Goal: Task Accomplishment & Management: Manage account settings

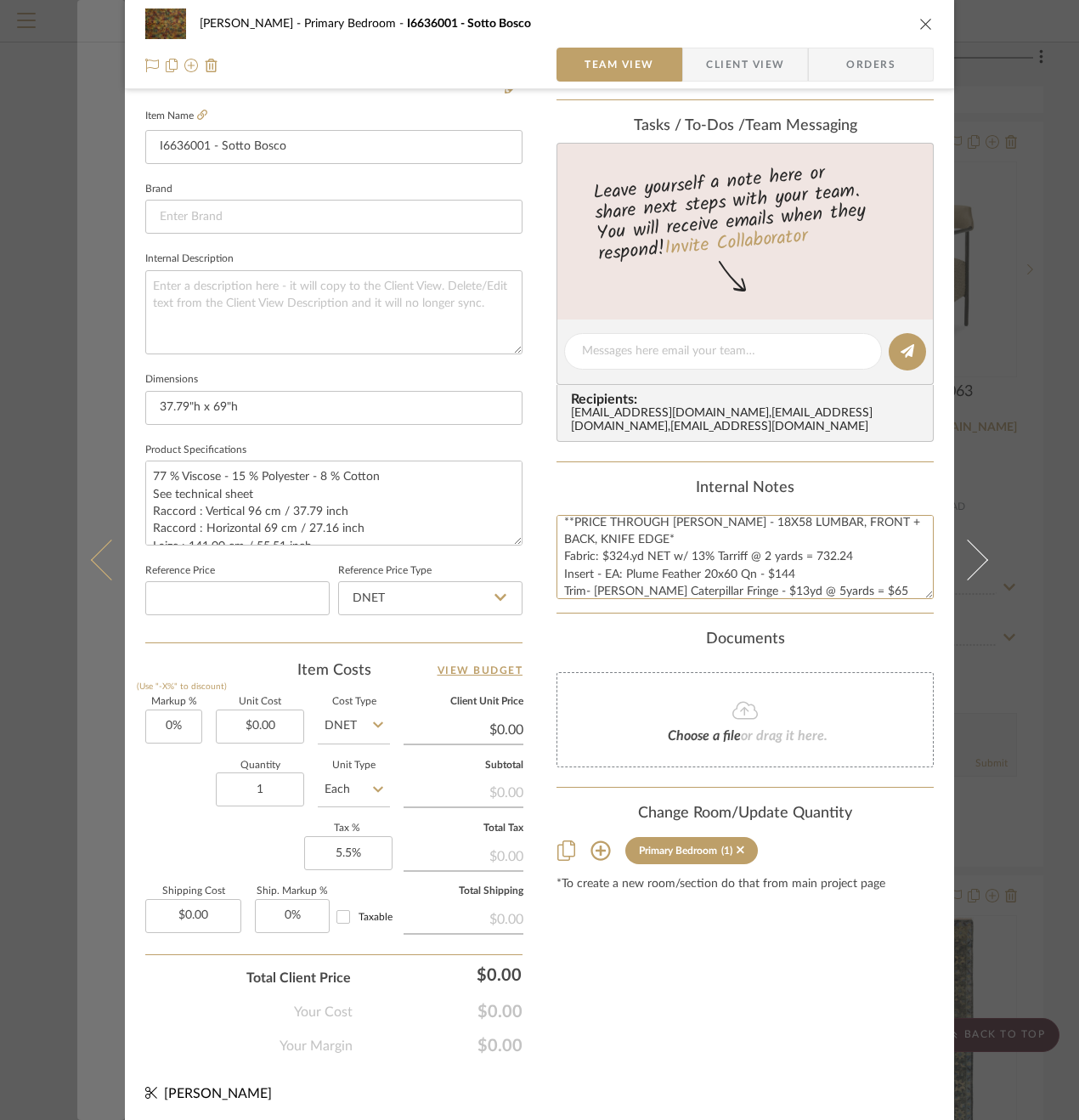
scroll to position [17, 0]
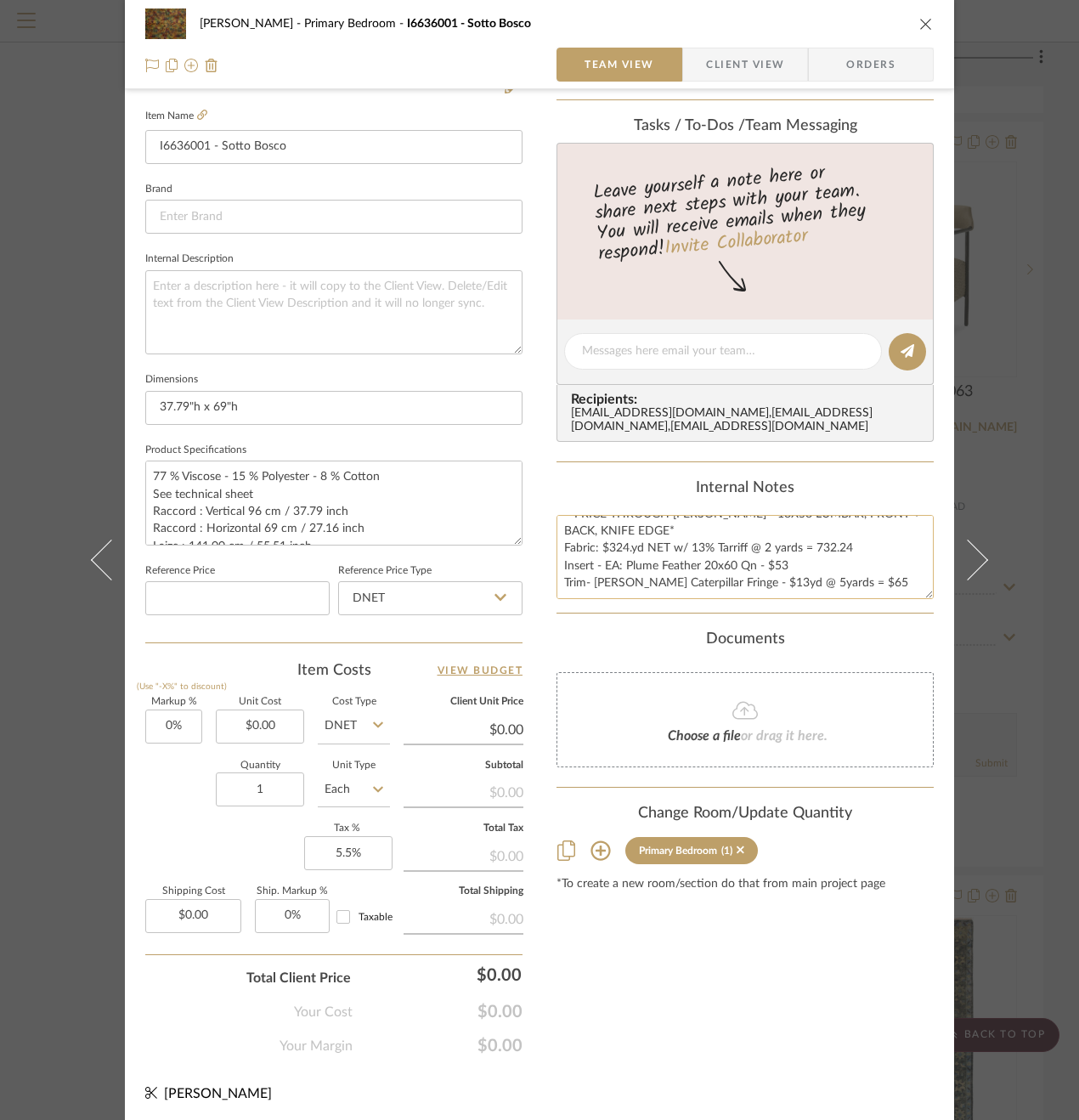
click at [876, 583] on textarea "**PRICE THROUGH HOLLY HUNT - 18X58 LUMBAR, FRONT + BACK, KNIFE EDGE* Fabric: $3…" at bounding box center [746, 556] width 378 height 84
type textarea "**PRICE THROUGH HOLLY HUNT - 18X58 LUMBAR, FRONT + BACK, KNIFE EDGE* Fabric: $3…"
click at [453, 595] on input "DNET" at bounding box center [430, 597] width 184 height 34
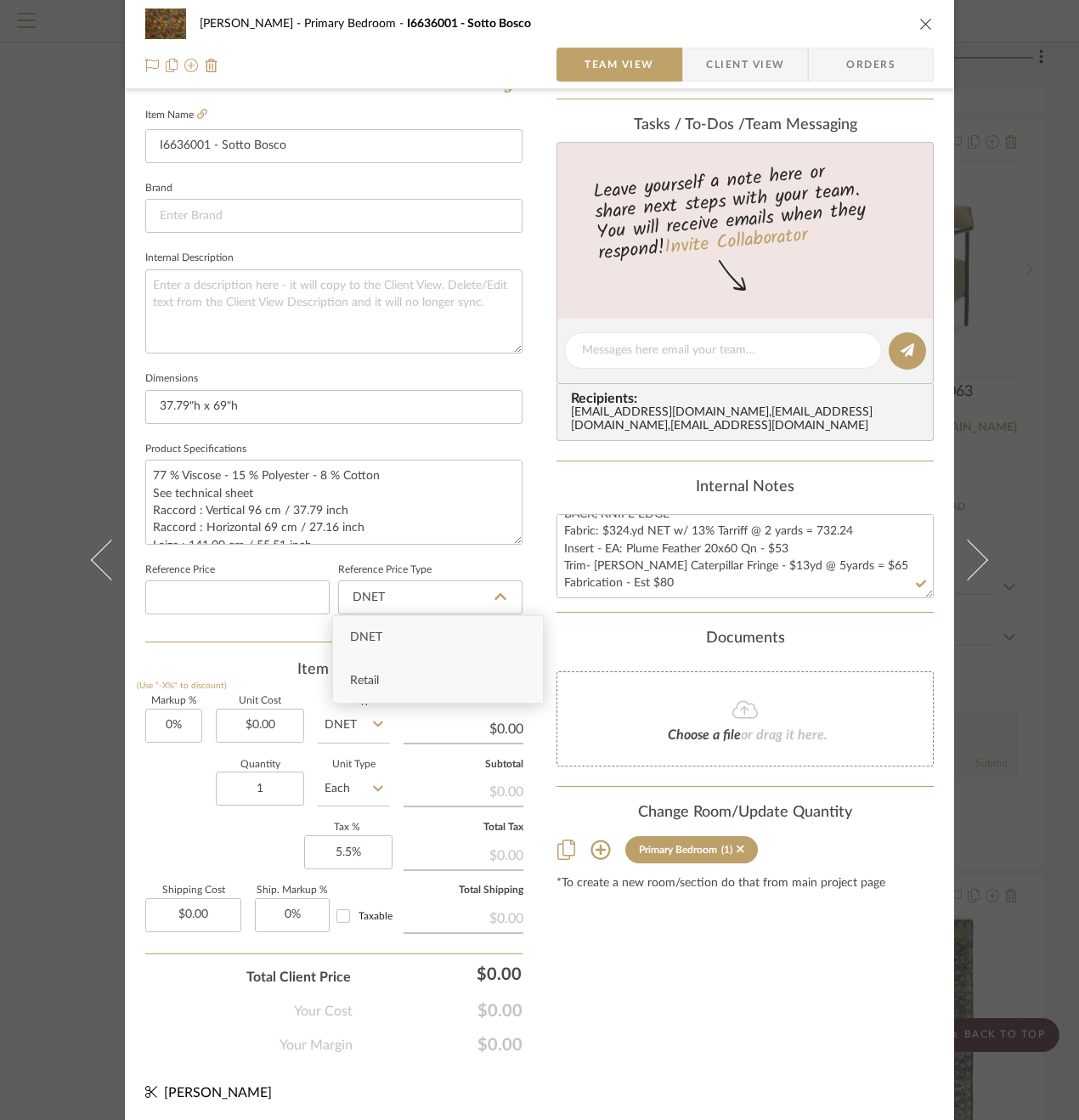
click at [378, 686] on span "Retail" at bounding box center [364, 681] width 29 height 12
type input "Retail"
click at [292, 728] on input "0.00" at bounding box center [260, 725] width 88 height 34
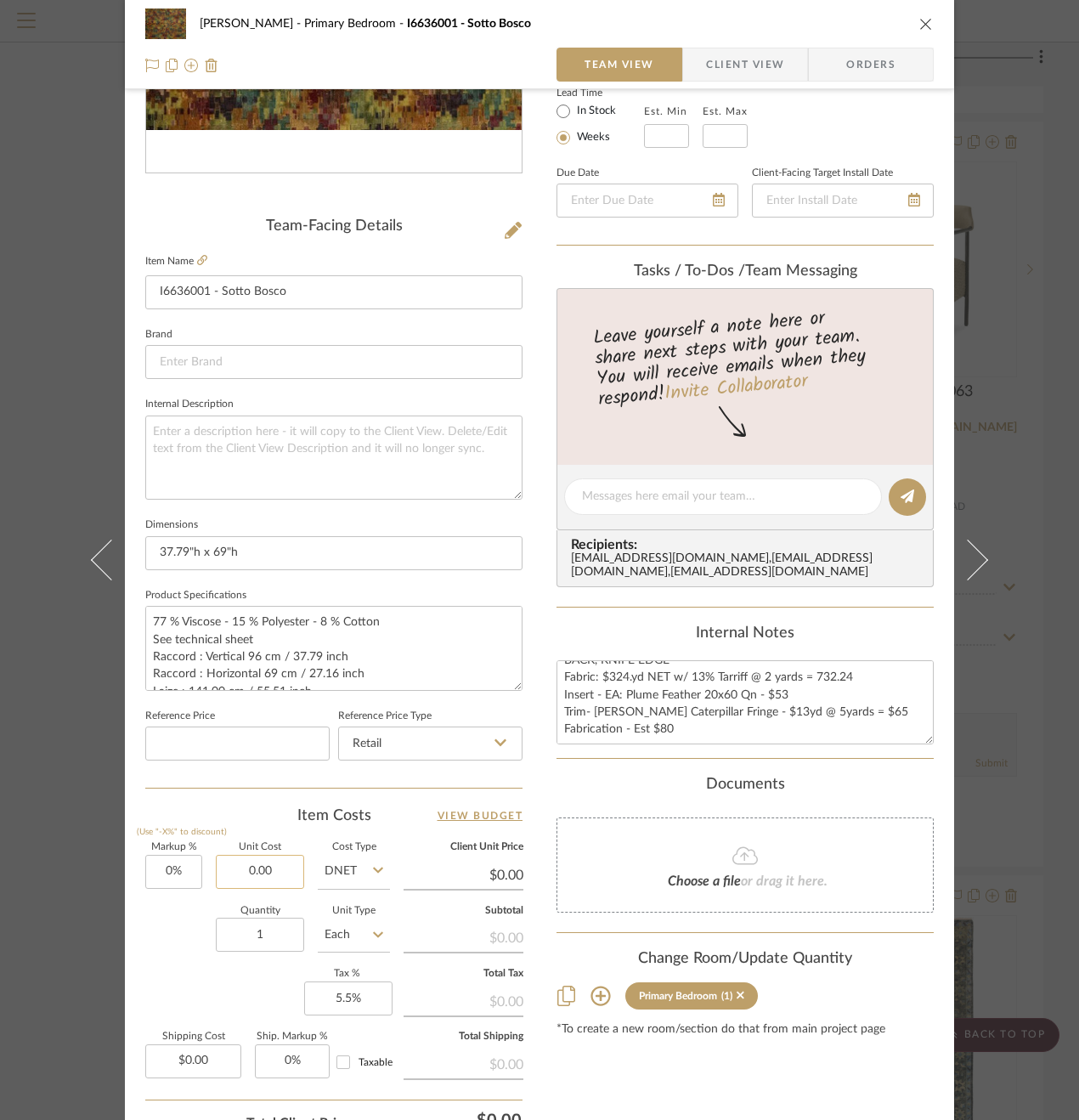
scroll to position [459, 0]
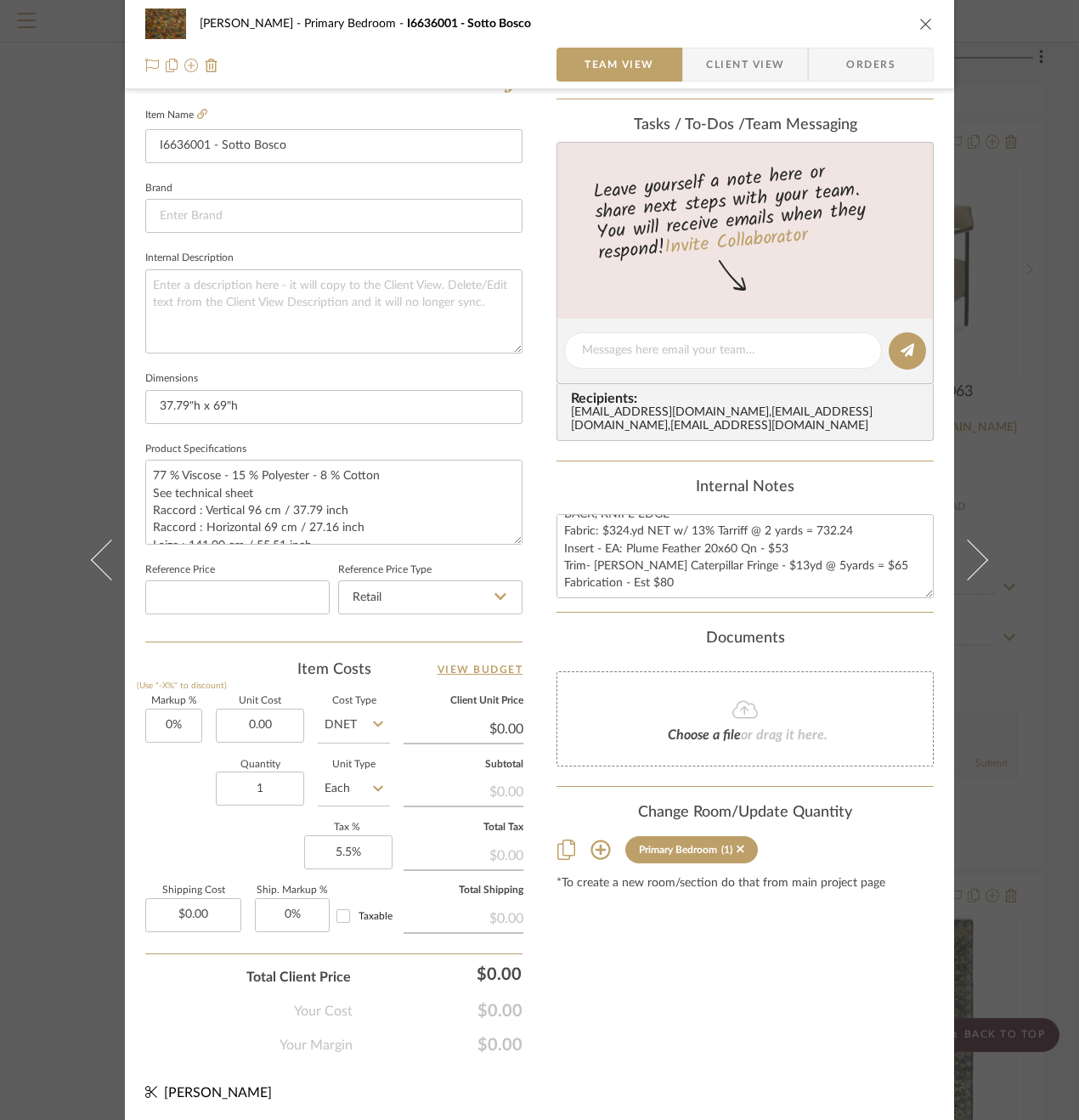
type input "$0.00"
click at [496, 594] on icon at bounding box center [501, 597] width 12 height 7
click at [406, 692] on div "Retail" at bounding box center [438, 681] width 210 height 43
drag, startPoint x: 353, startPoint y: 735, endPoint x: 368, endPoint y: 728, distance: 16.6
click at [353, 735] on input "DNET" at bounding box center [353, 725] width 72 height 34
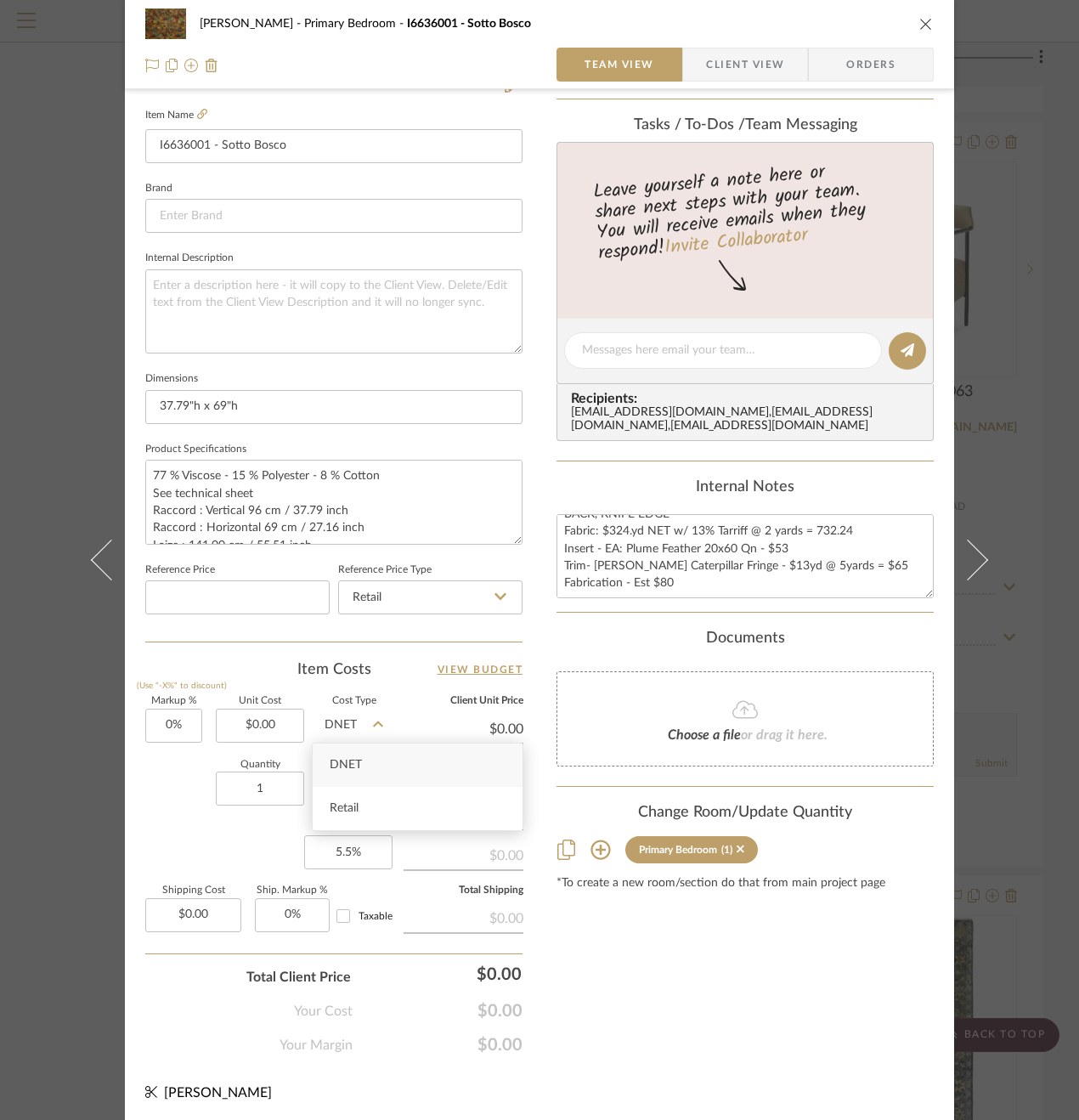
click at [375, 721] on icon at bounding box center [378, 724] width 10 height 14
click at [374, 727] on icon at bounding box center [378, 724] width 10 height 14
click at [350, 811] on span "Retail" at bounding box center [344, 808] width 29 height 12
type input "Retail"
click at [284, 726] on input "0.00" at bounding box center [260, 725] width 88 height 34
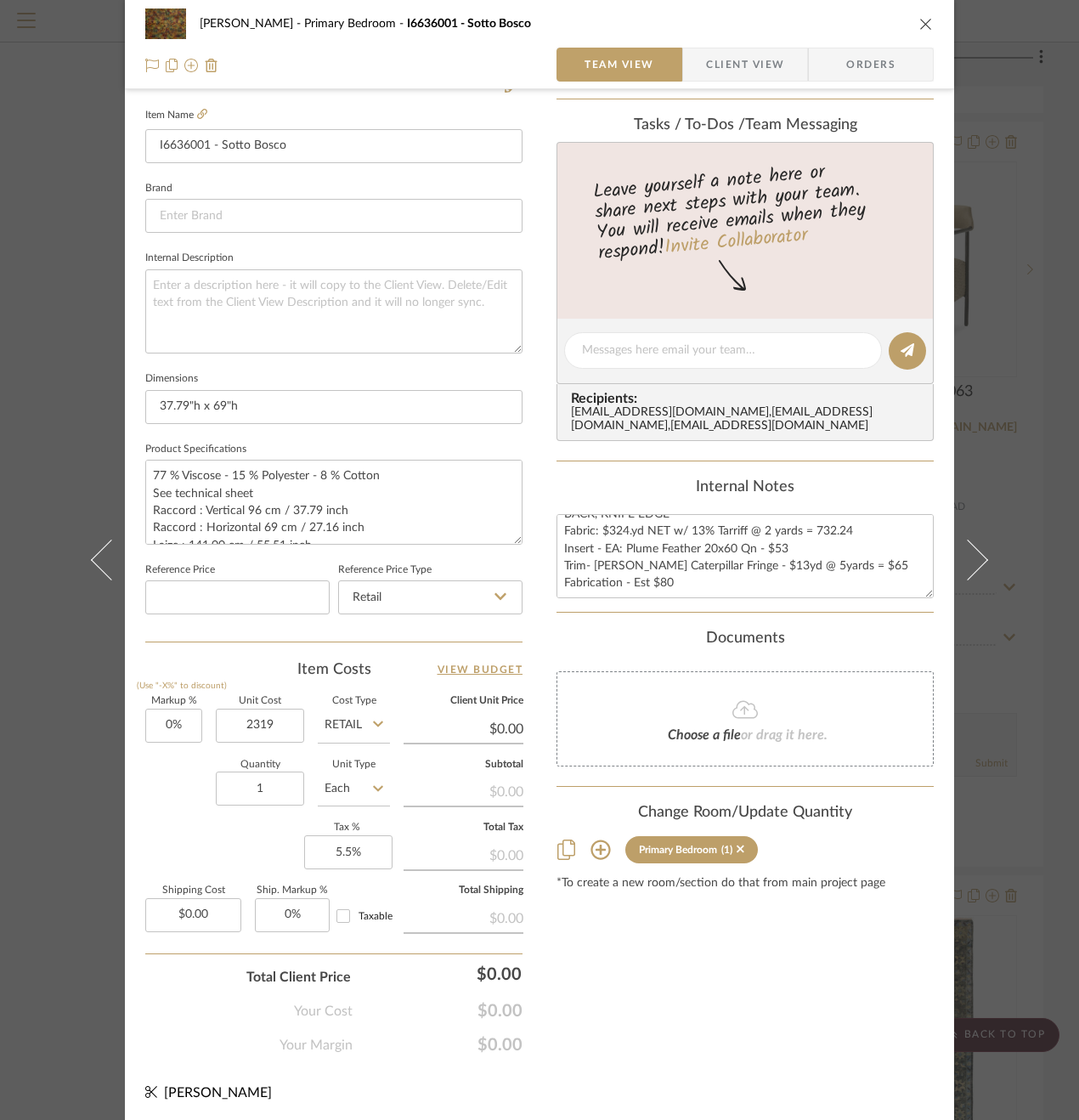
type input "$2,319.00"
click at [675, 906] on div "Content here copies to Client View - confirm visibility there. Show in Client D…" at bounding box center [746, 356] width 378 height 1399
type input "$2,319.00"
click at [712, 945] on div "Content here copies to Client View - confirm visibility there. Show in Client D…" at bounding box center [746, 356] width 378 height 1399
click at [914, 113] on div "Content here copies to Client View - confirm visibility there. Show in Client D…" at bounding box center [746, 356] width 378 height 1399
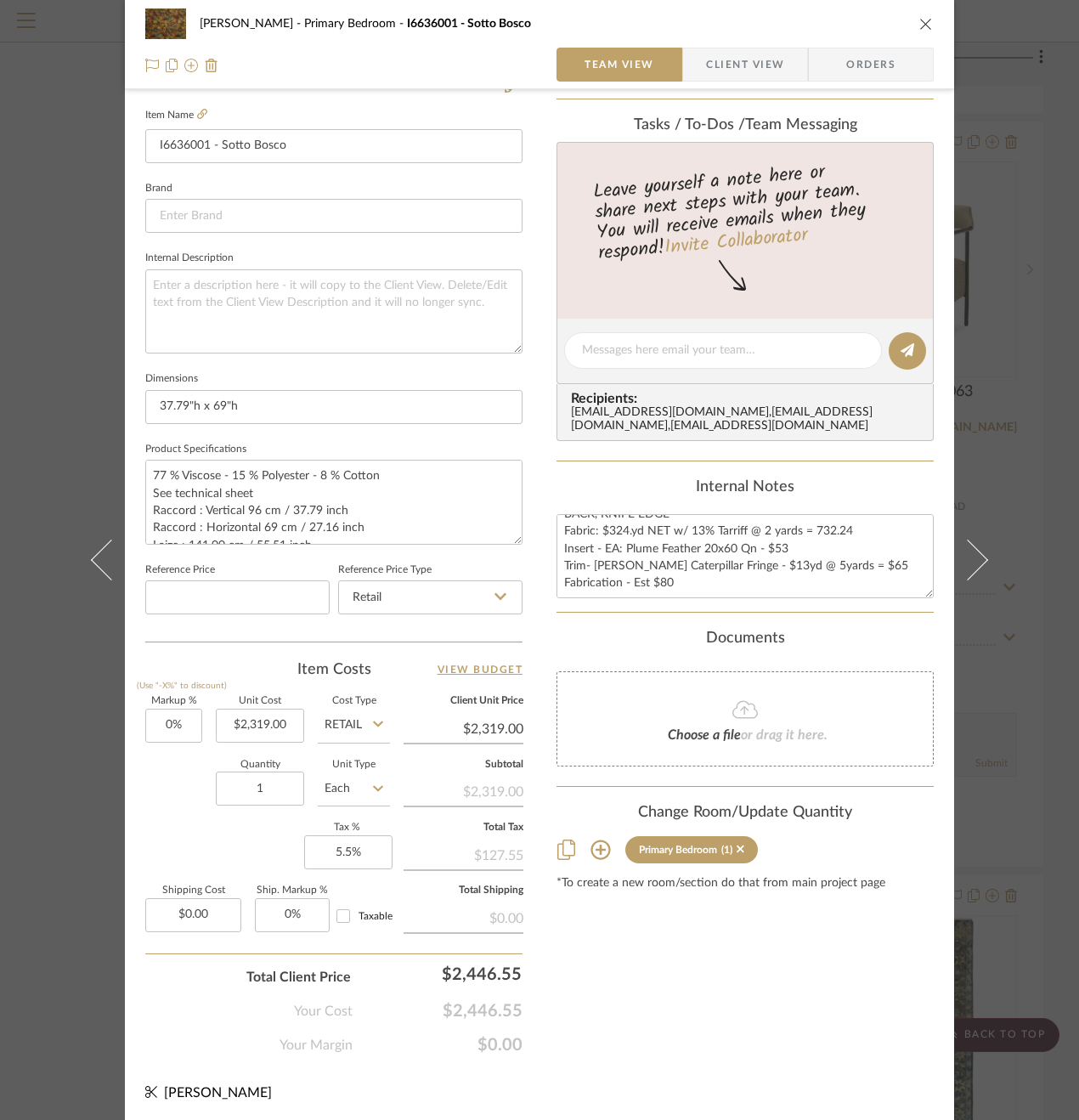
click at [920, 23] on icon "close" at bounding box center [926, 24] width 14 height 14
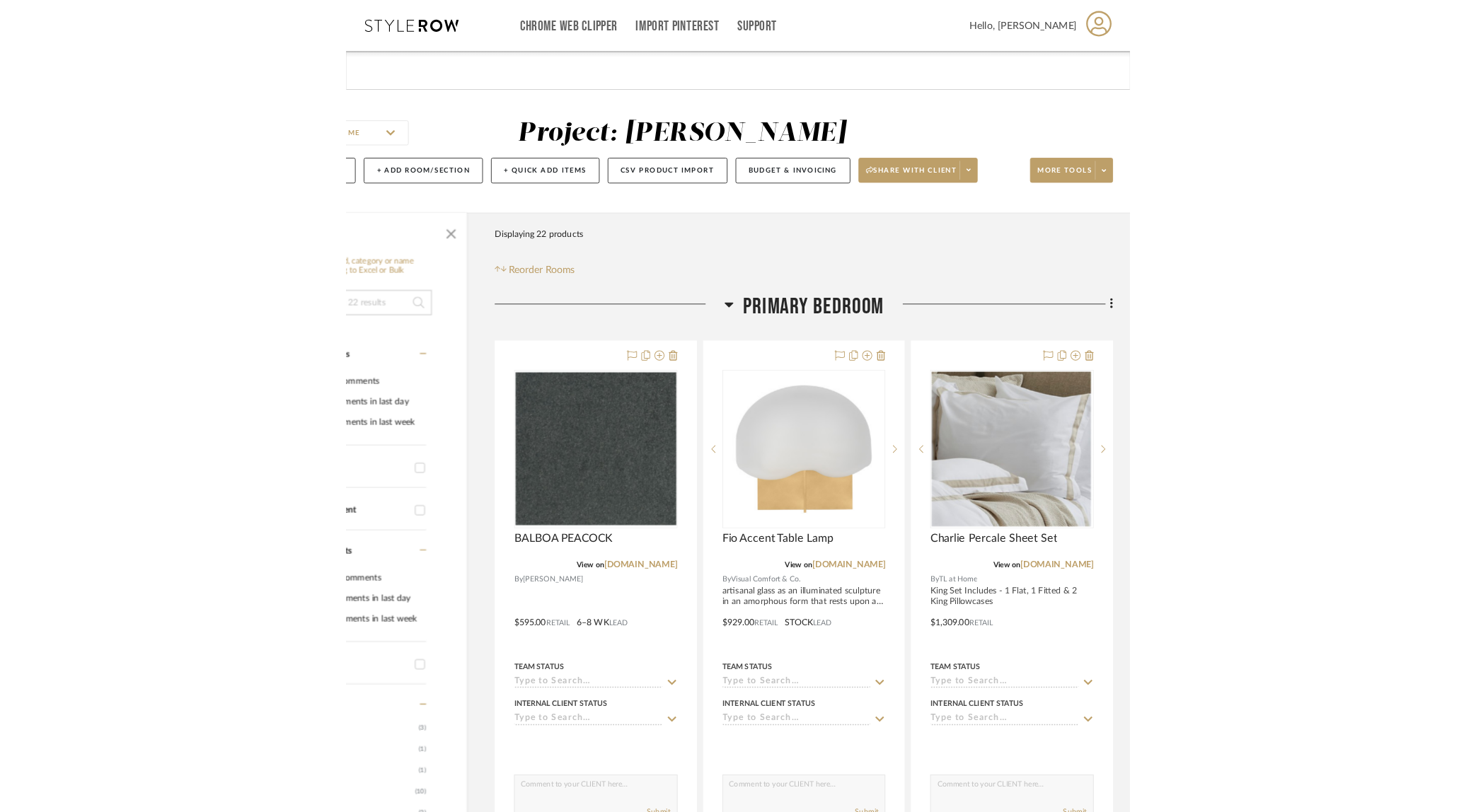
scroll to position [0, 0]
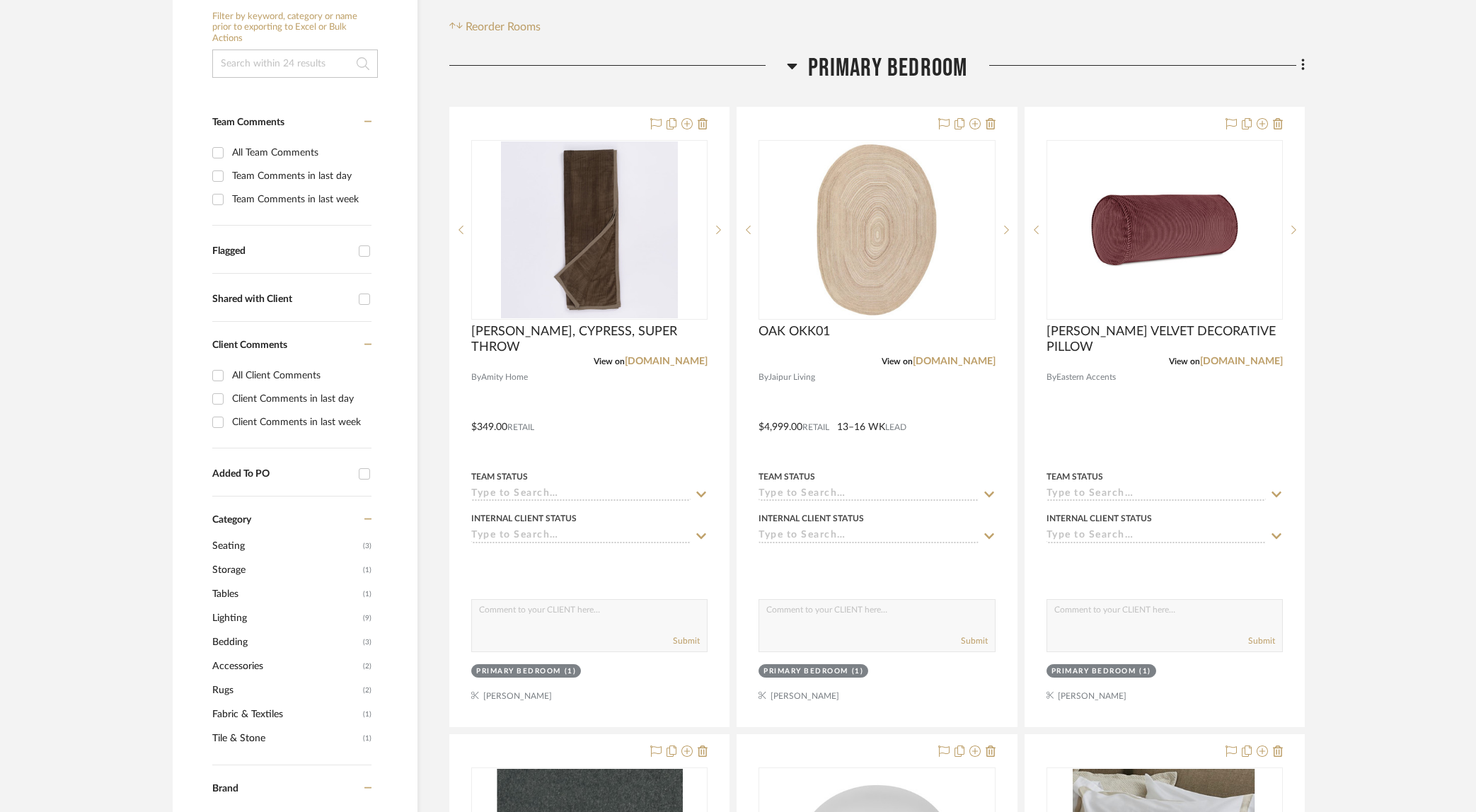
scroll to position [315, 0]
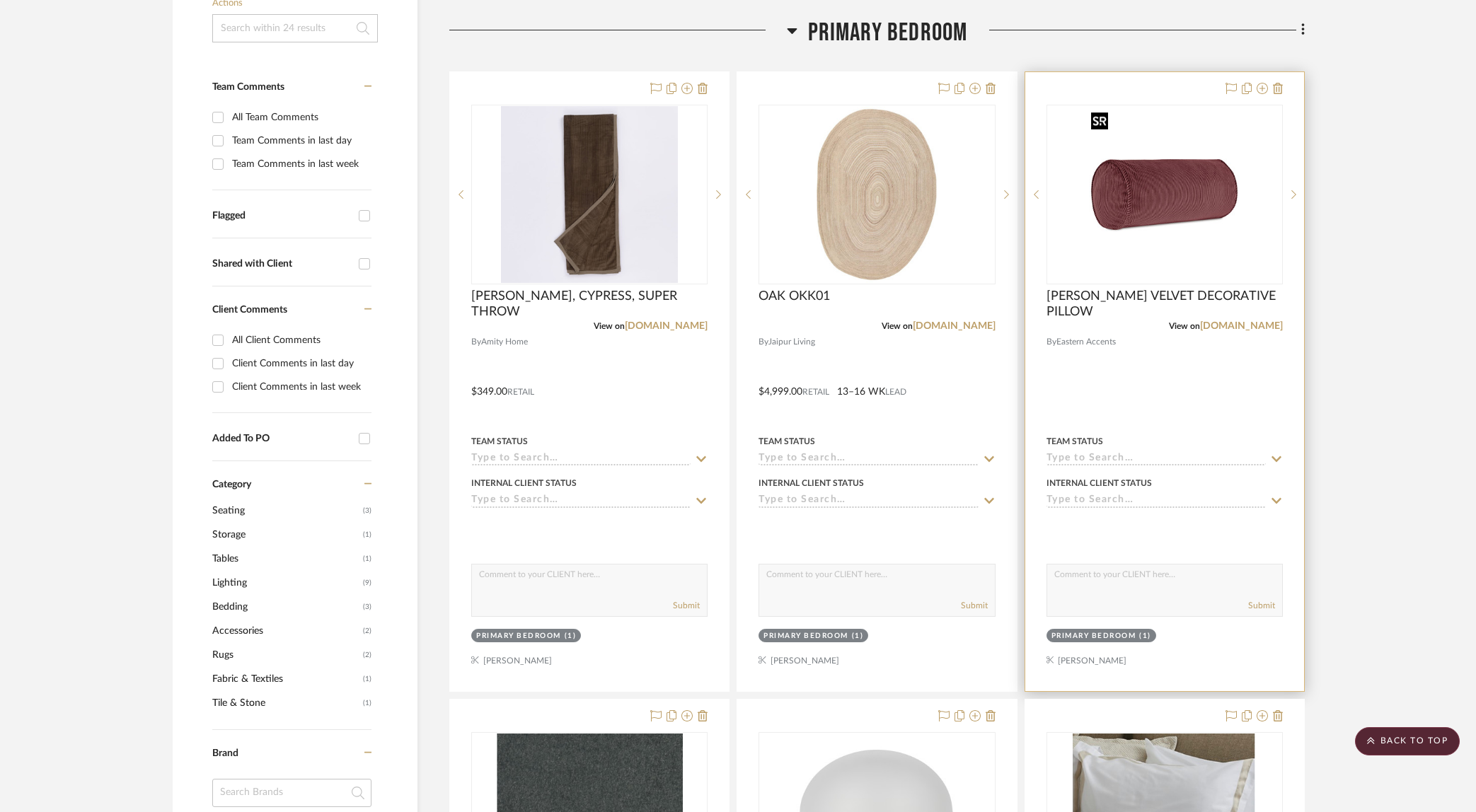
click at [1231, 252] on img "0" at bounding box center [1165, 194] width 159 height 177
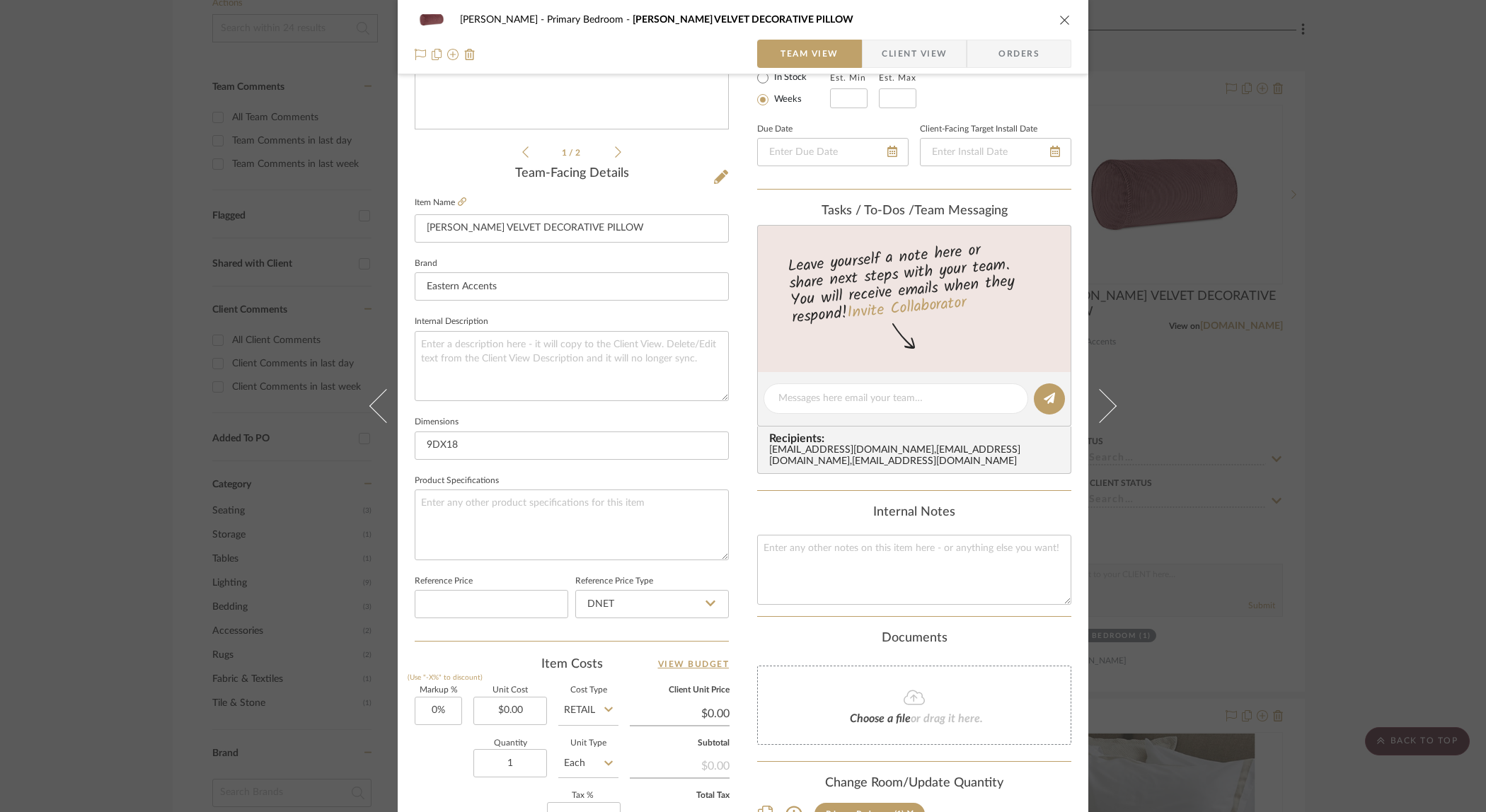
scroll to position [294, 0]
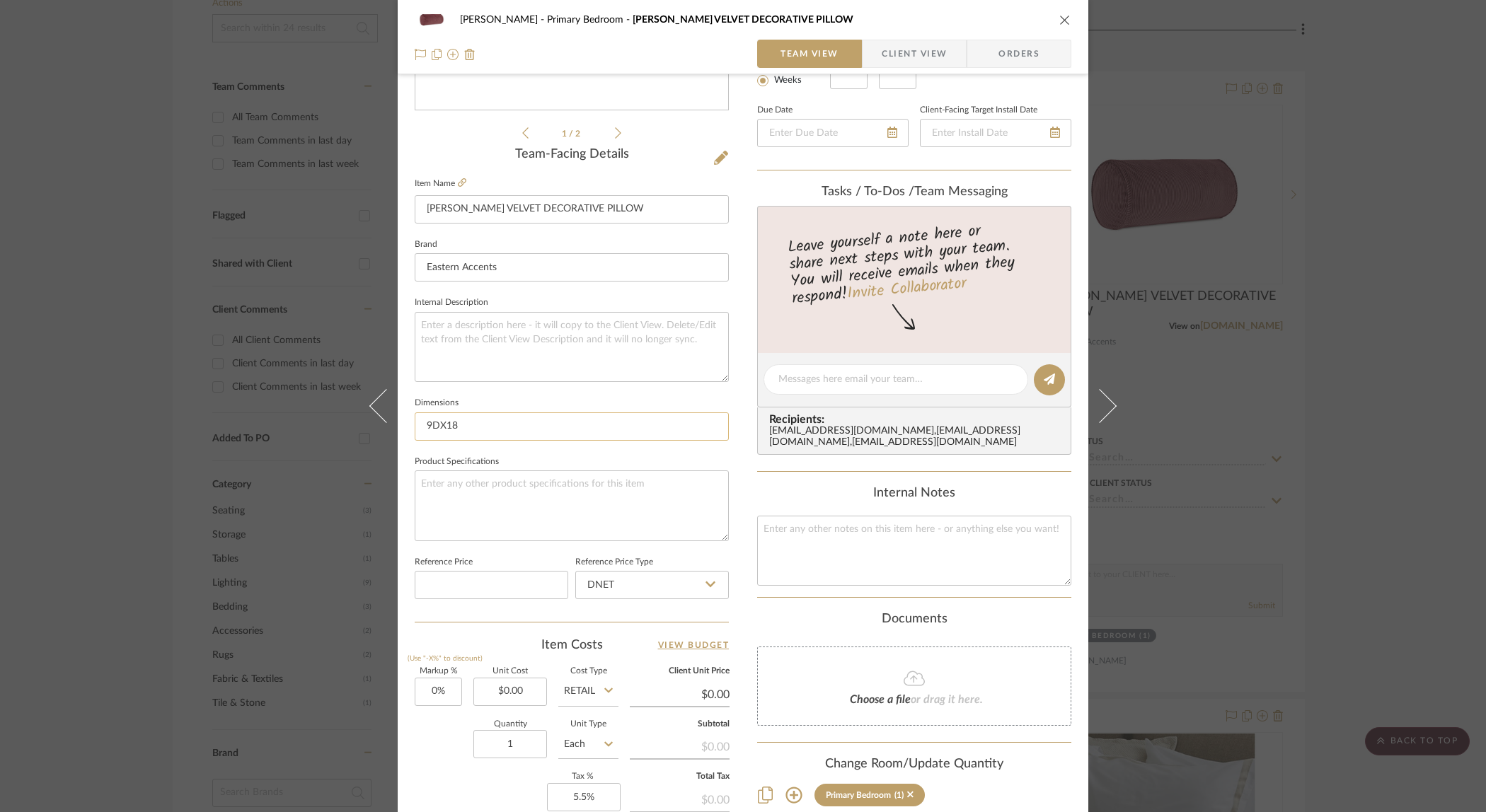
click at [448, 425] on input "9DX18" at bounding box center [572, 426] width 315 height 28
click at [465, 314] on textarea at bounding box center [572, 347] width 315 height 70
type textarea "C"
type textarea "REQUESTED CUSTOM PRICING FROM EA FOR 9X36"
click at [467, 421] on input "9DX18" at bounding box center [572, 426] width 315 height 28
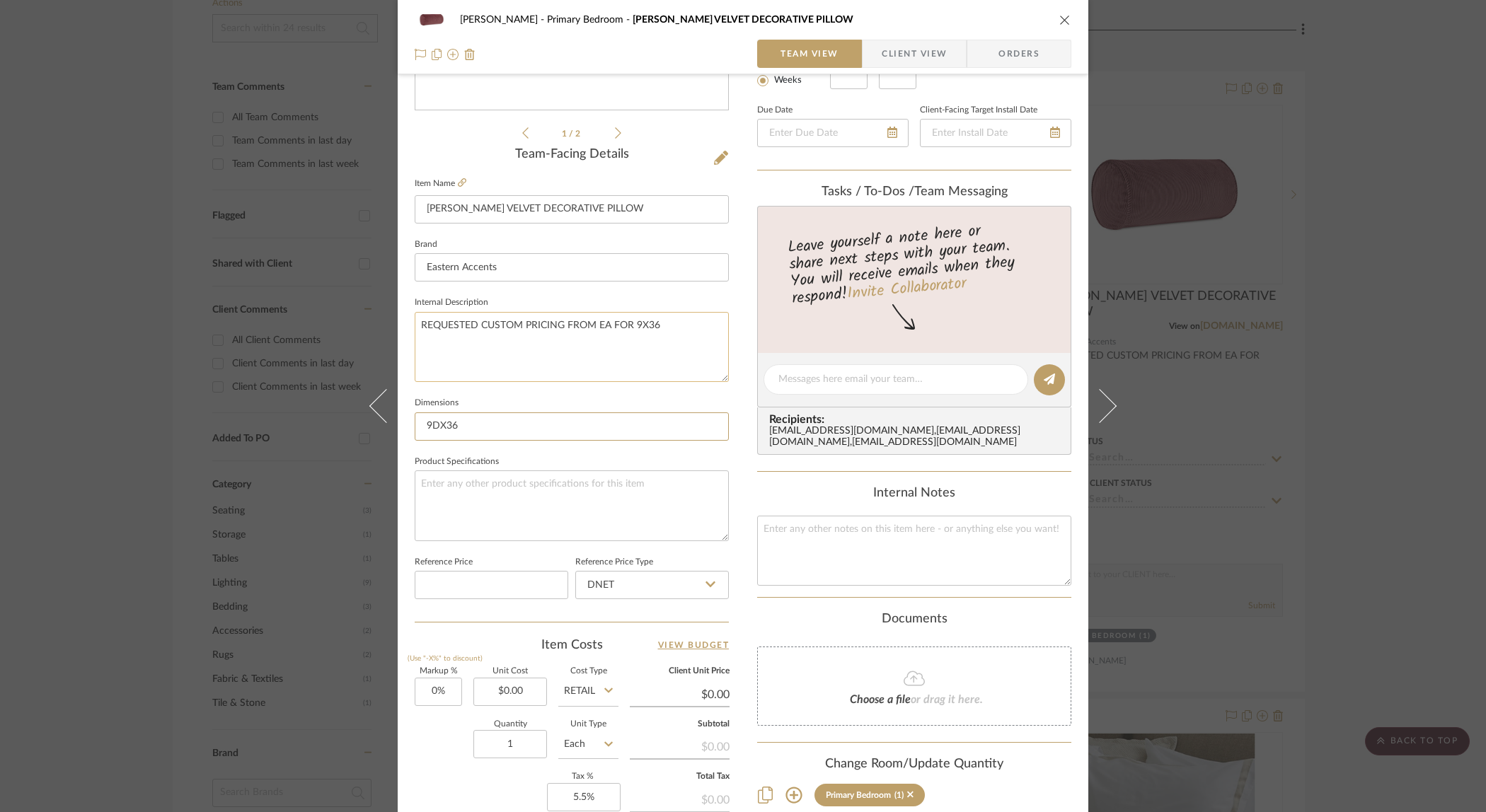
type input "9DX36"
click at [417, 323] on textarea "REQUESTED CUSTOM PRICING FROM EA FOR 9X36" at bounding box center [572, 347] width 315 height 70
type textarea "8/18 - REQUESTED CUSTOM PRICING FROM EA FOR 9X36"
click at [742, 476] on div "Ostrom, Jim Primary Bedroom CRISTOBAL VELVET DECORATIVE PILLOW Team View Client…" at bounding box center [742, 370] width 690 height 1307
drag, startPoint x: 1058, startPoint y: 19, endPoint x: 1446, endPoint y: 209, distance: 432.0
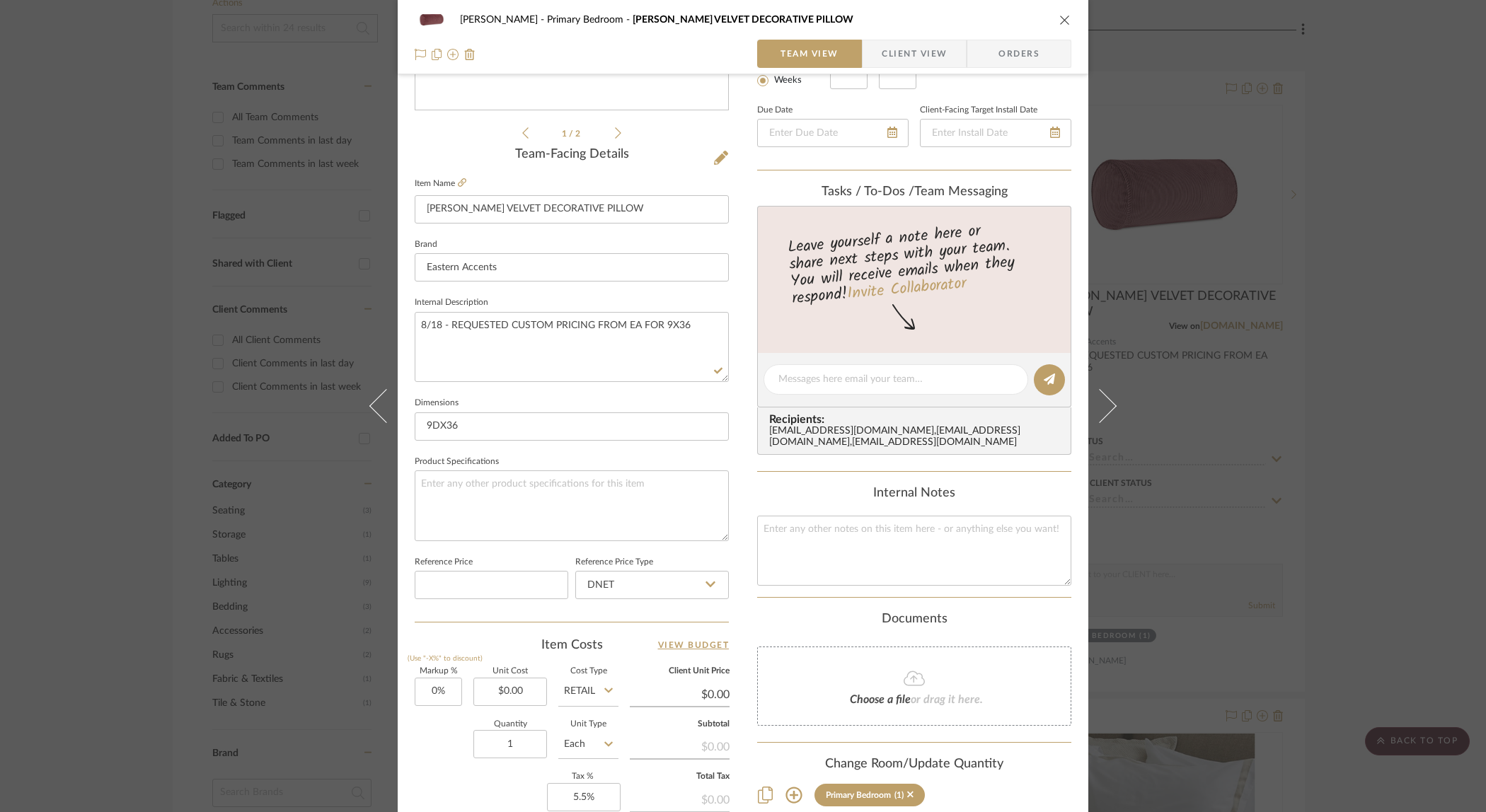
click at [1060, 19] on icon "close" at bounding box center [1065, 20] width 12 height 12
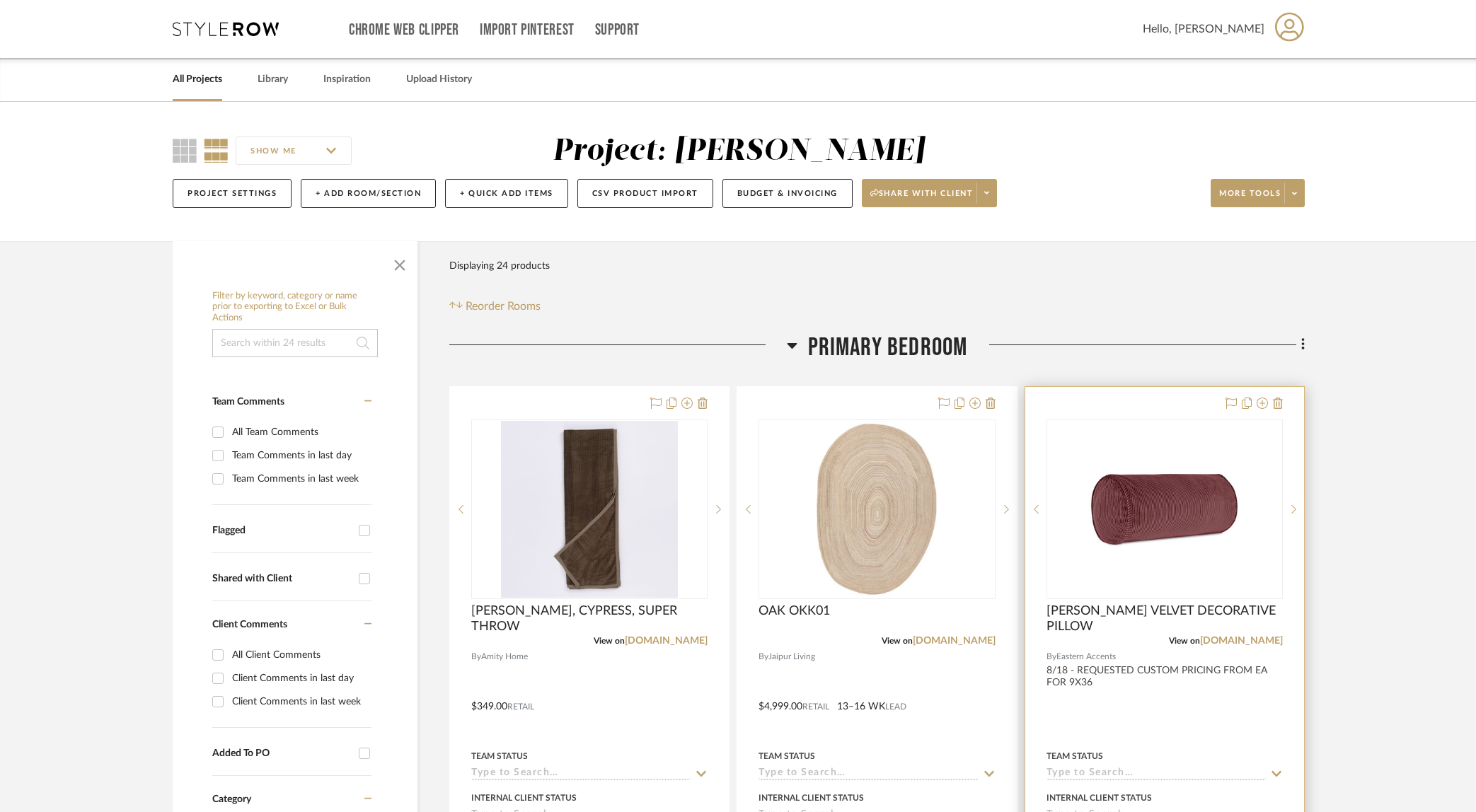
scroll to position [309, 0]
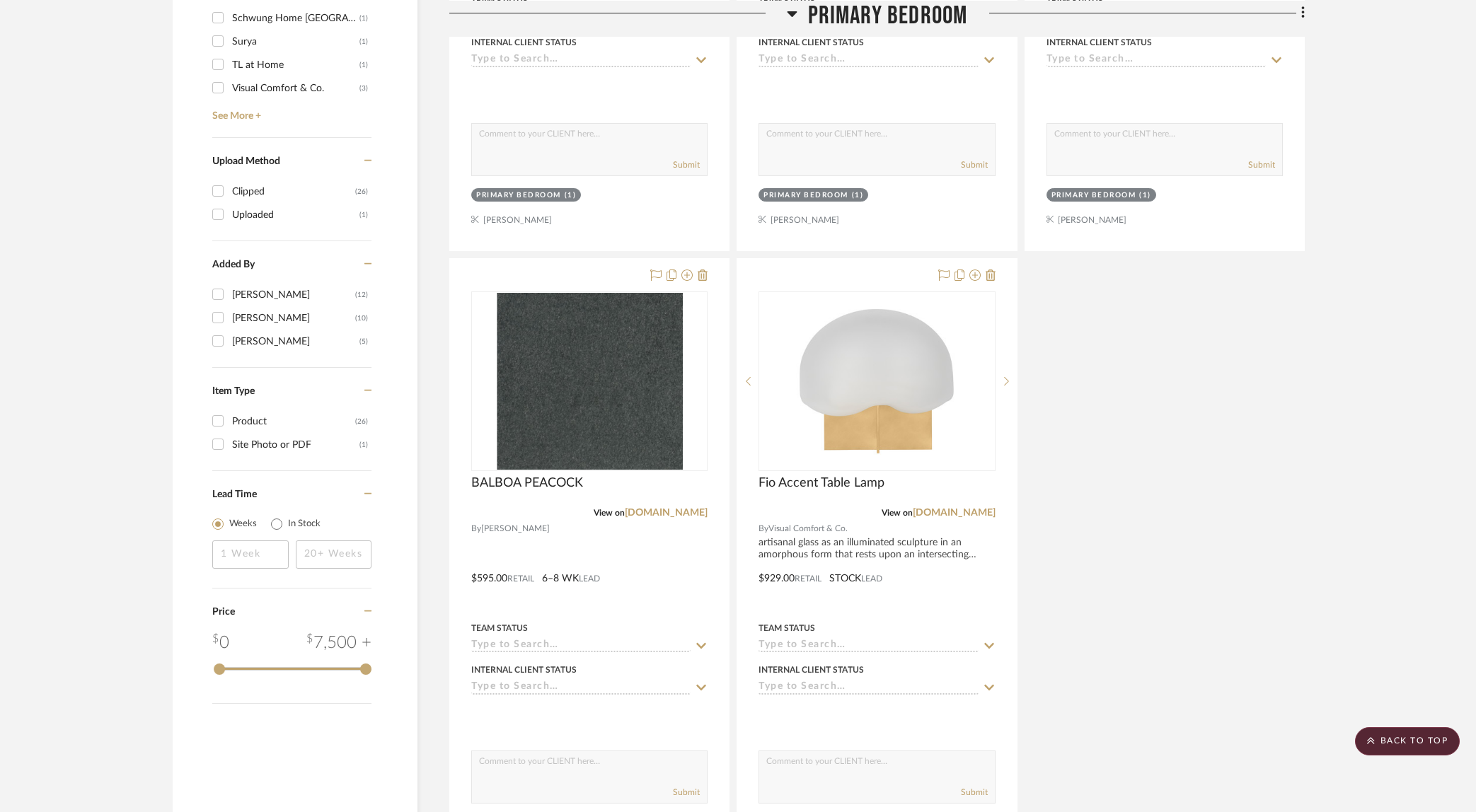
scroll to position [1674, 0]
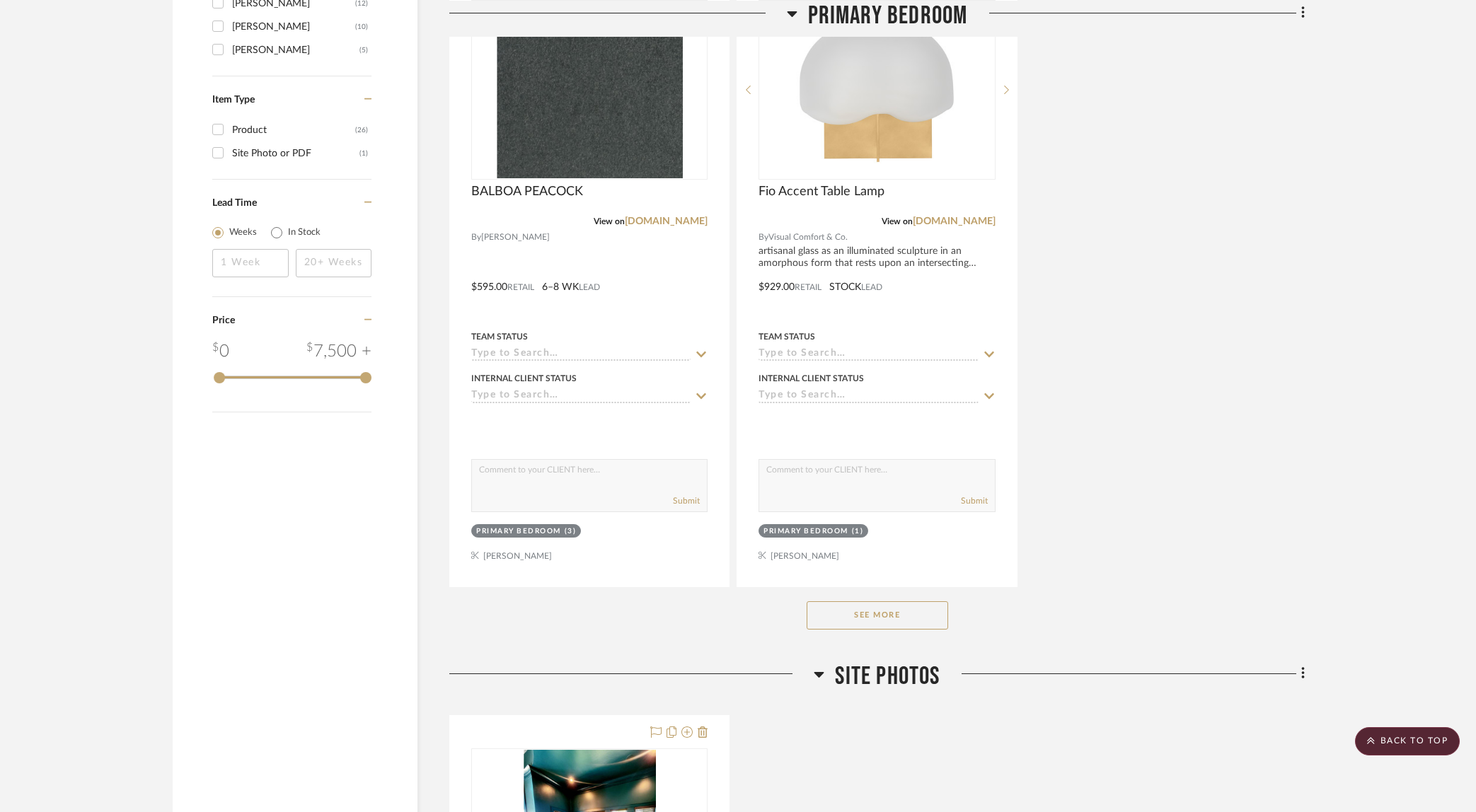
click at [913, 617] on button "See More" at bounding box center [877, 615] width 141 height 28
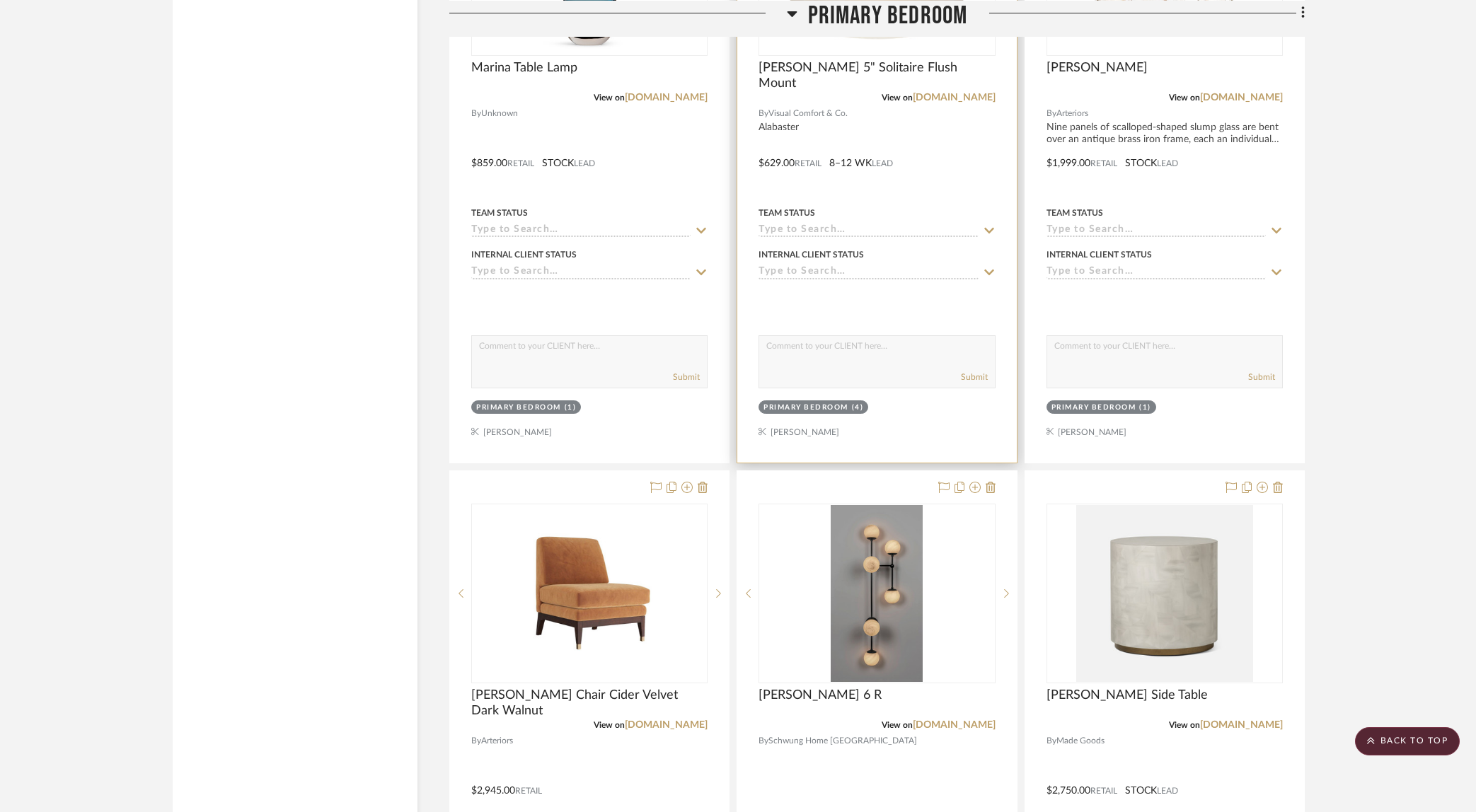
scroll to position [2794, 0]
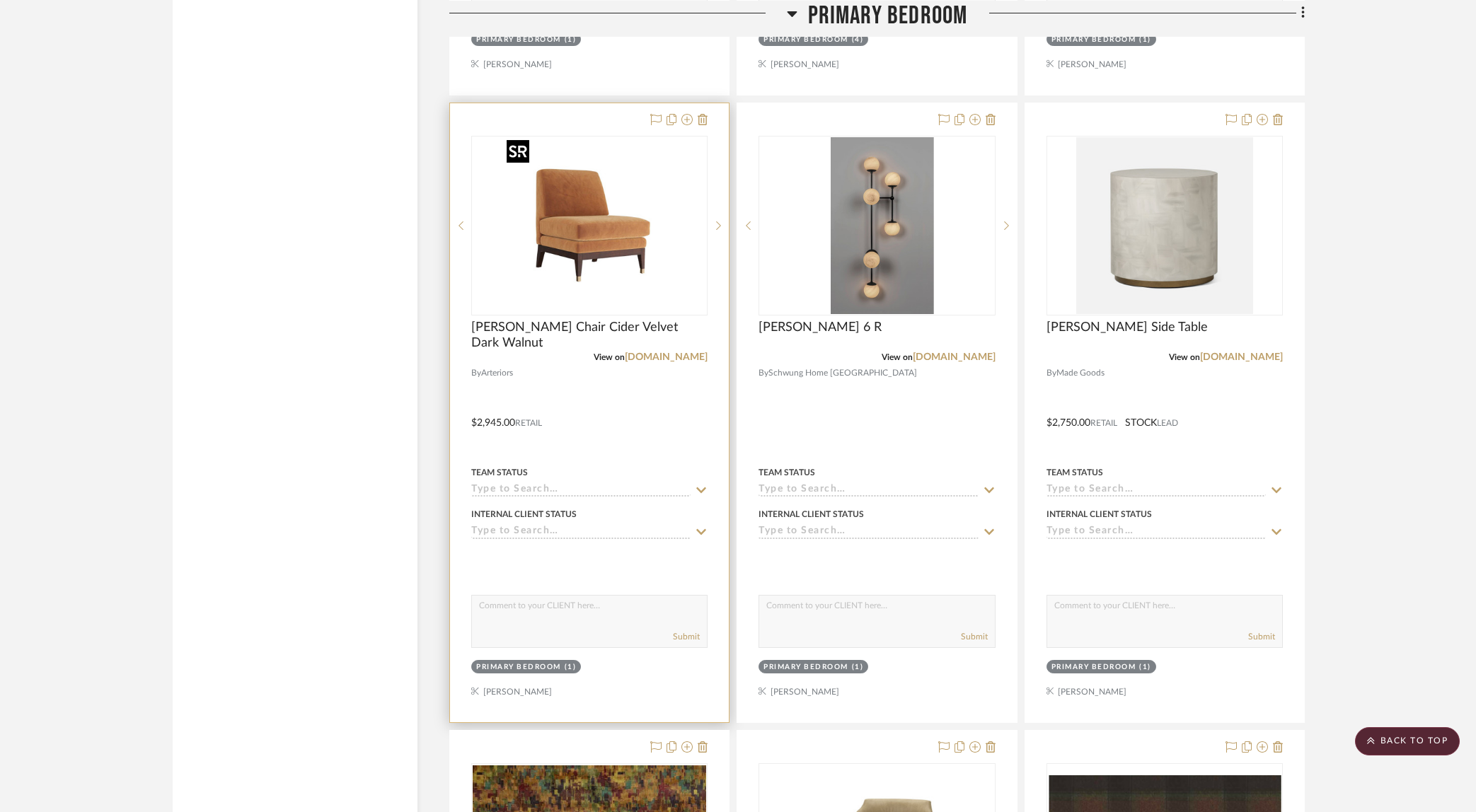
click at [555, 246] on img "0" at bounding box center [589, 225] width 177 height 177
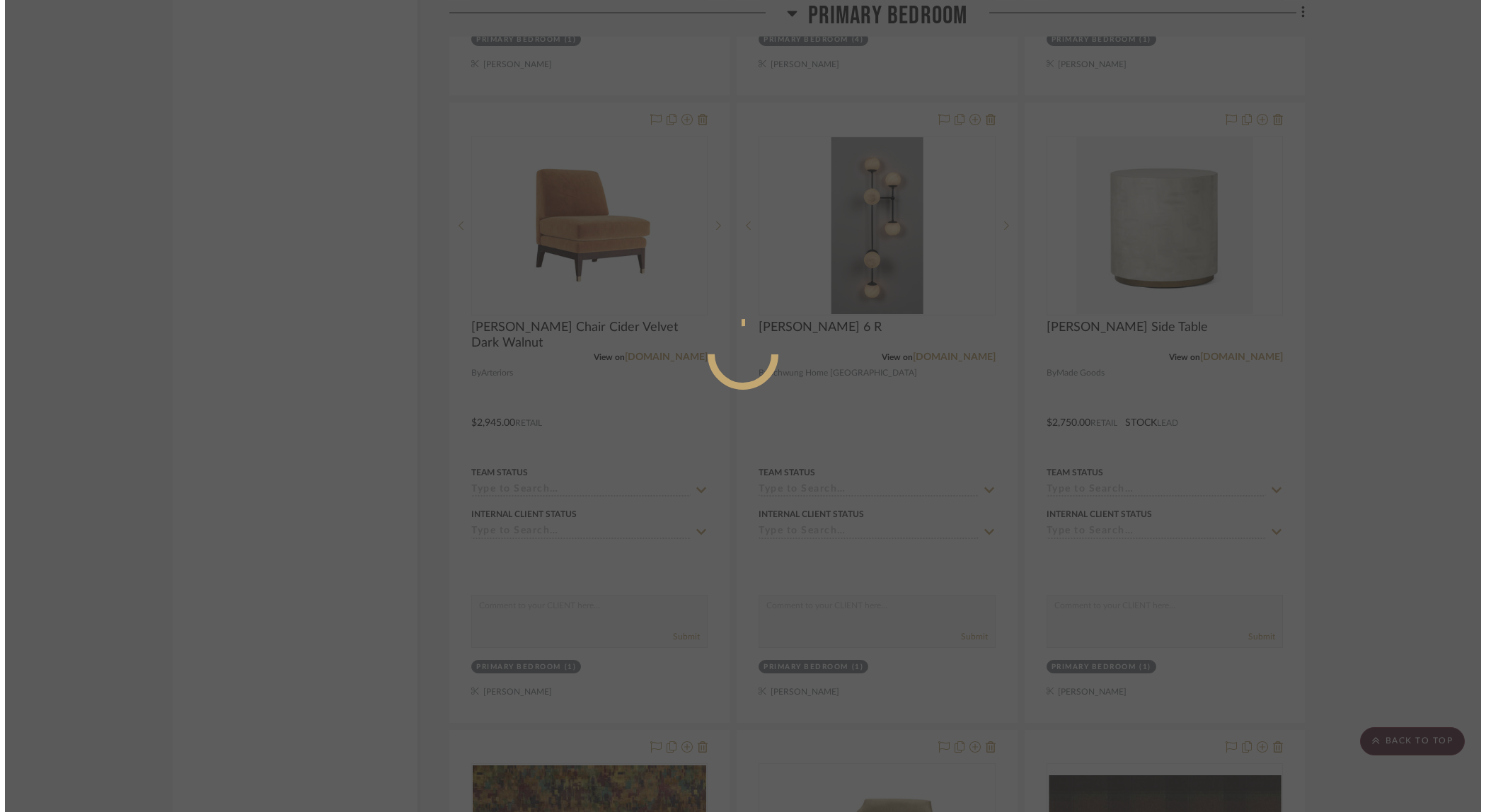
scroll to position [0, 0]
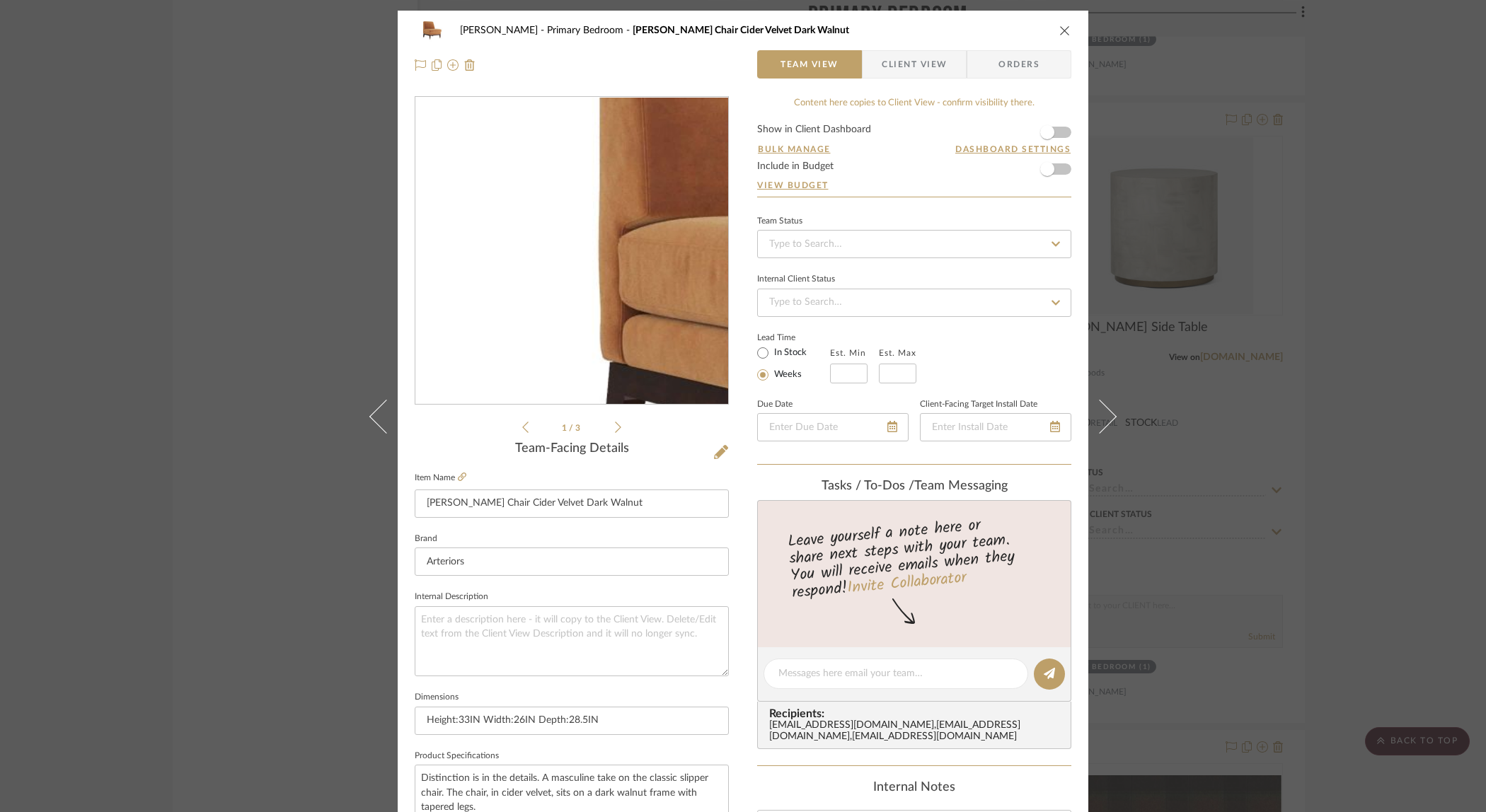
click at [463, 247] on img "0" at bounding box center [572, 251] width 307 height 307
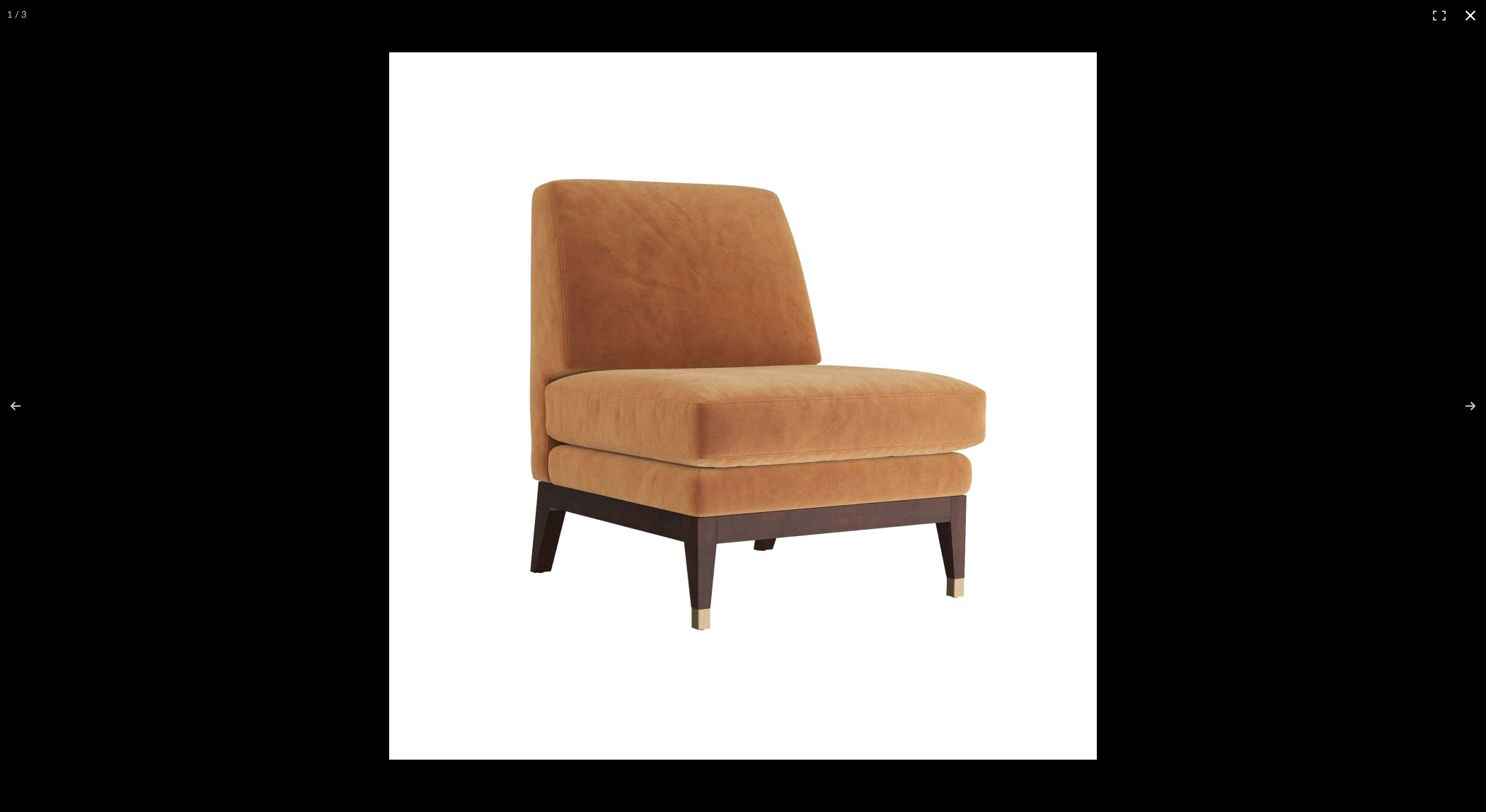
click at [300, 127] on div at bounding box center [743, 406] width 1486 height 812
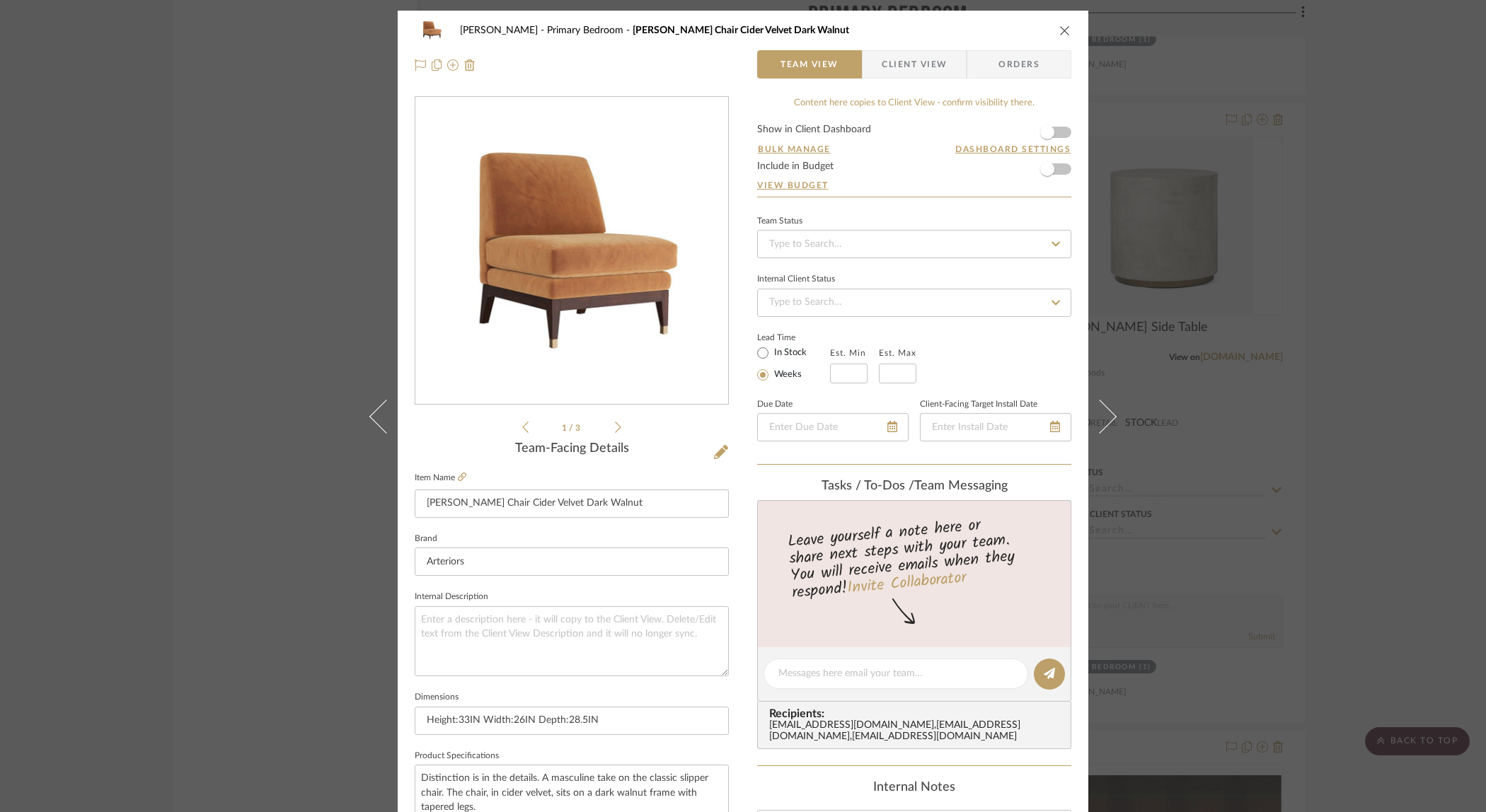
drag, startPoint x: 160, startPoint y: 123, endPoint x: 221, endPoint y: 131, distance: 61.5
click at [159, 123] on div "[PERSON_NAME] Primary Bedroom [PERSON_NAME] Chair Cider Velvet Dark Walnut Team…" at bounding box center [743, 406] width 1486 height 812
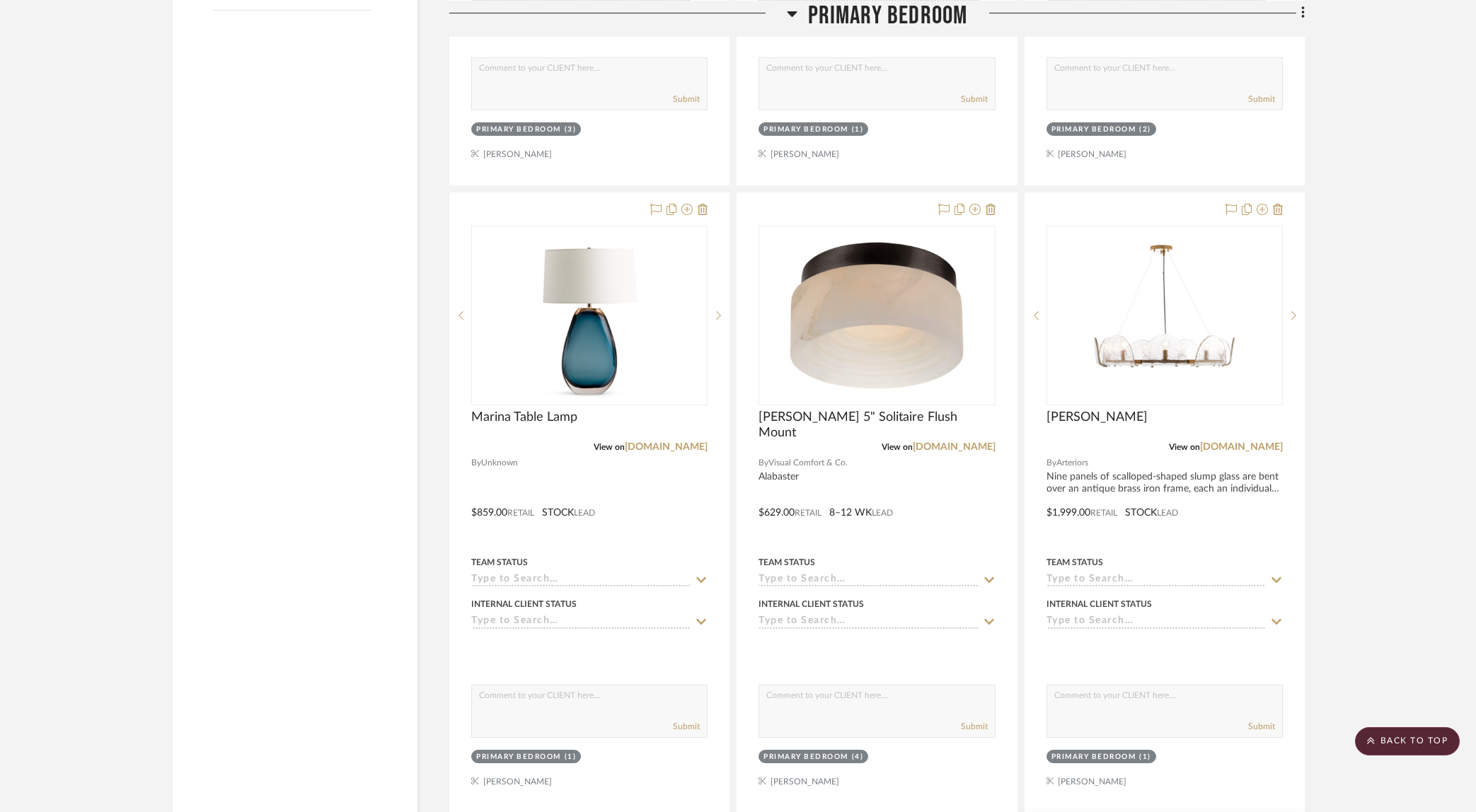
scroll to position [1990, 0]
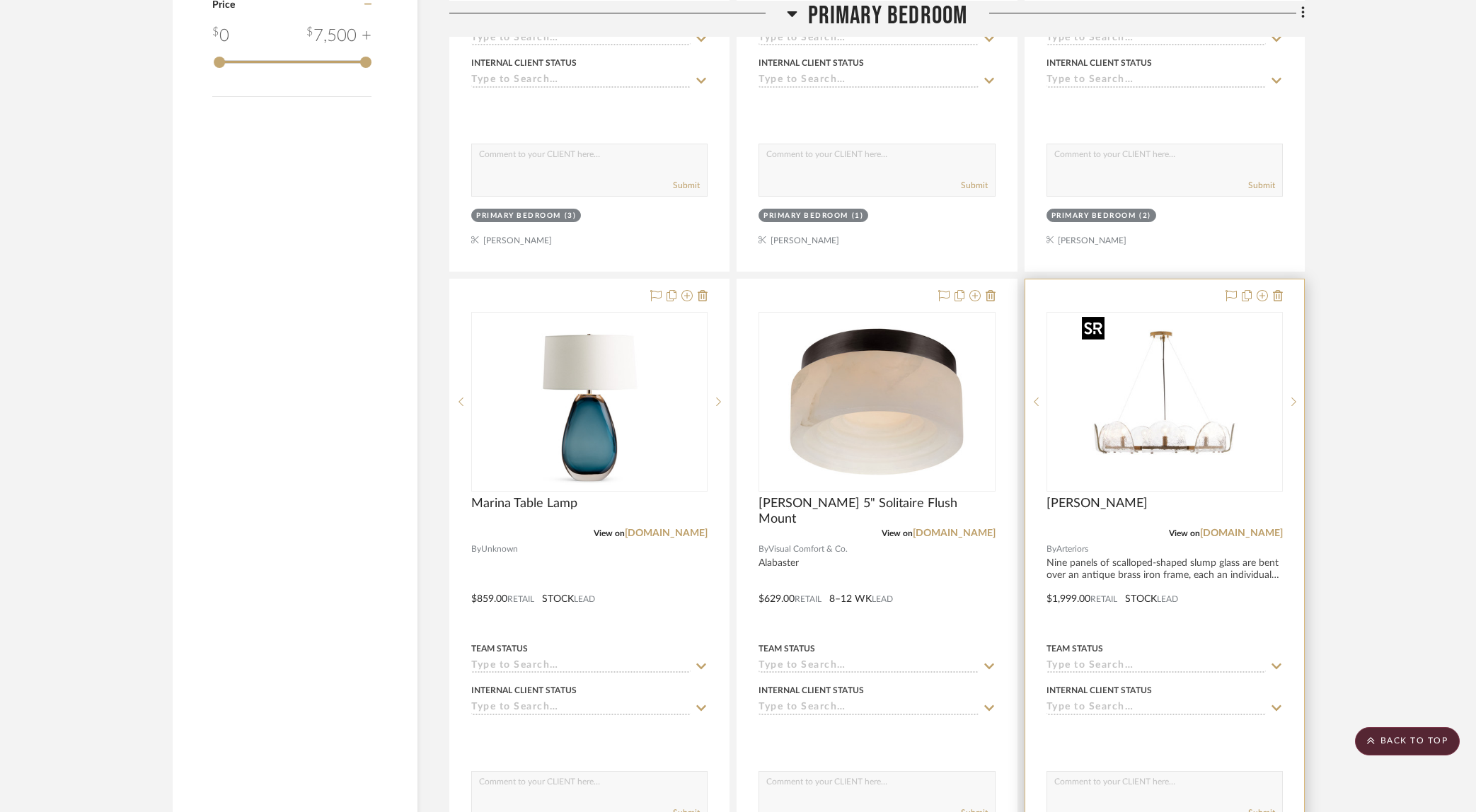
click at [0, 0] on img at bounding box center [0, 0] width 0 height 0
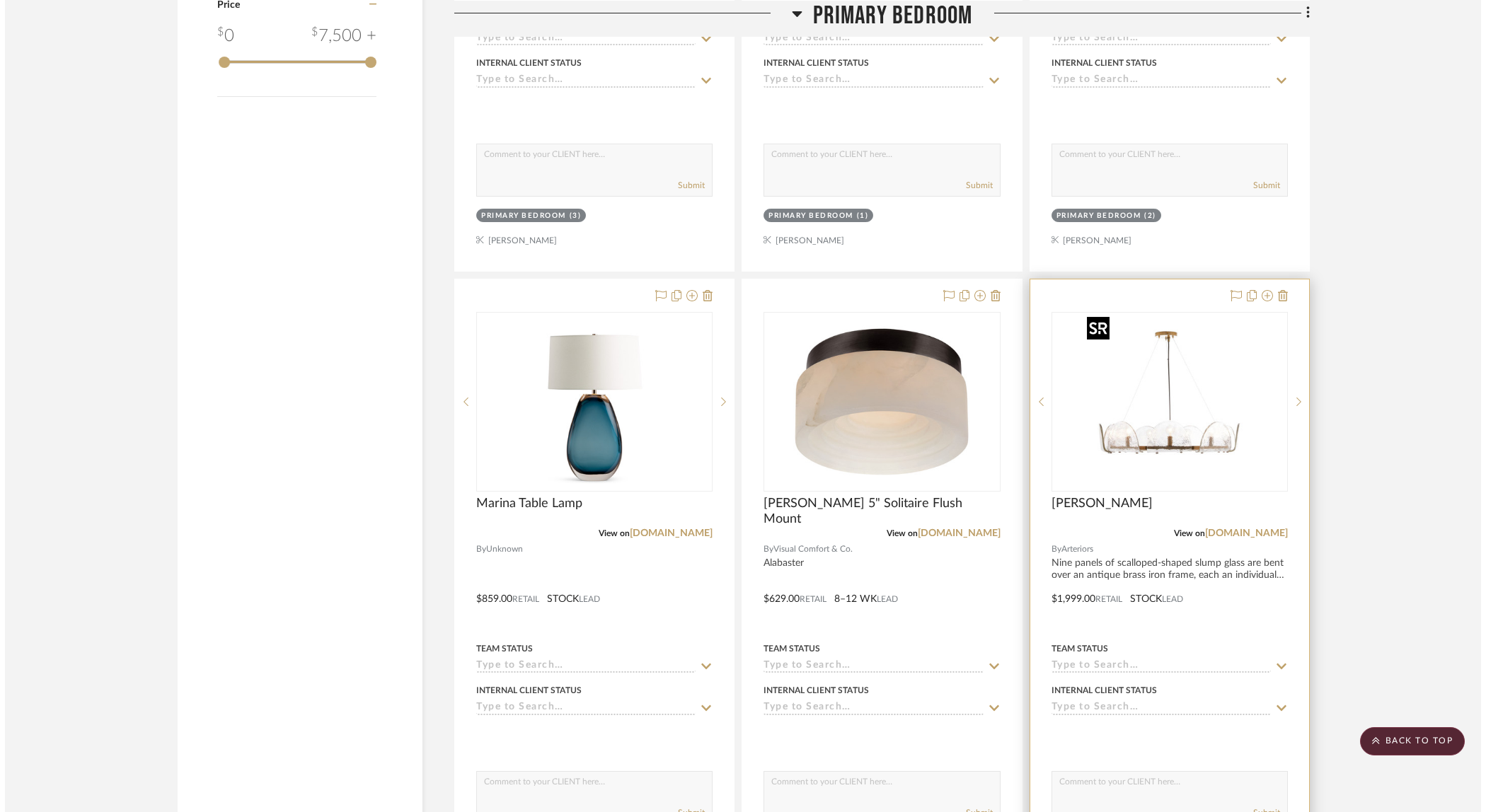
scroll to position [0, 0]
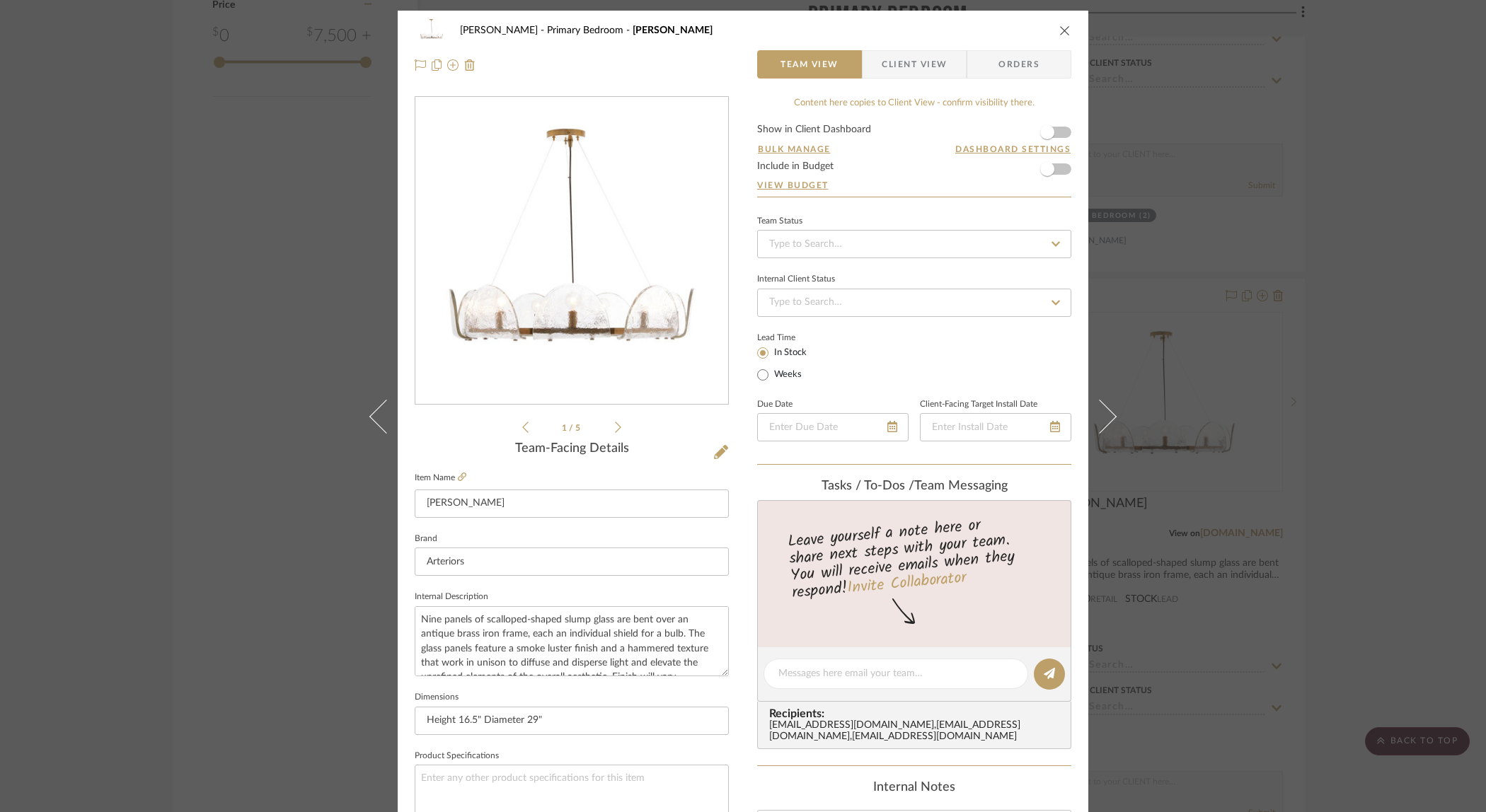
click at [521, 192] on img "0" at bounding box center [572, 251] width 307 height 307
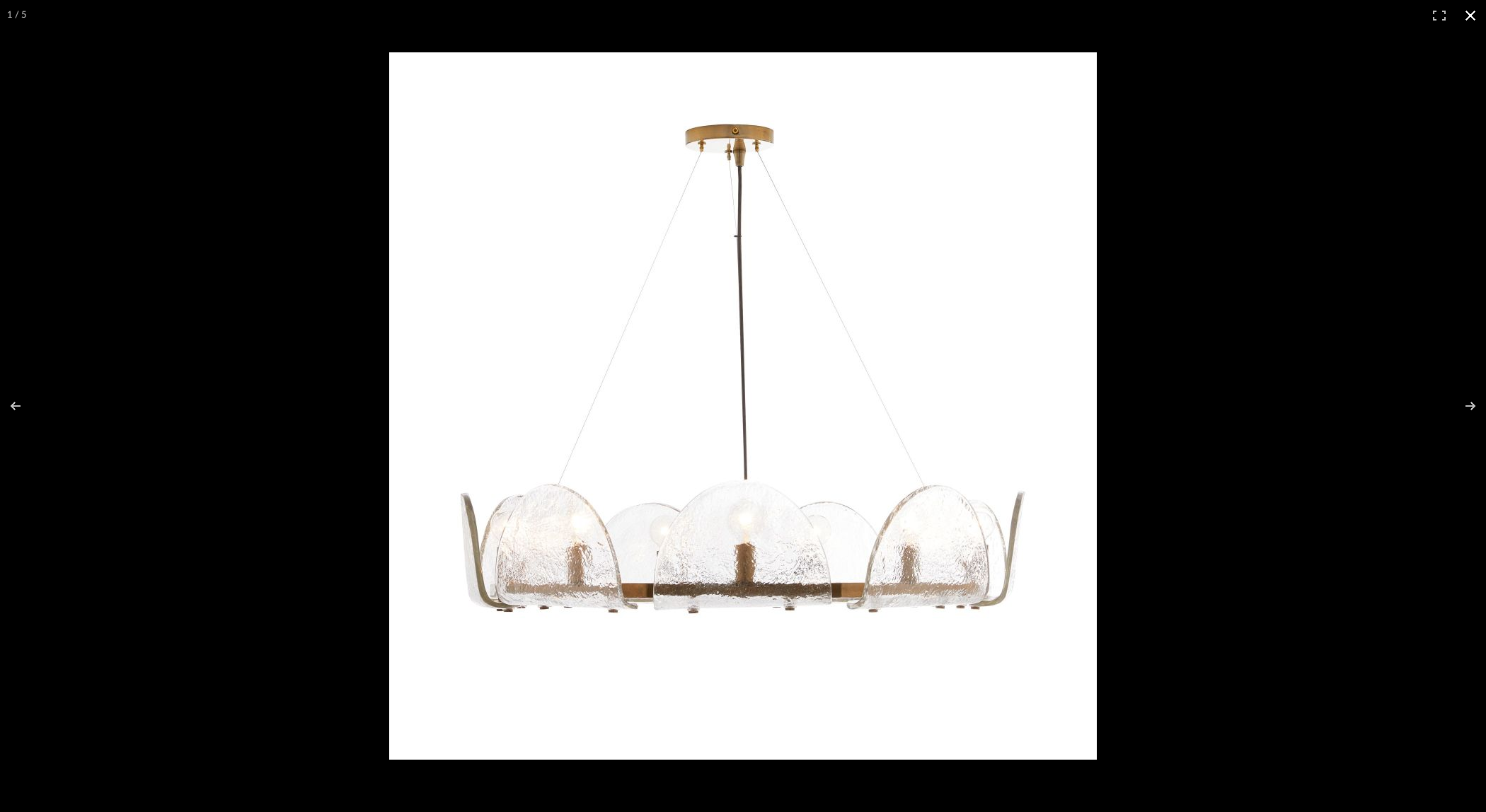
click at [289, 45] on div at bounding box center [743, 406] width 1486 height 812
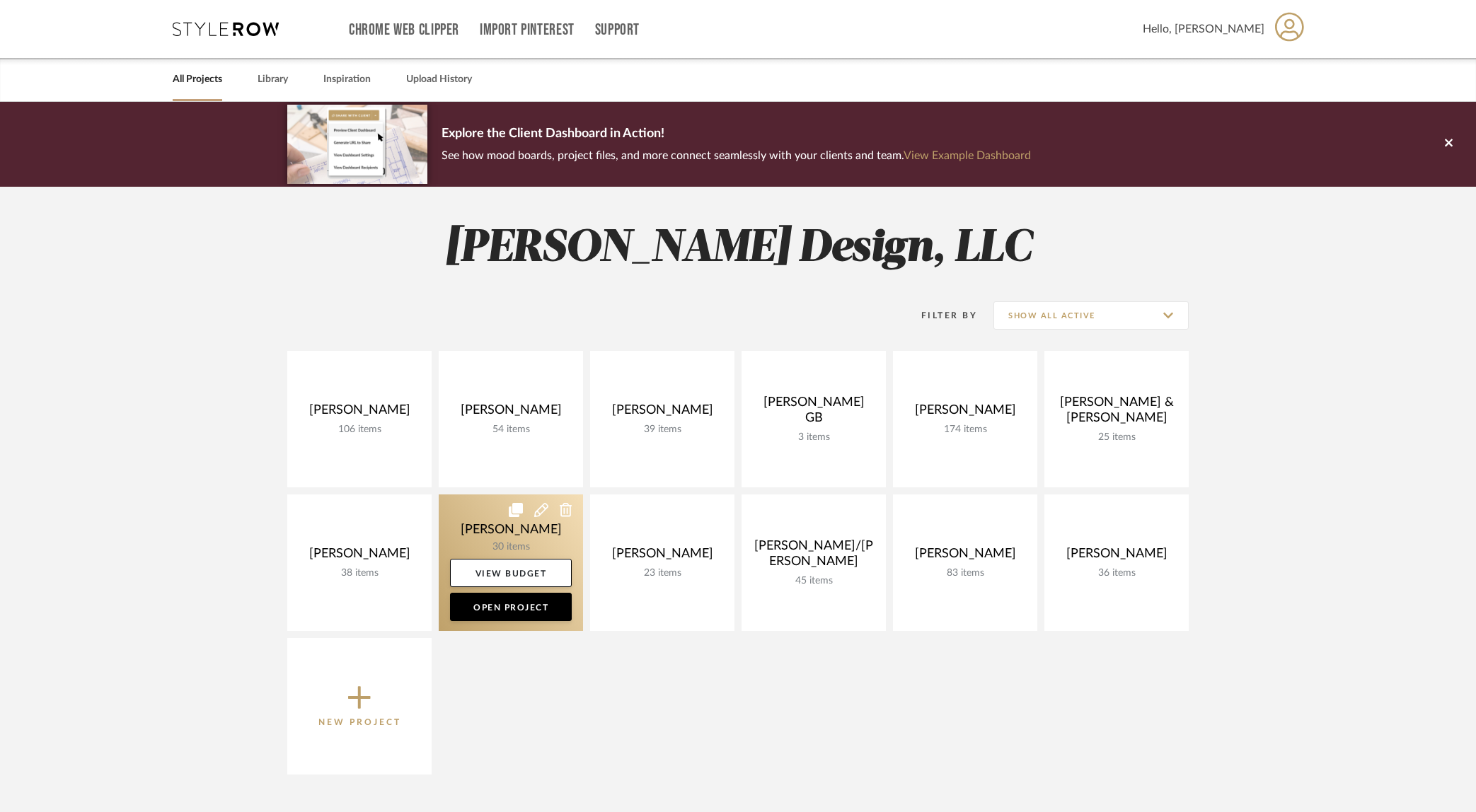
click at [503, 528] on link at bounding box center [511, 562] width 144 height 136
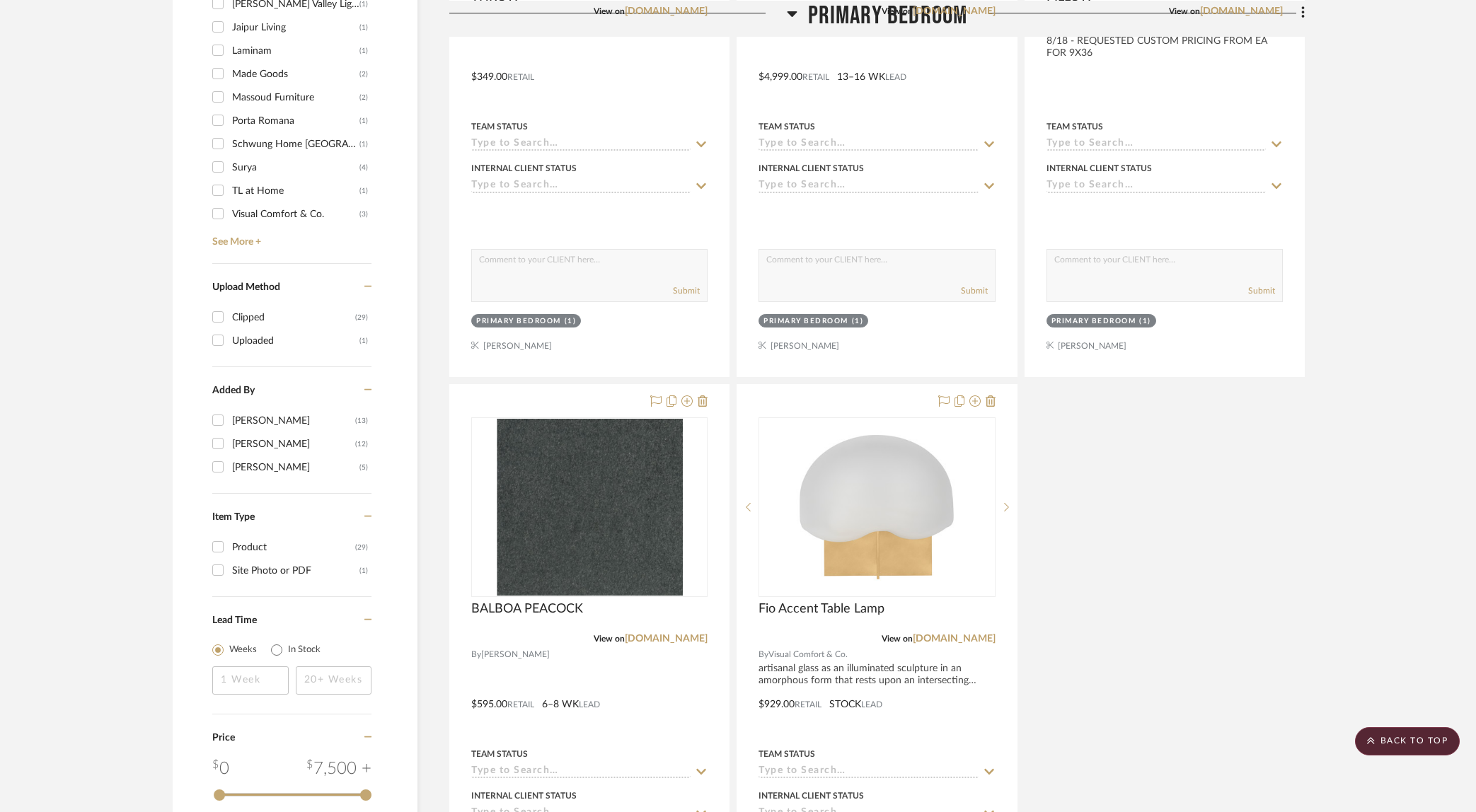
scroll to position [1437, 0]
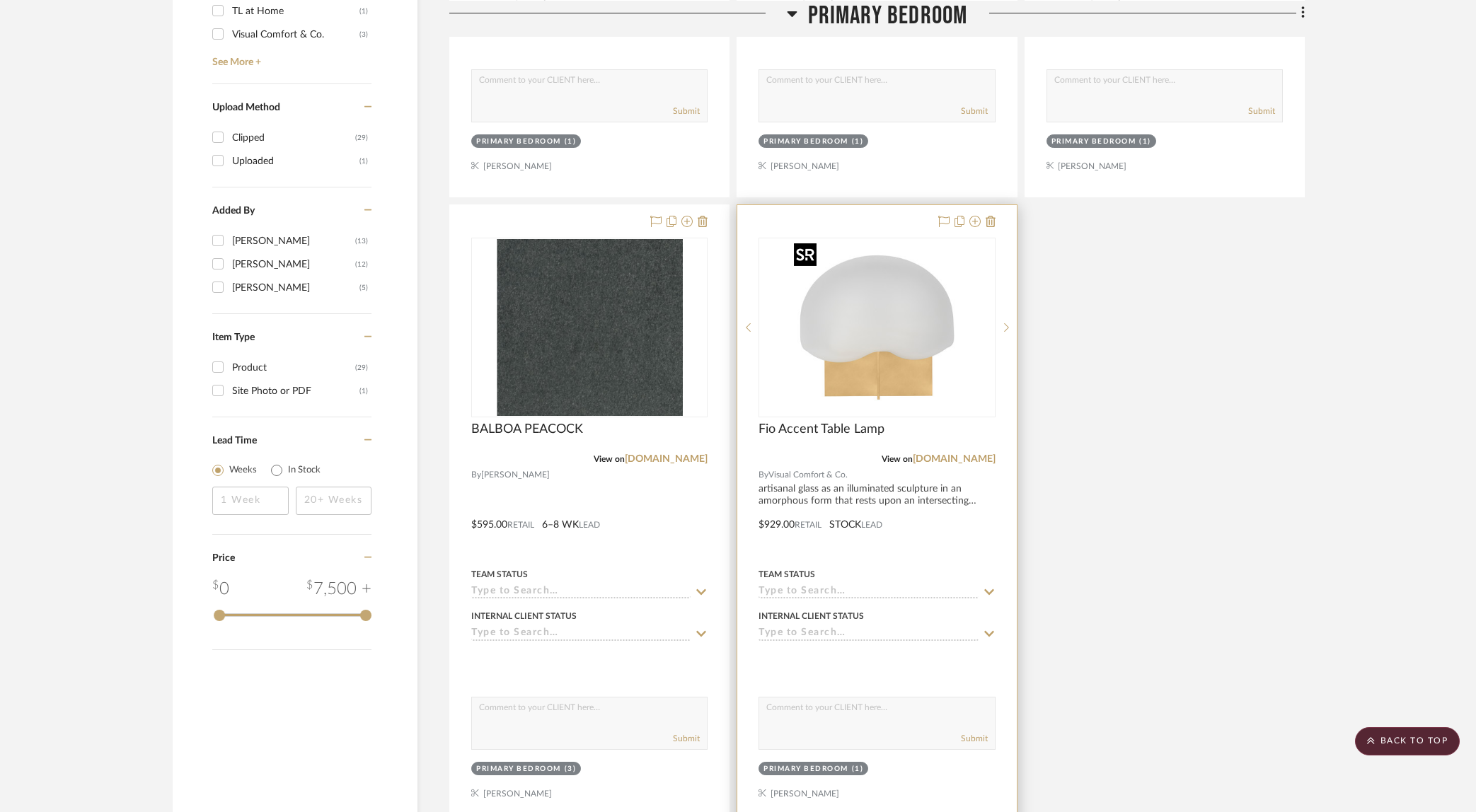
click at [936, 305] on img "0" at bounding box center [877, 327] width 177 height 177
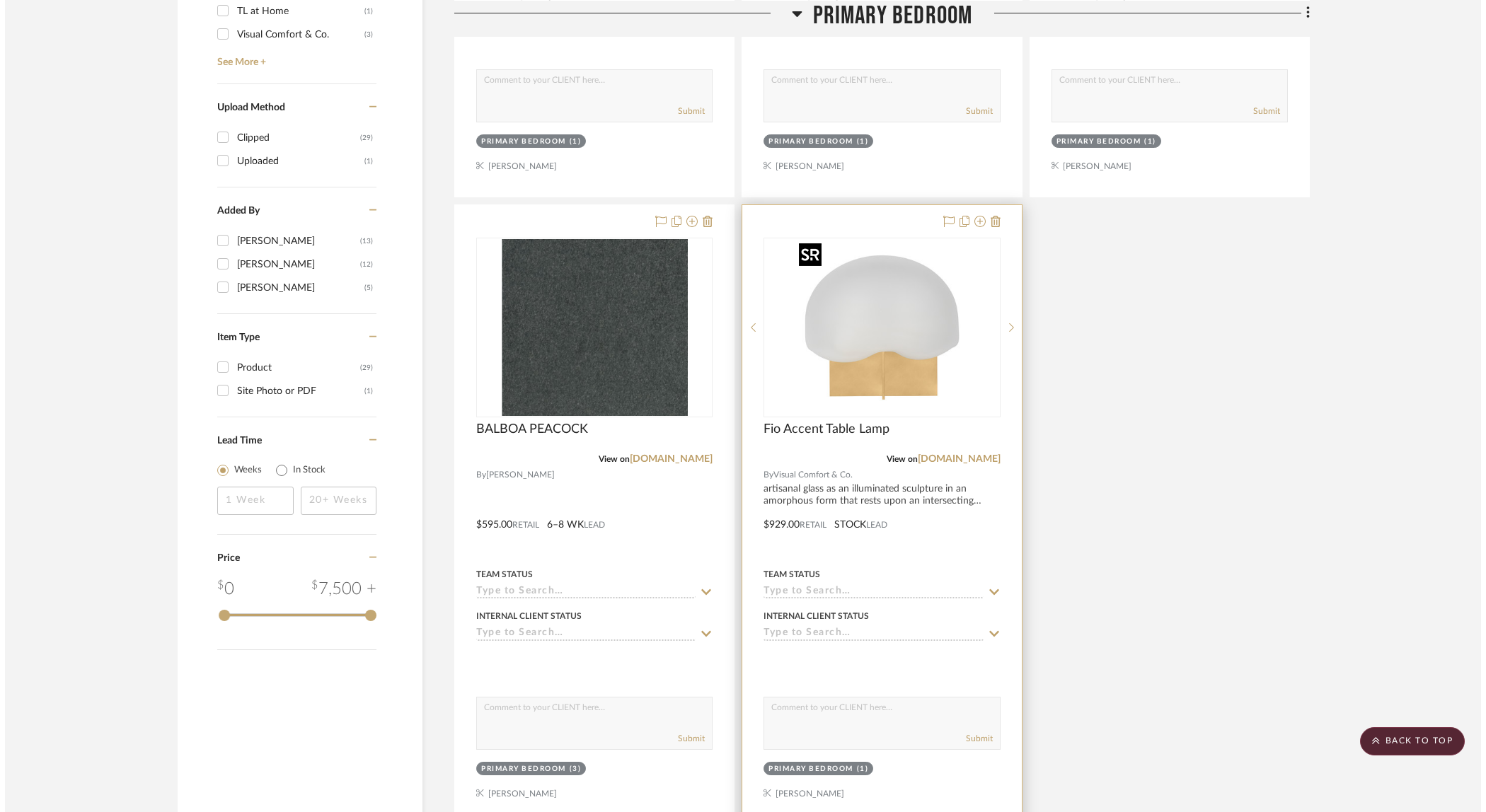
scroll to position [0, 0]
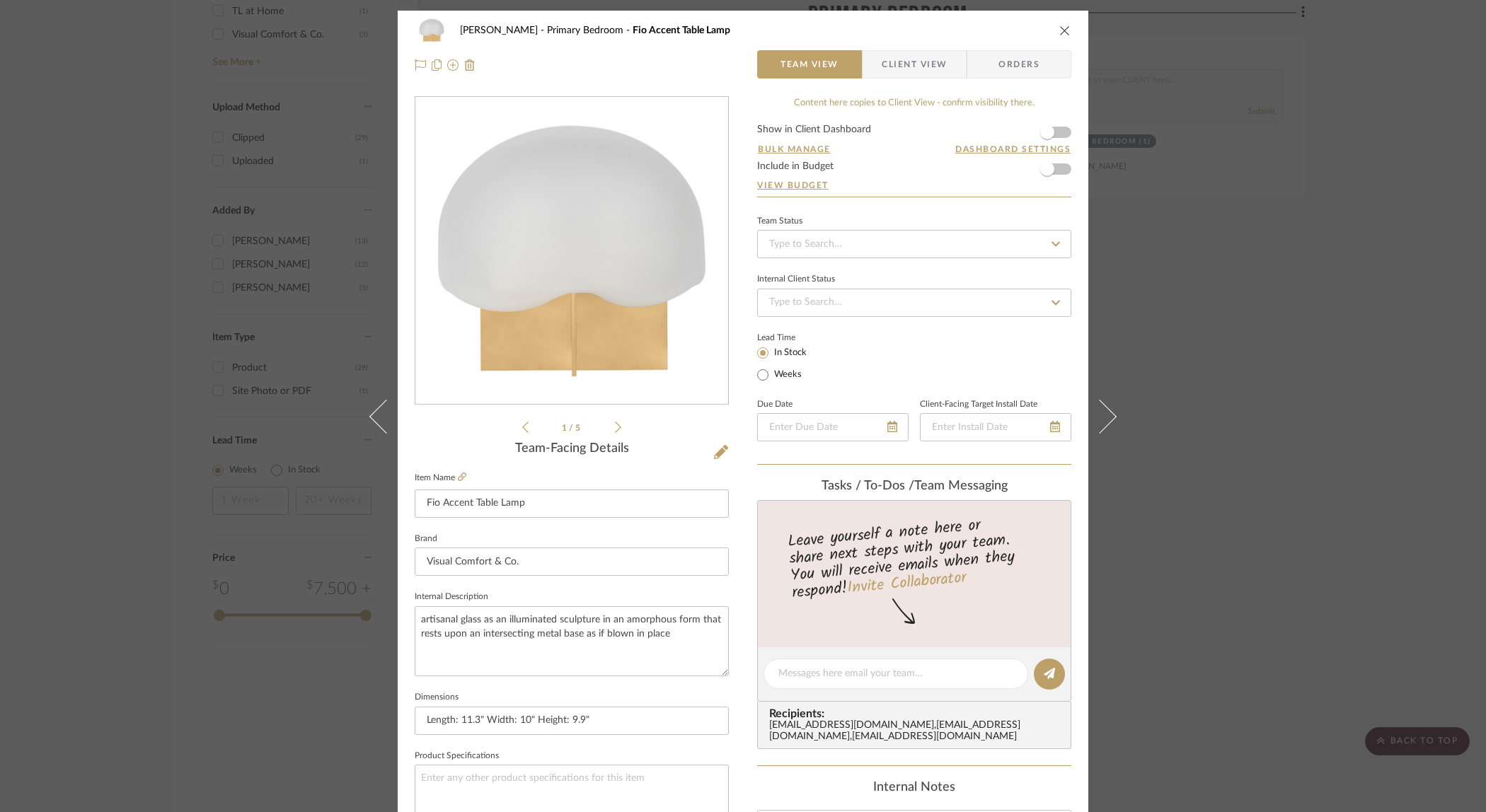
click at [615, 426] on icon at bounding box center [618, 428] width 6 height 13
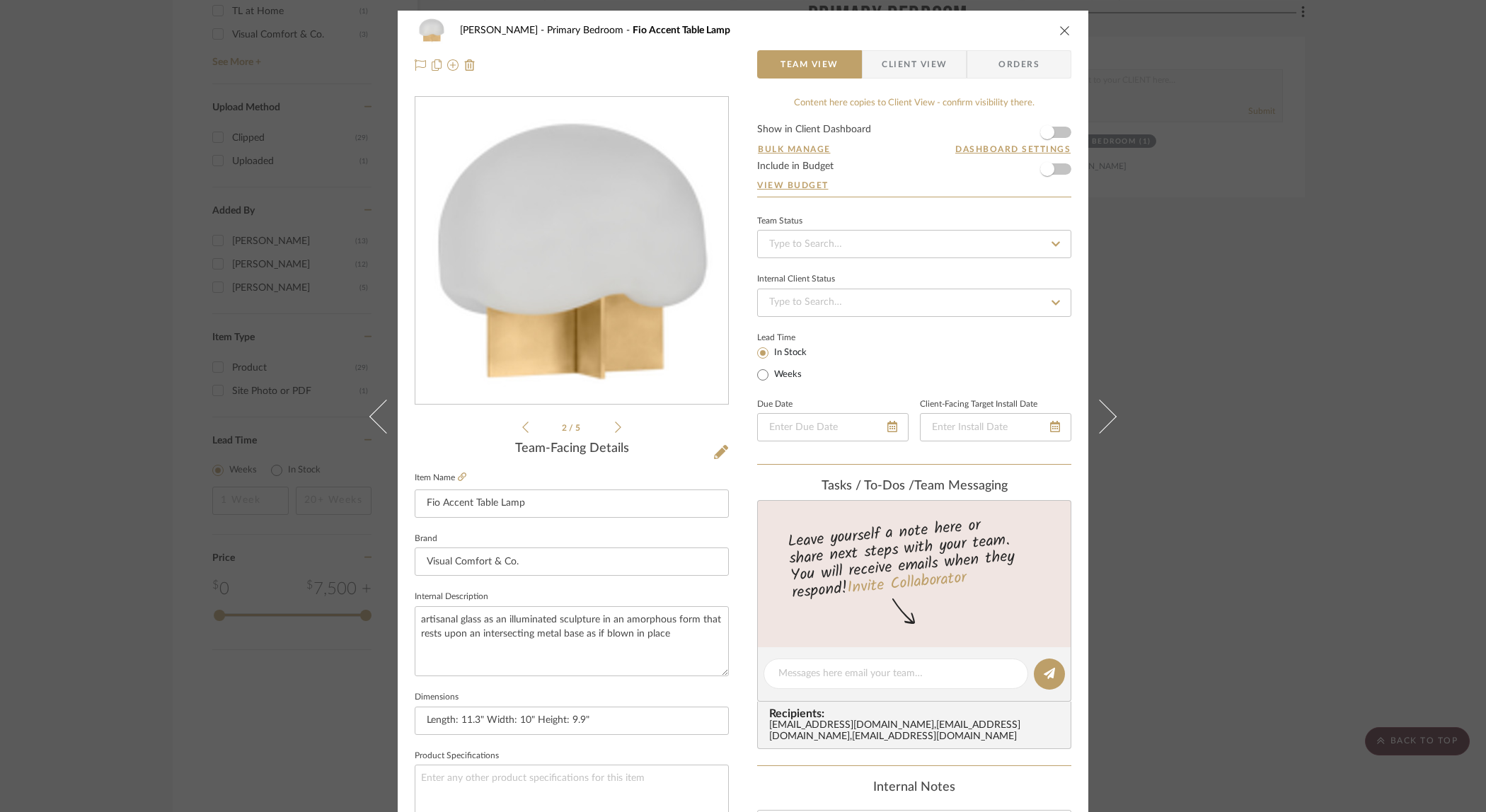
click at [615, 426] on icon at bounding box center [618, 428] width 6 height 13
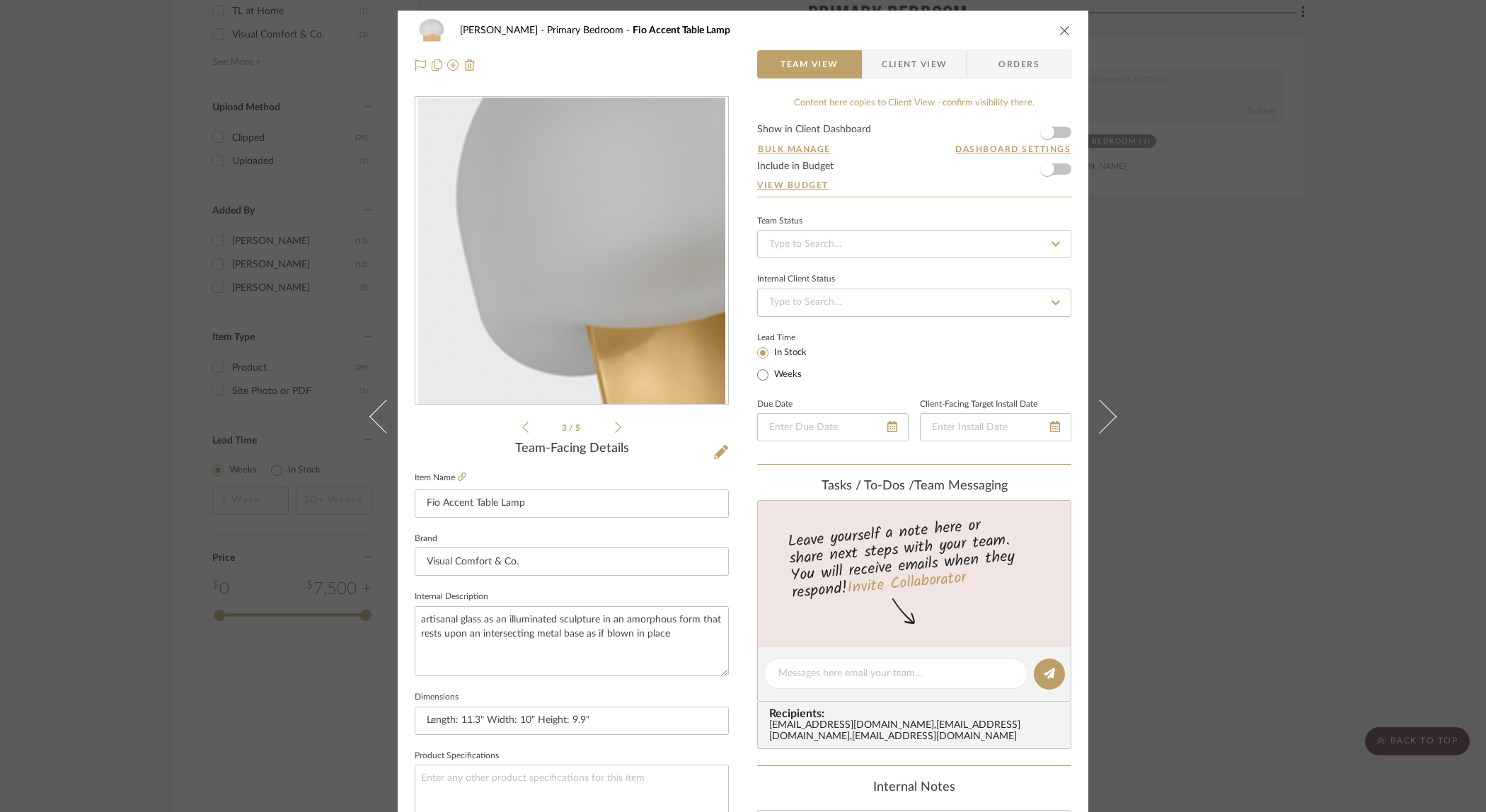
click at [615, 426] on icon at bounding box center [618, 428] width 6 height 13
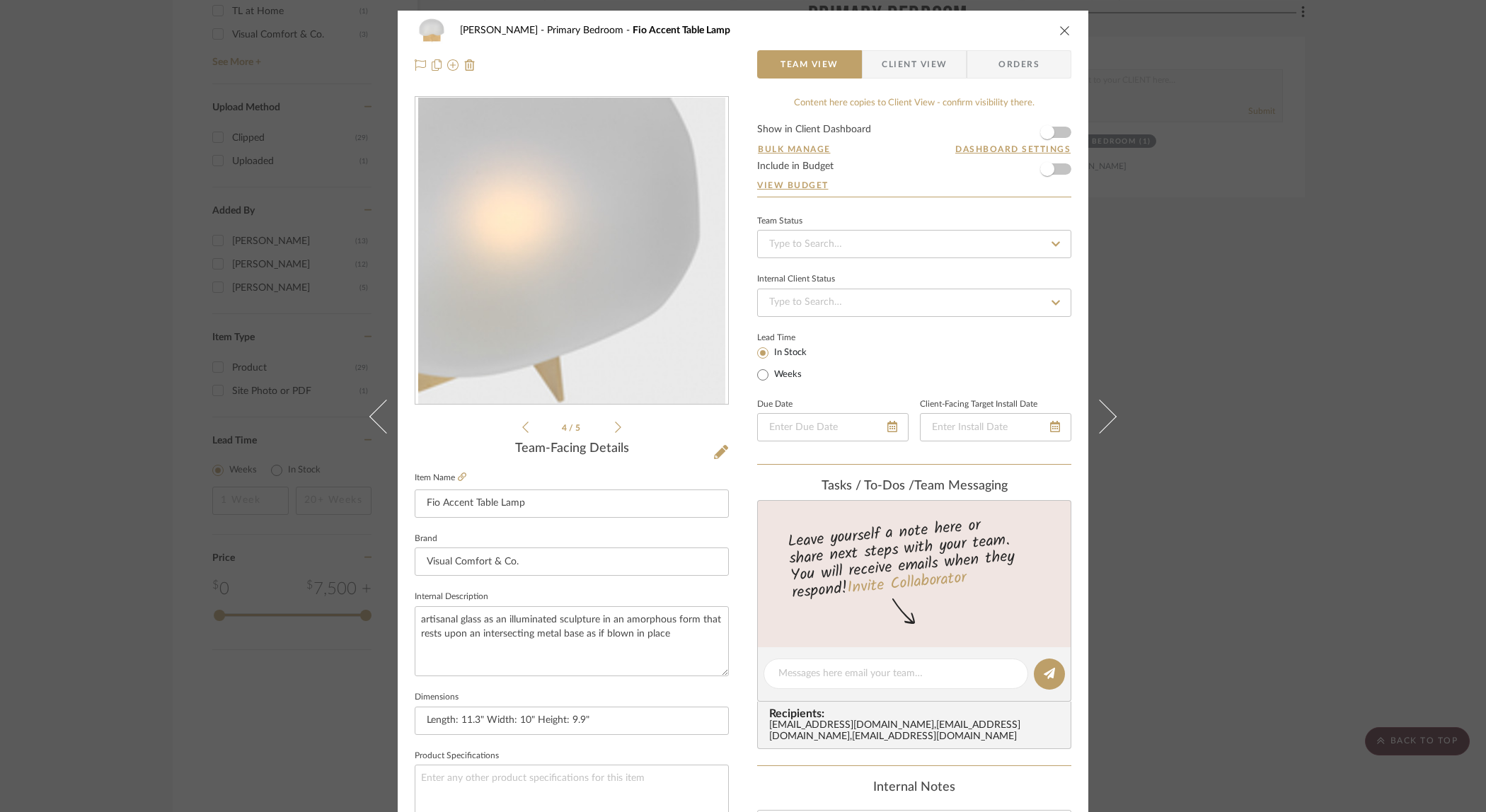
click at [615, 426] on icon at bounding box center [618, 428] width 6 height 13
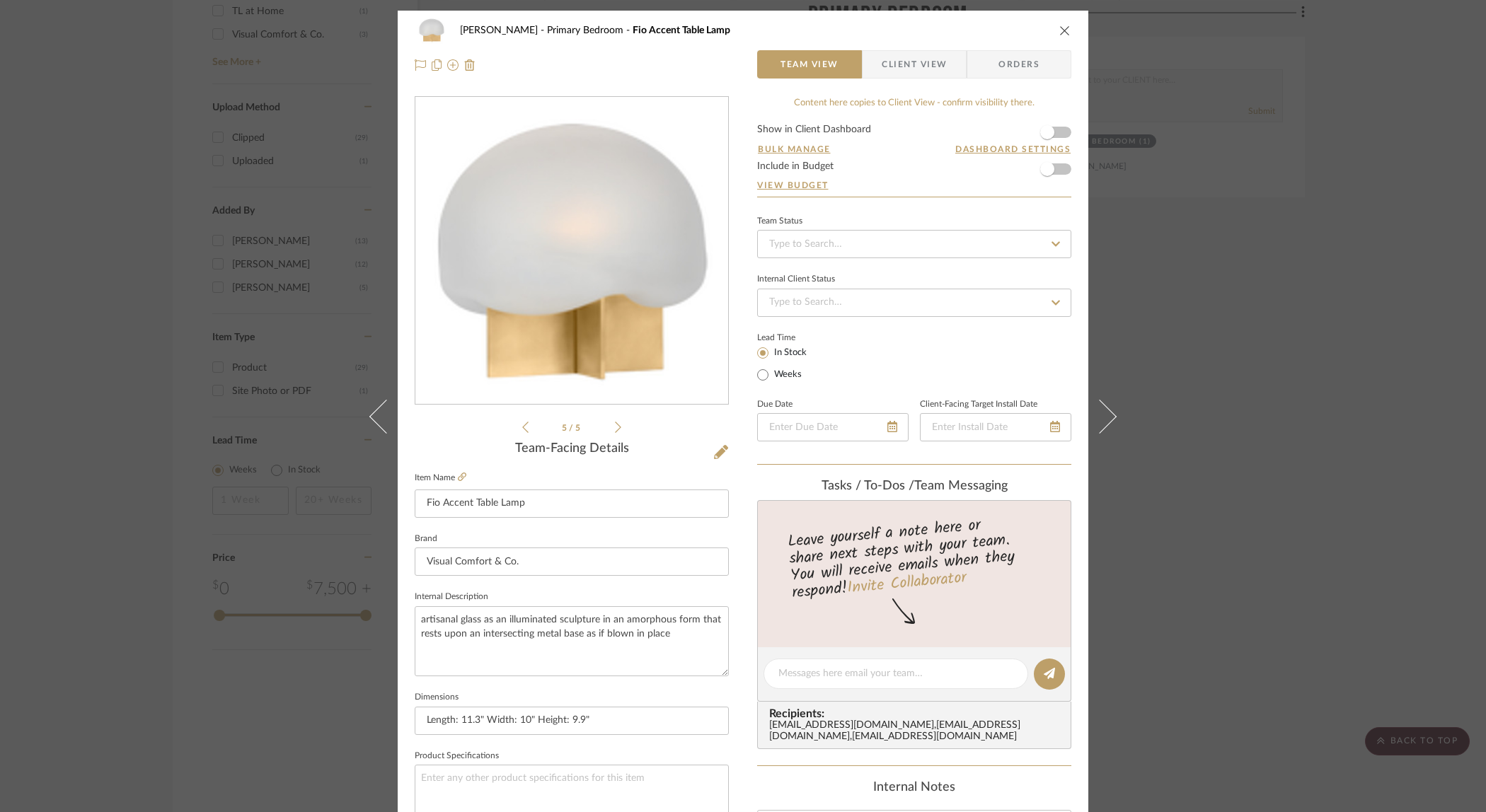
click at [615, 426] on icon at bounding box center [618, 428] width 6 height 13
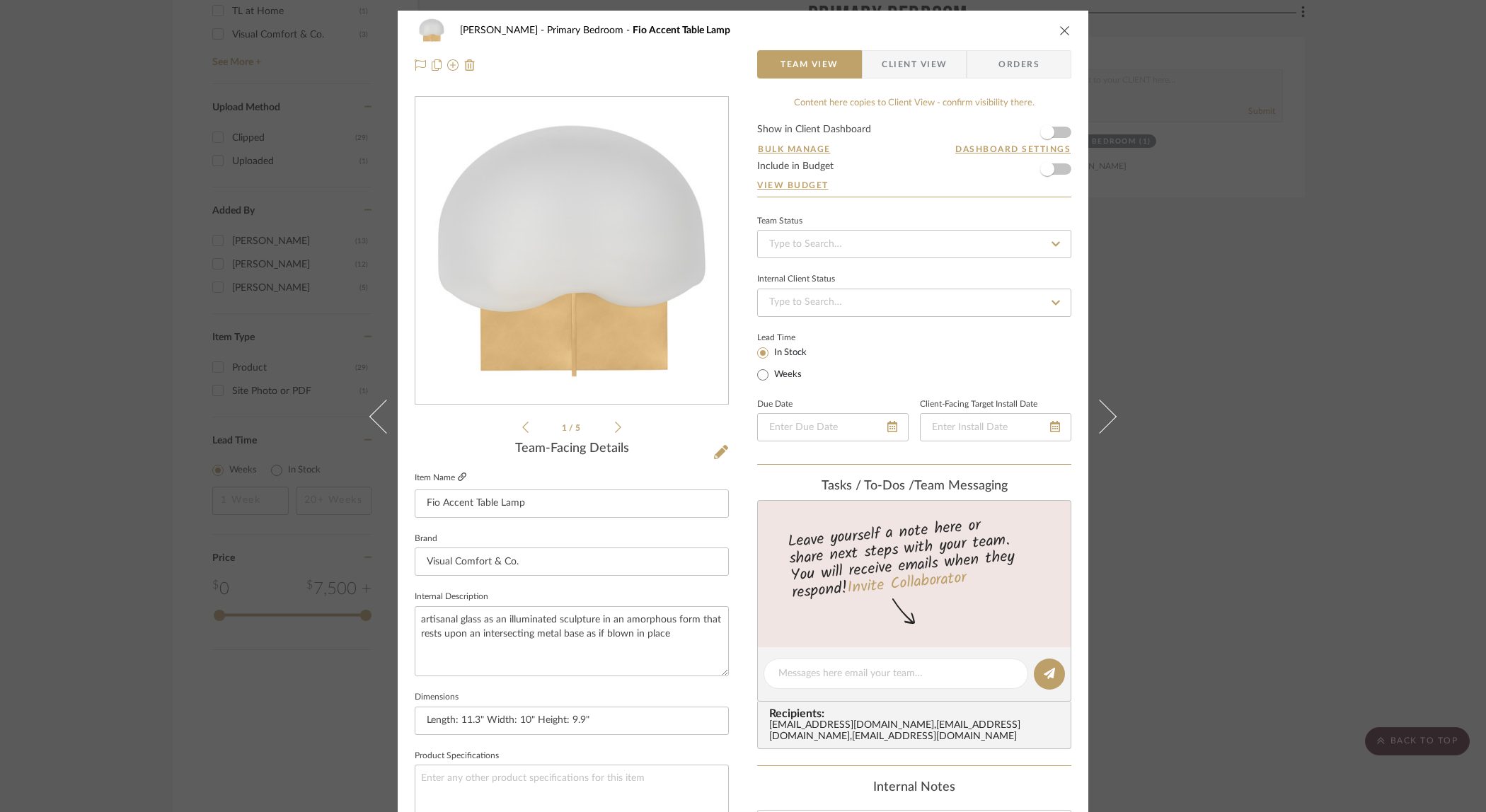
click at [458, 474] on icon at bounding box center [462, 477] width 9 height 9
click at [1236, 189] on div "[PERSON_NAME] Primary Bedroom Fio Accent Table Lamp Team View Client View Order…" at bounding box center [743, 406] width 1486 height 812
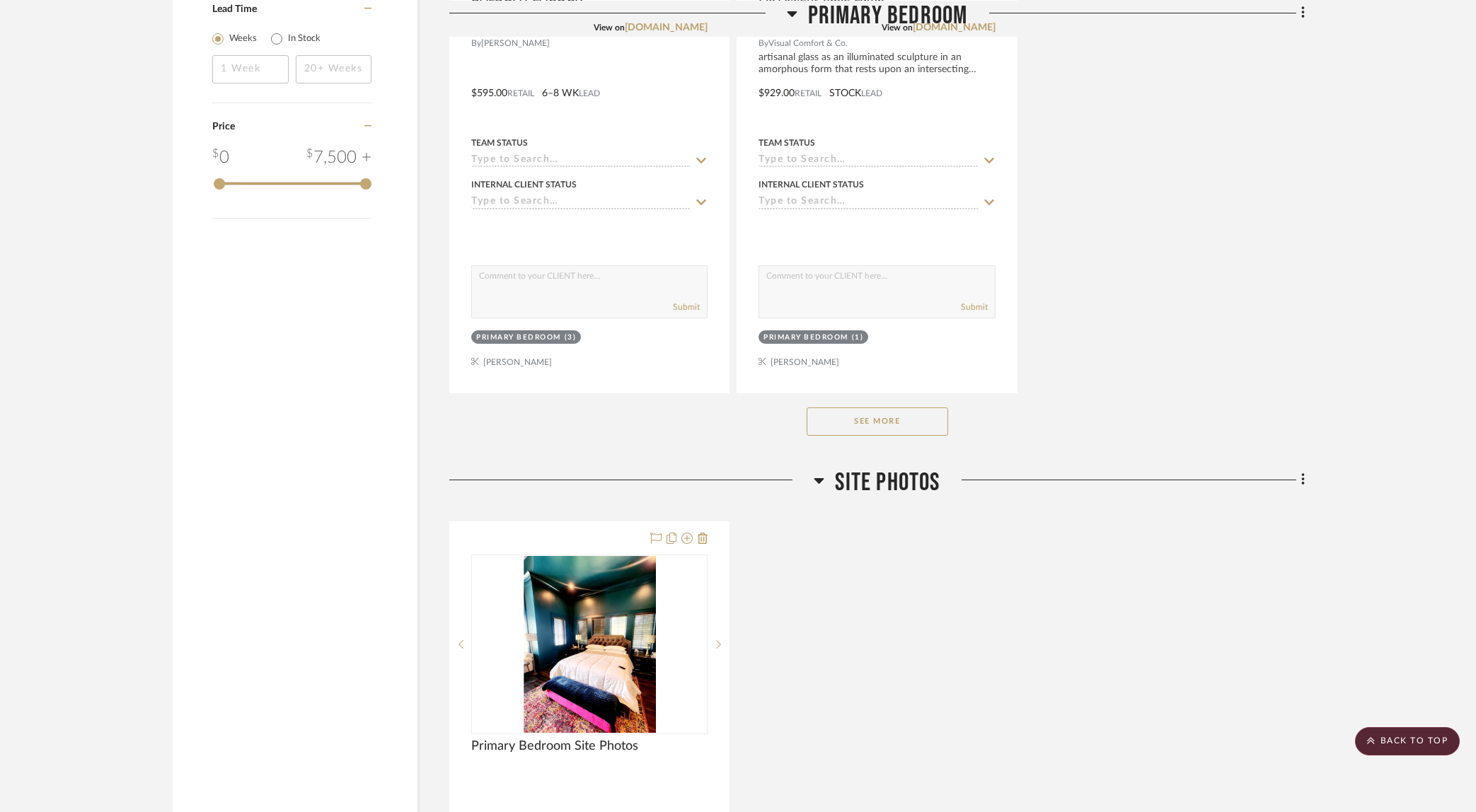
scroll to position [1959, 0]
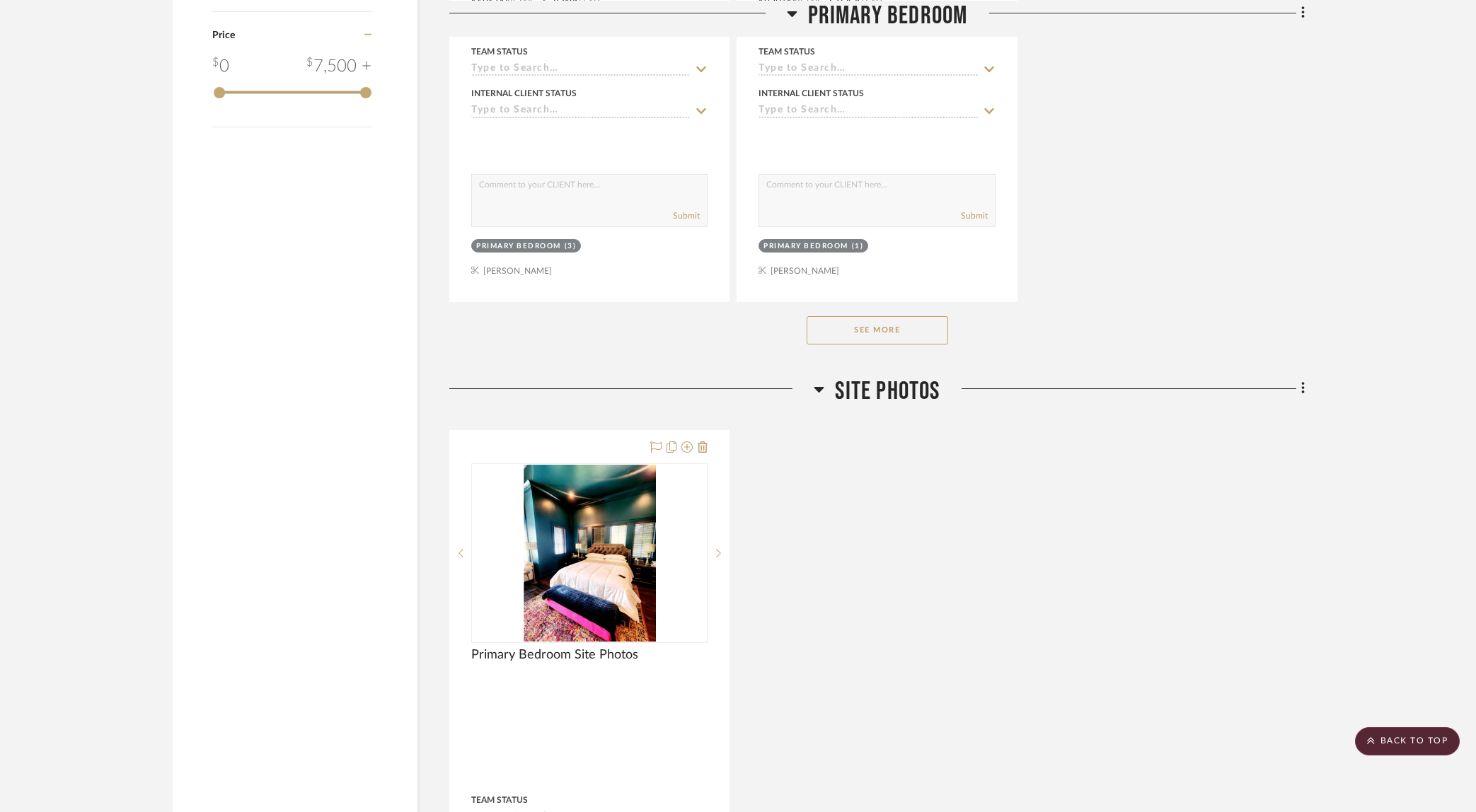
click at [869, 330] on button "See More" at bounding box center [877, 330] width 141 height 28
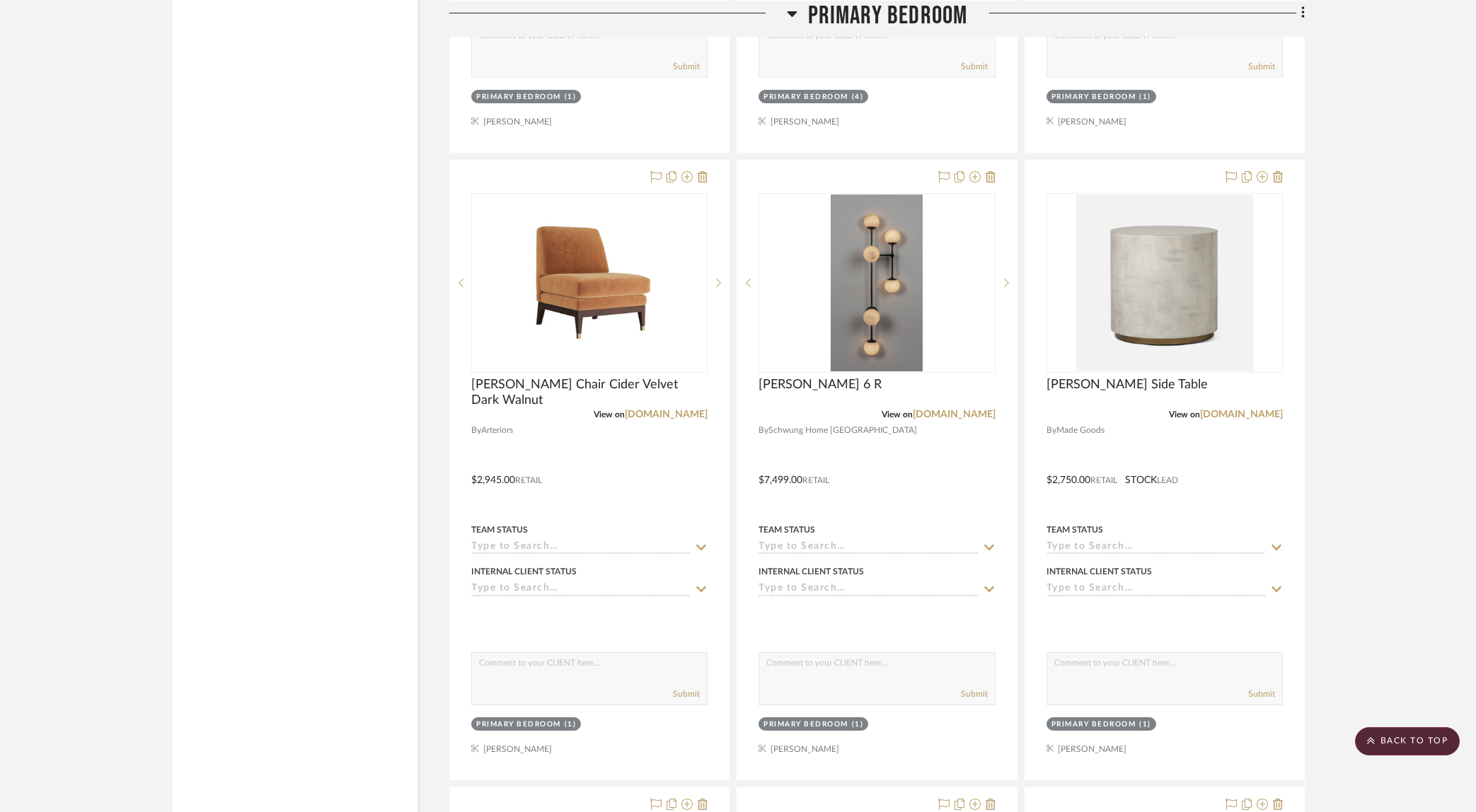
scroll to position [3240, 0]
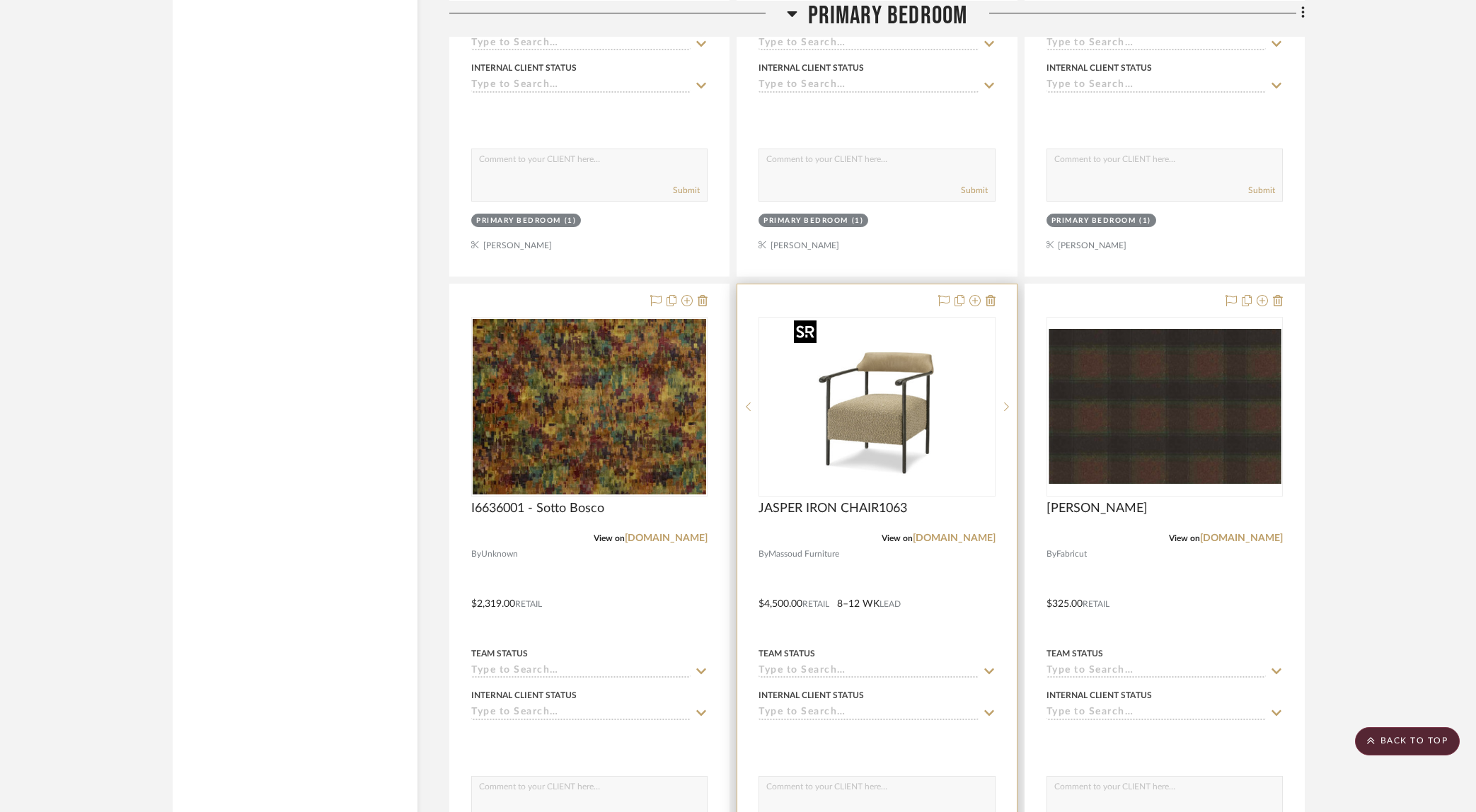
click at [0, 0] on img at bounding box center [0, 0] width 0 height 0
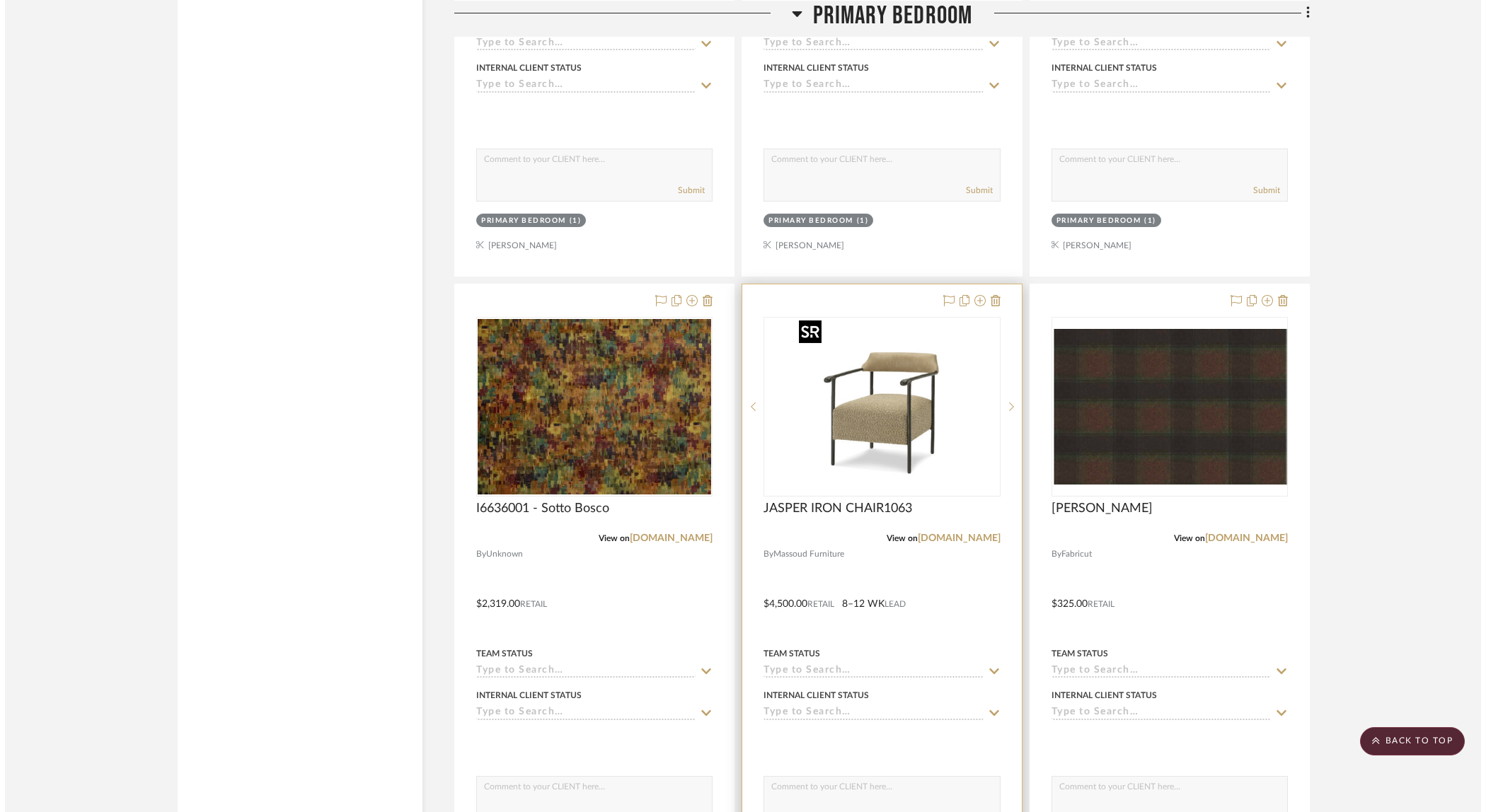
scroll to position [0, 0]
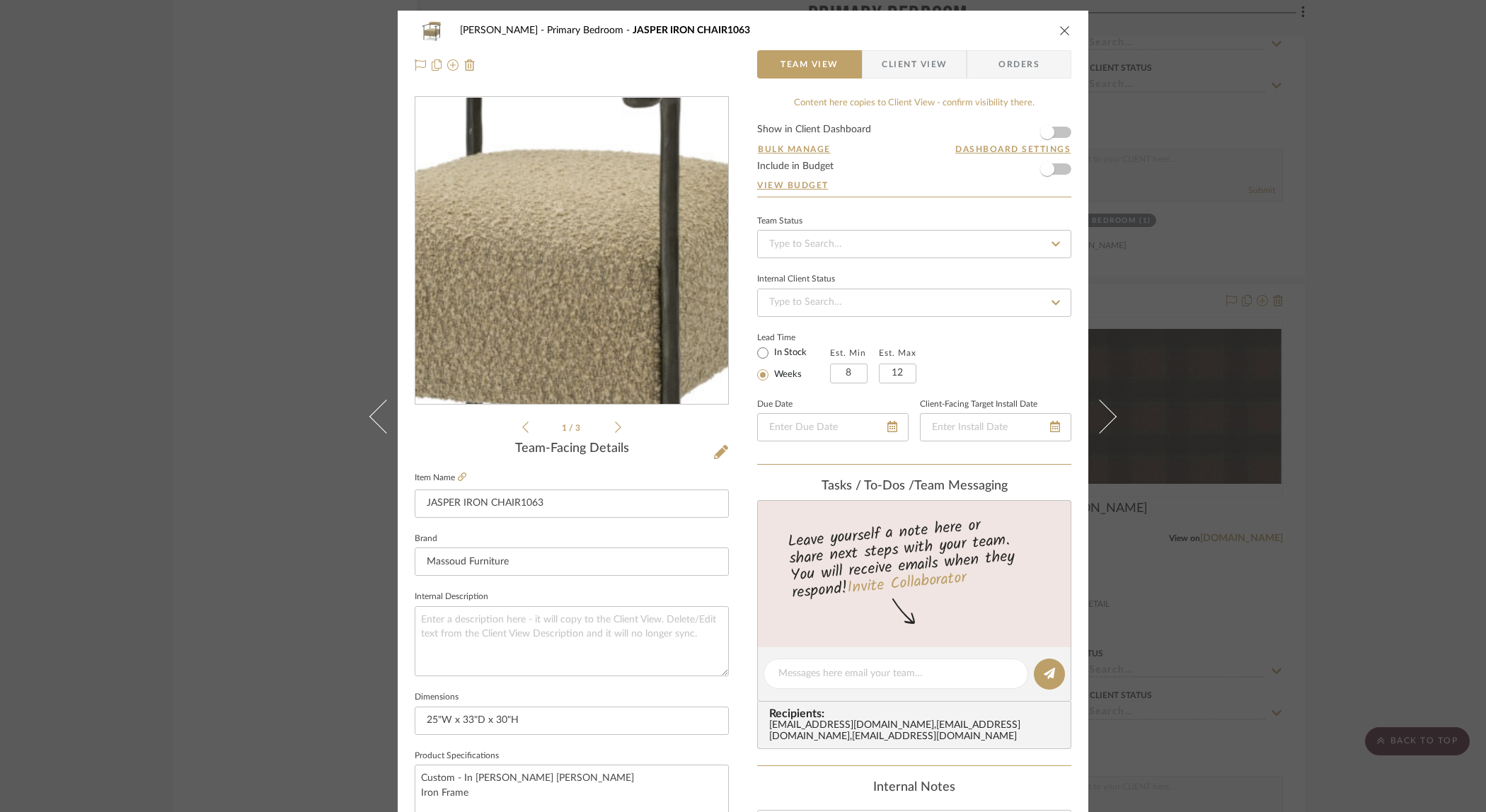
click at [581, 262] on img "0" at bounding box center [572, 251] width 307 height 307
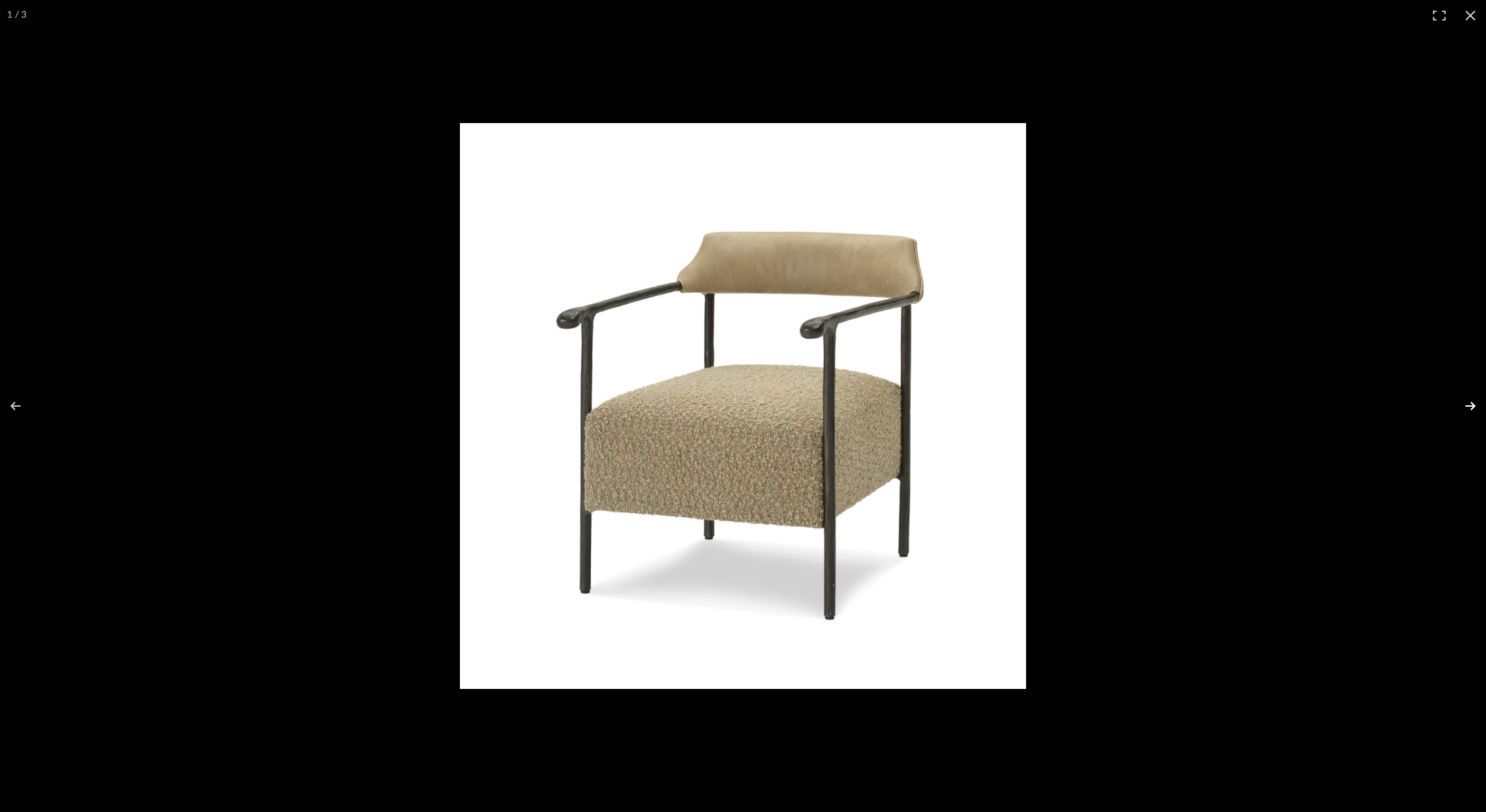
click at [1468, 401] on button at bounding box center [1461, 406] width 50 height 71
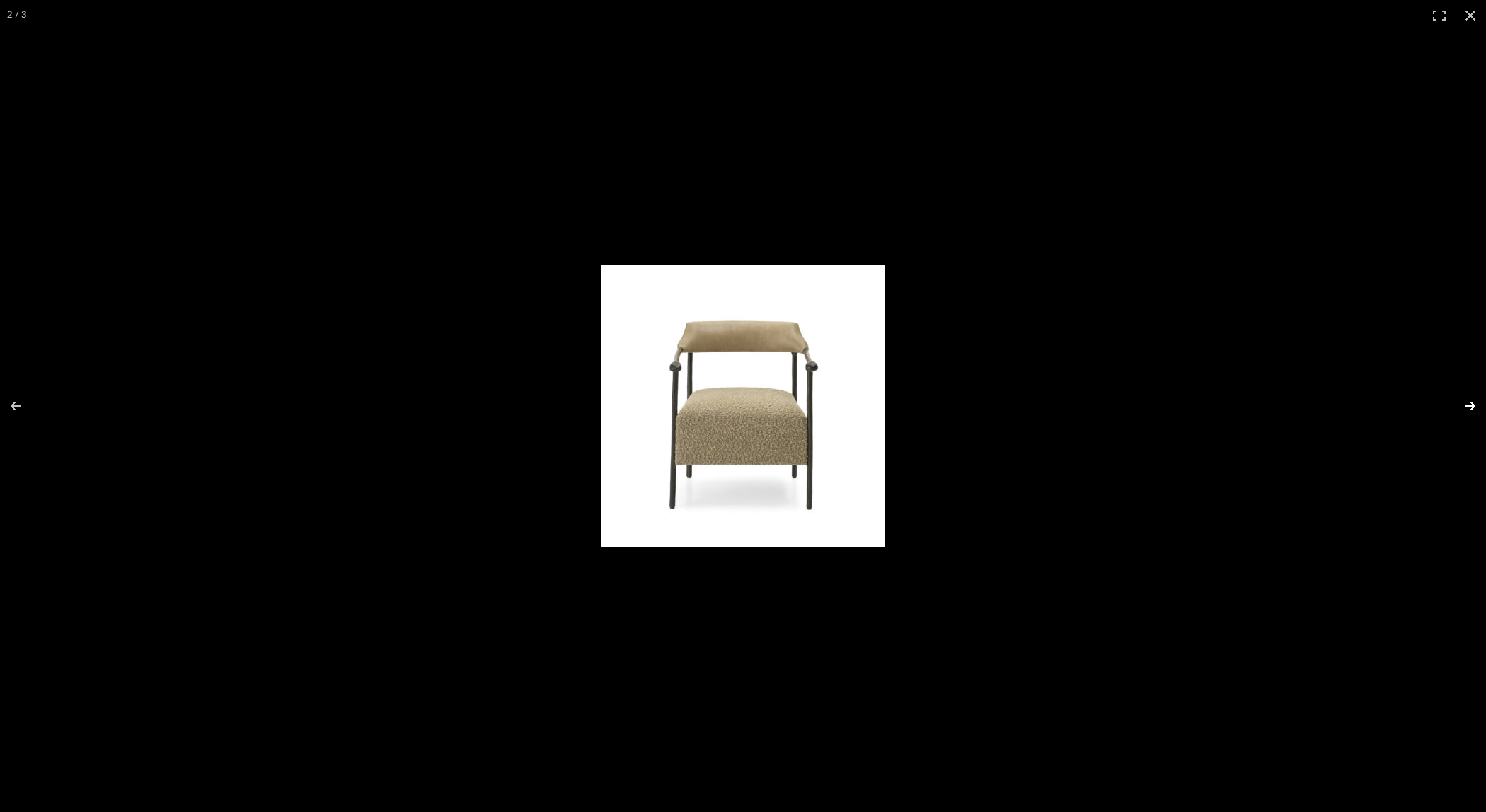
click at [1468, 401] on button at bounding box center [1461, 406] width 50 height 71
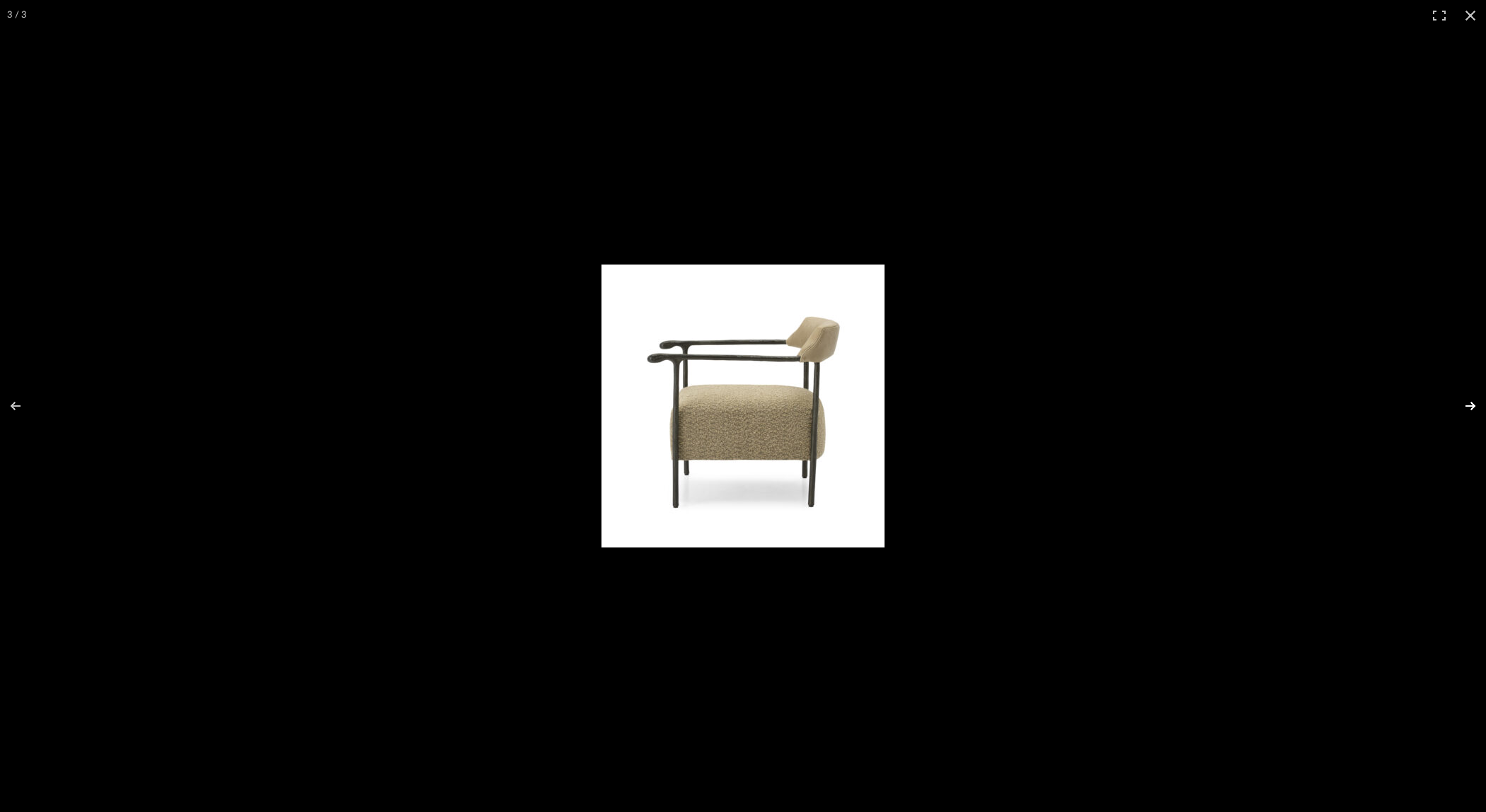
click at [1468, 401] on button at bounding box center [1461, 406] width 50 height 71
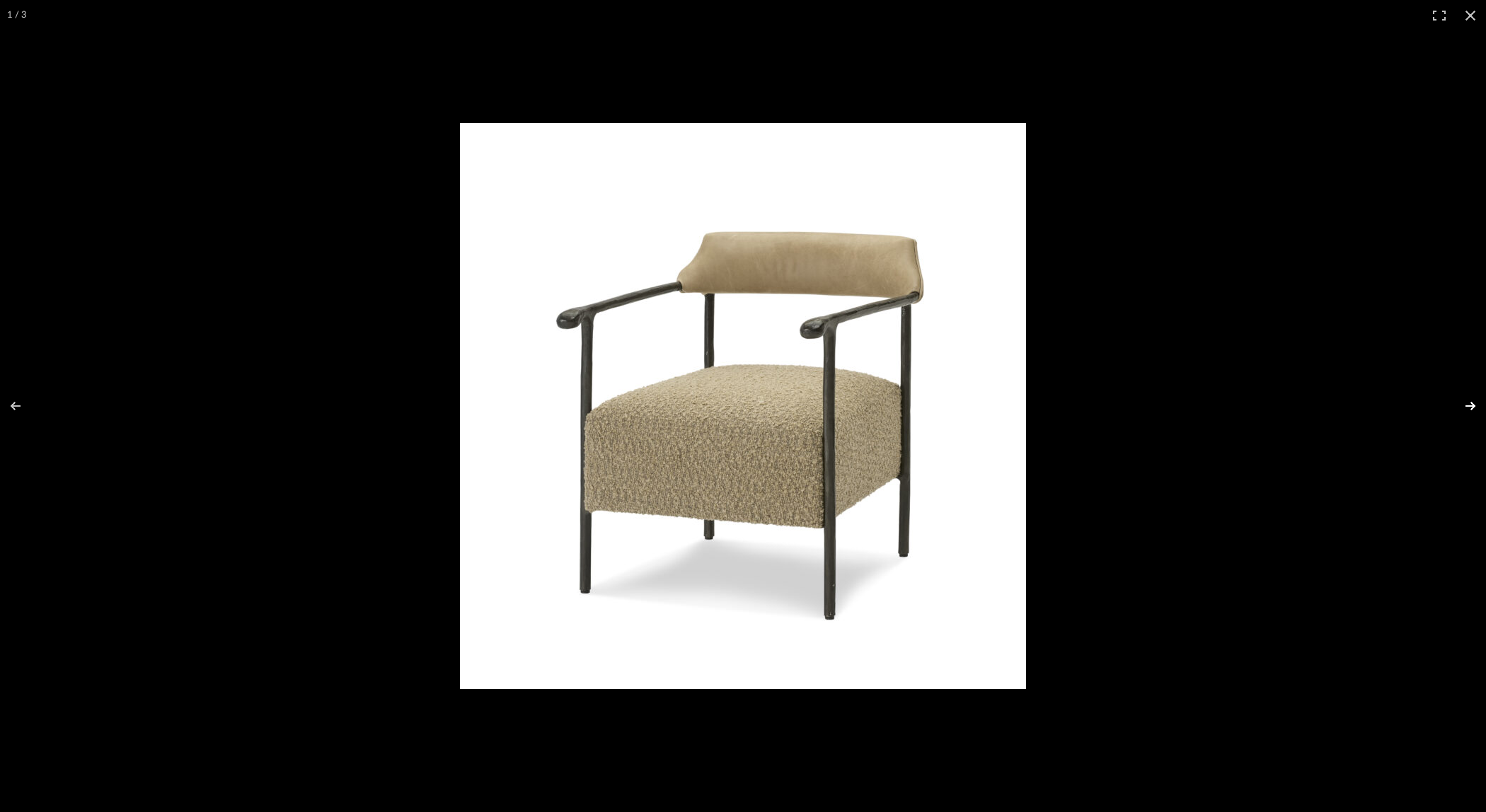
click at [1468, 401] on button at bounding box center [1461, 406] width 50 height 71
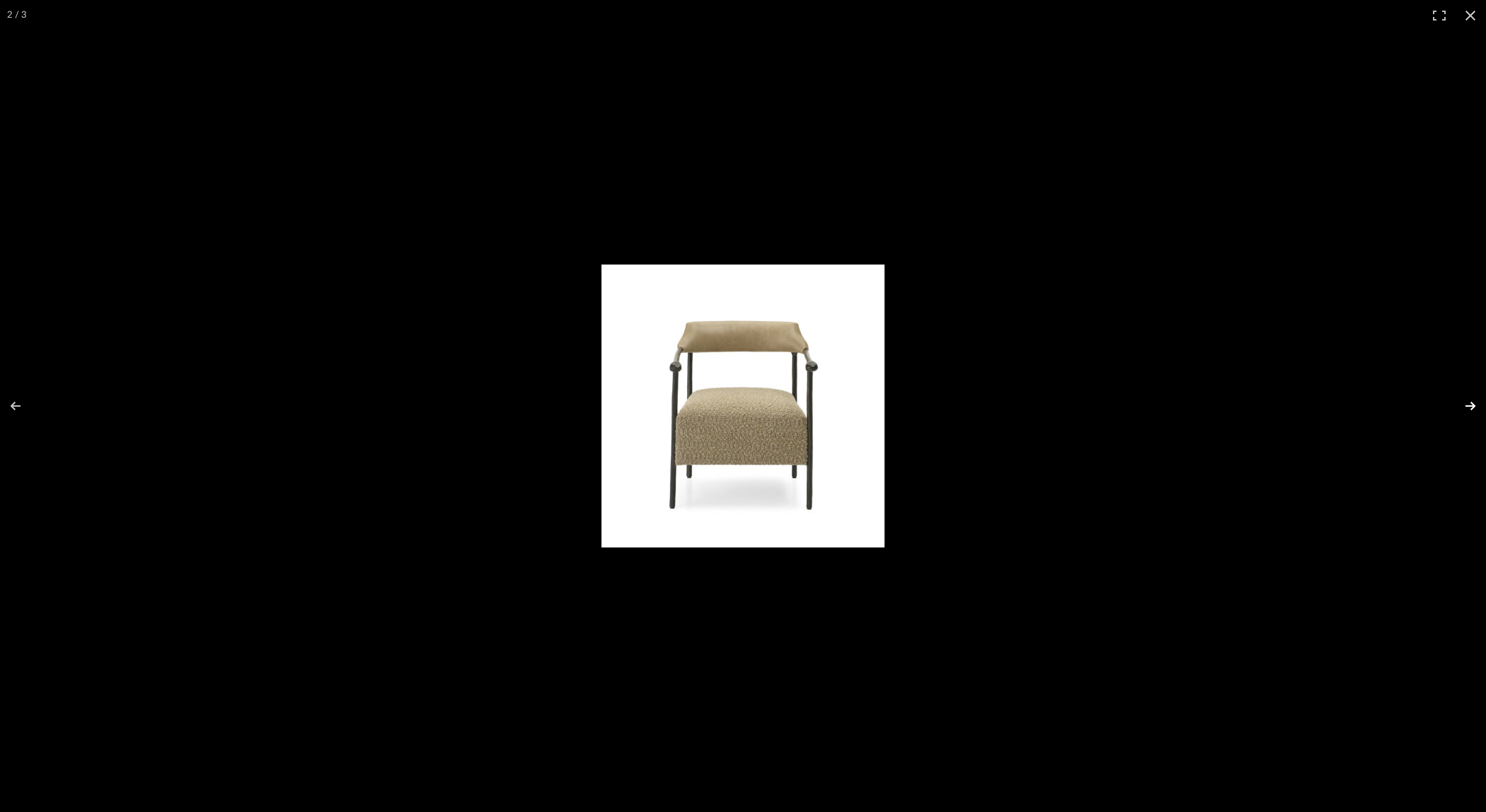
click at [1468, 401] on button at bounding box center [1461, 406] width 50 height 71
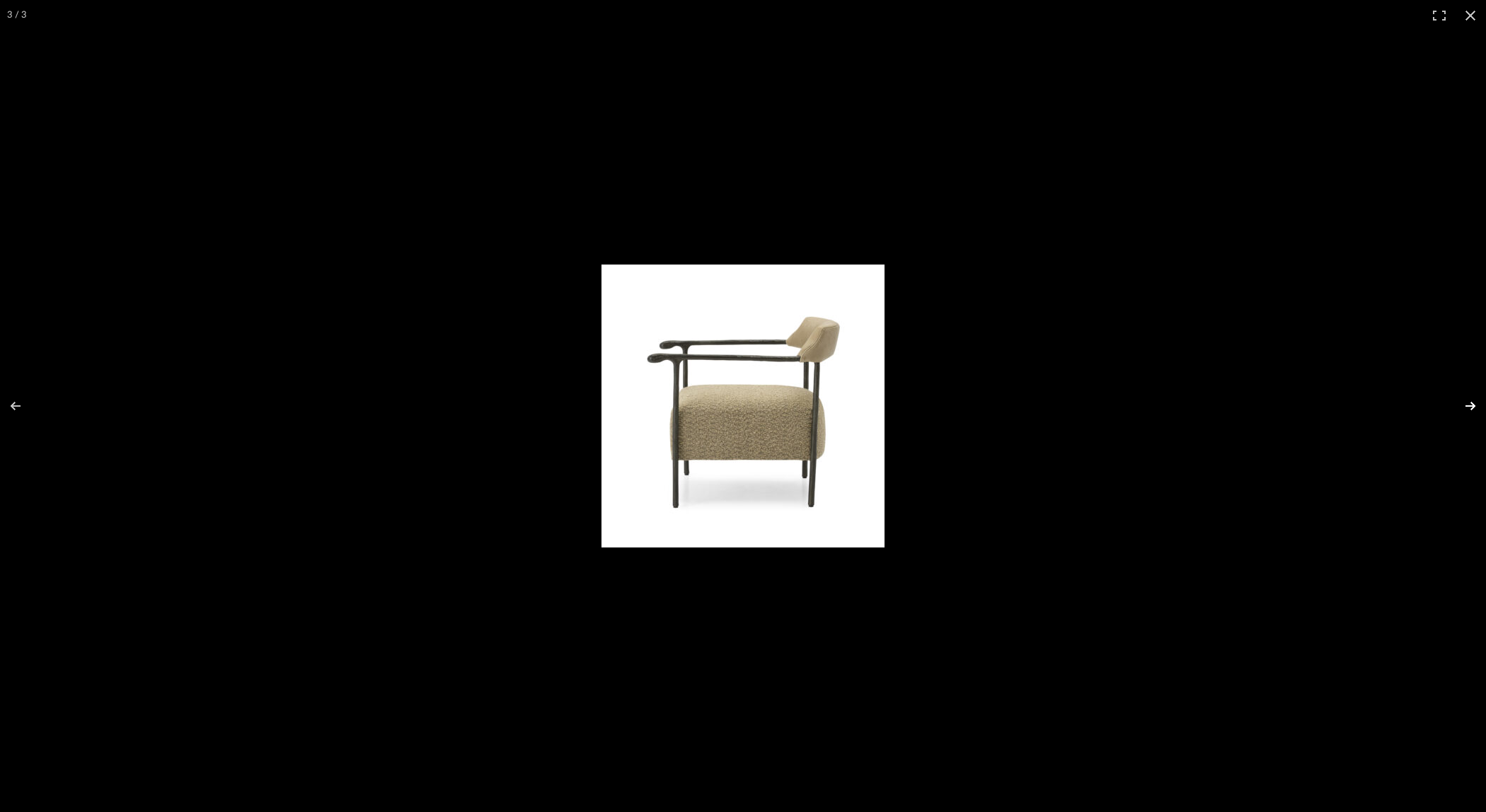
click at [1468, 401] on button at bounding box center [1461, 406] width 50 height 71
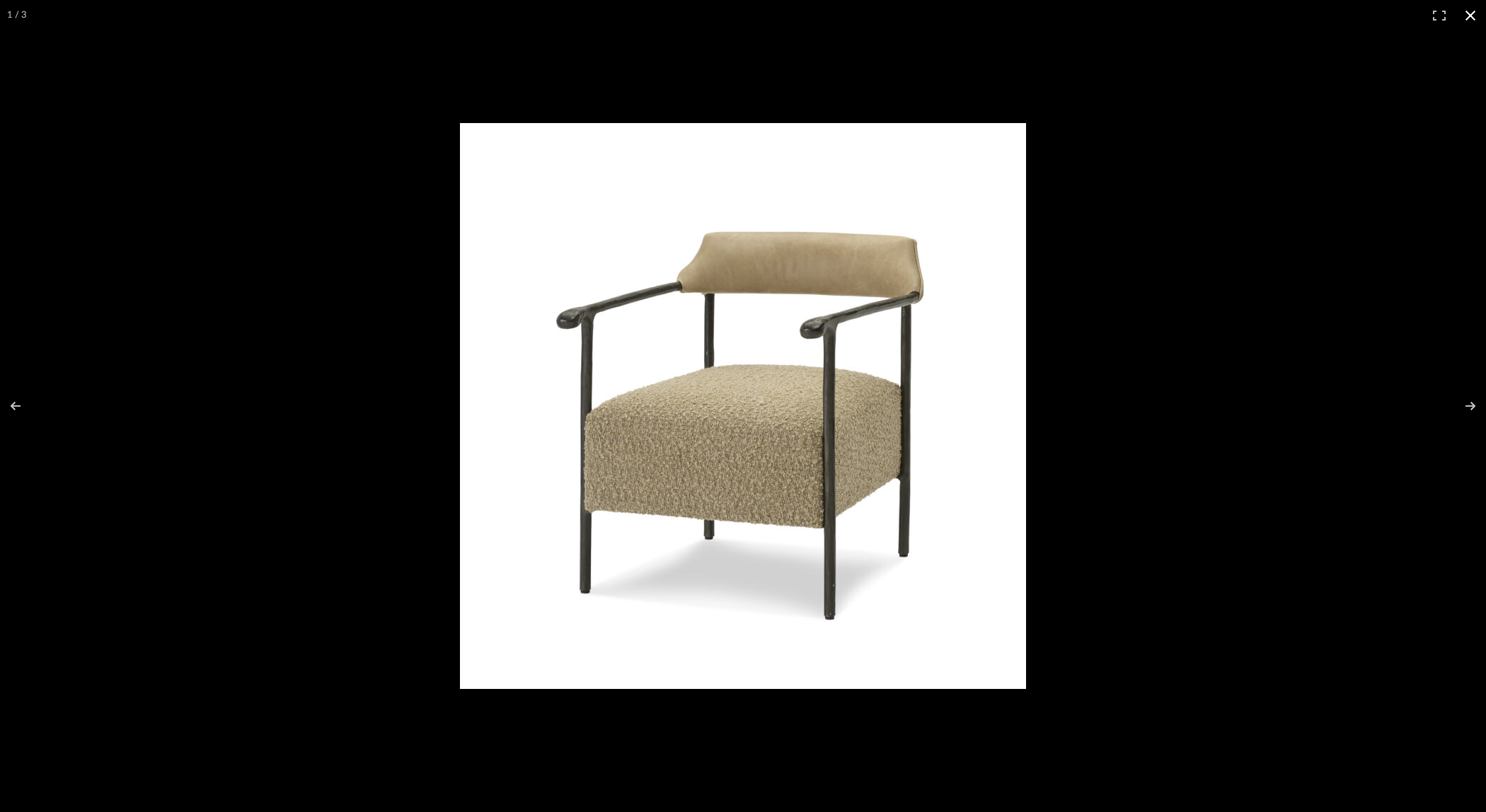
click at [1126, 215] on div at bounding box center [1021, 430] width 1122 height 613
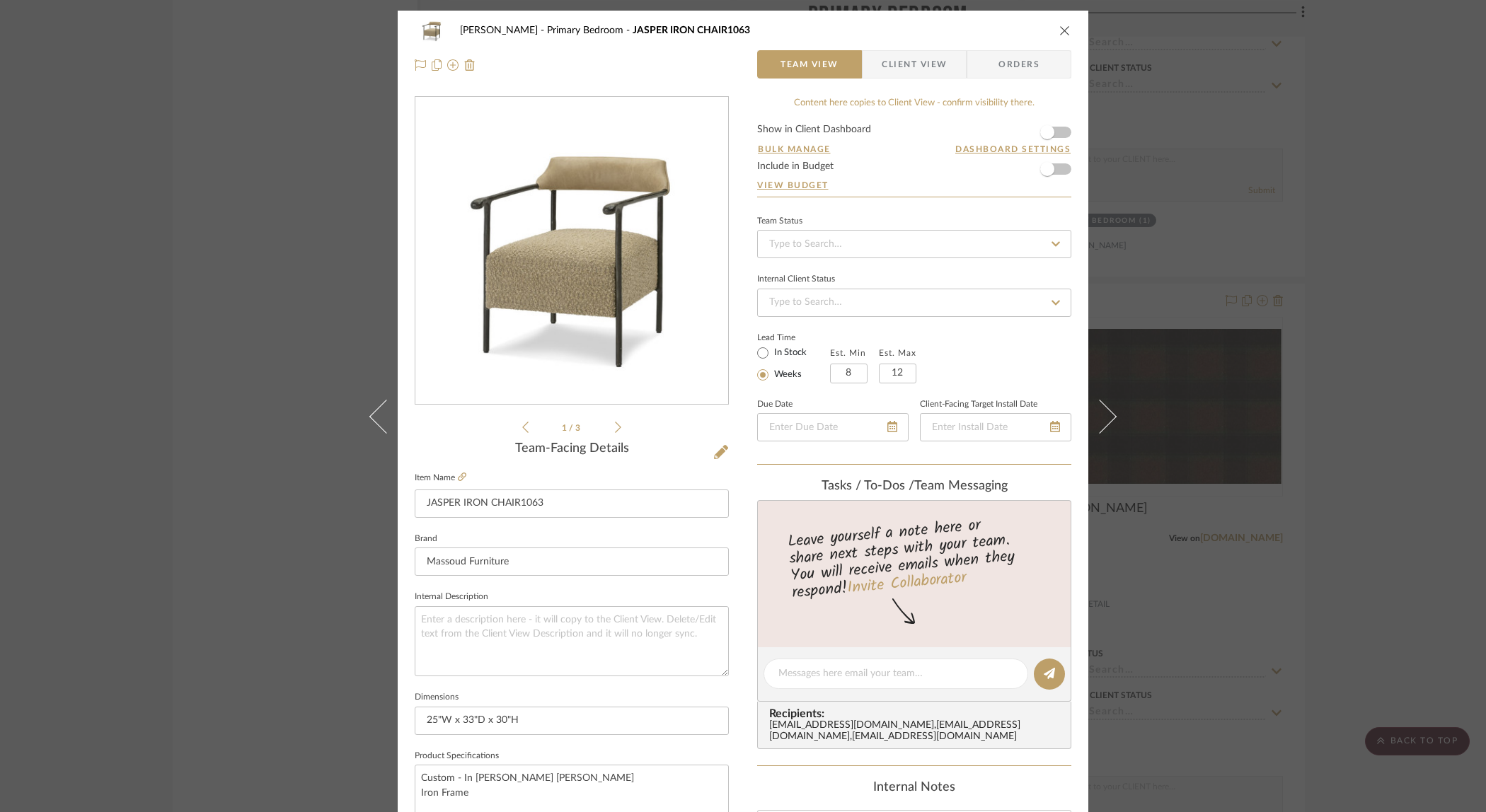
click at [1284, 168] on div "[PERSON_NAME] Primary Bedroom JASPER IRON CHAIR1063 Team View Client View Order…" at bounding box center [743, 406] width 1486 height 812
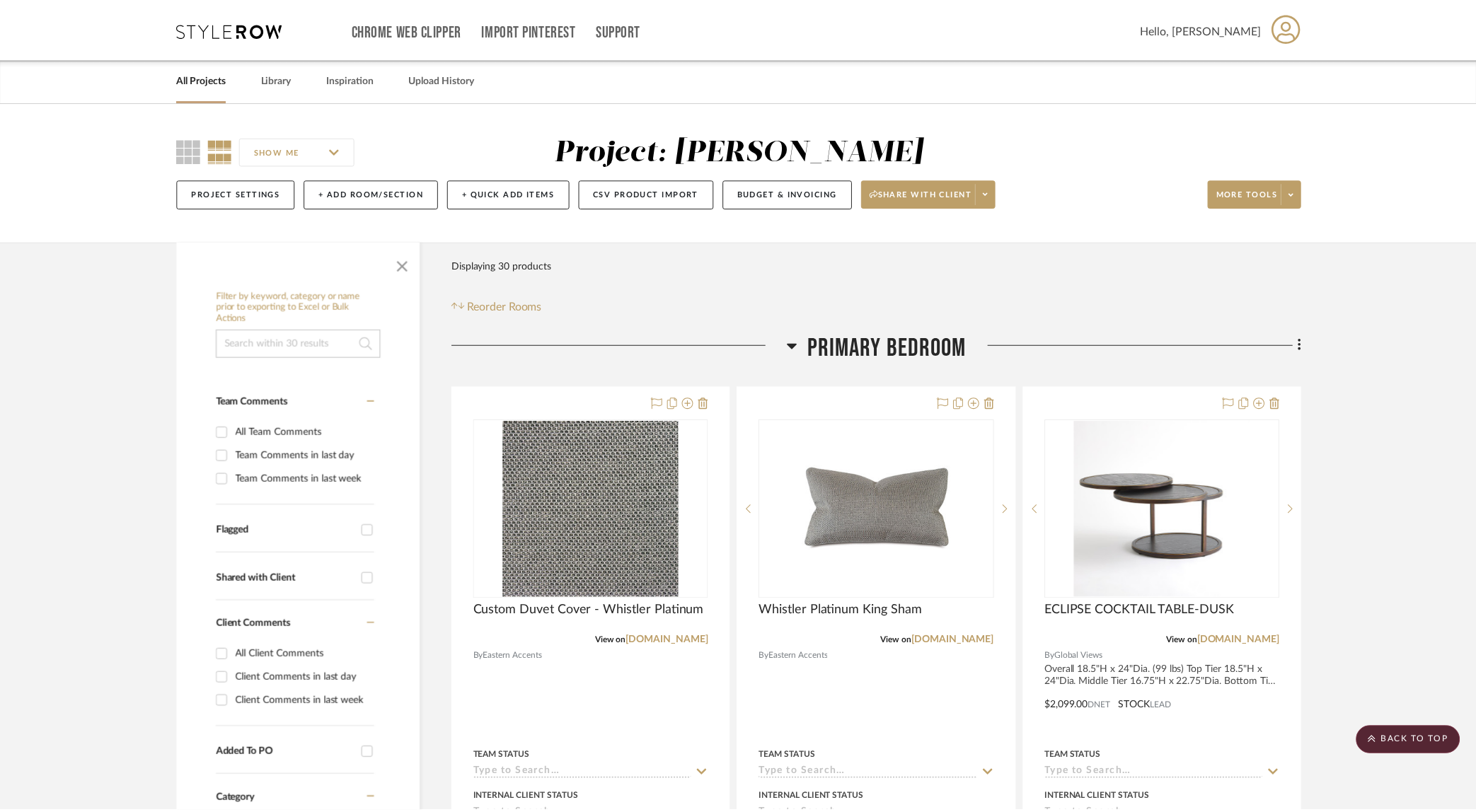
scroll to position [3240, 0]
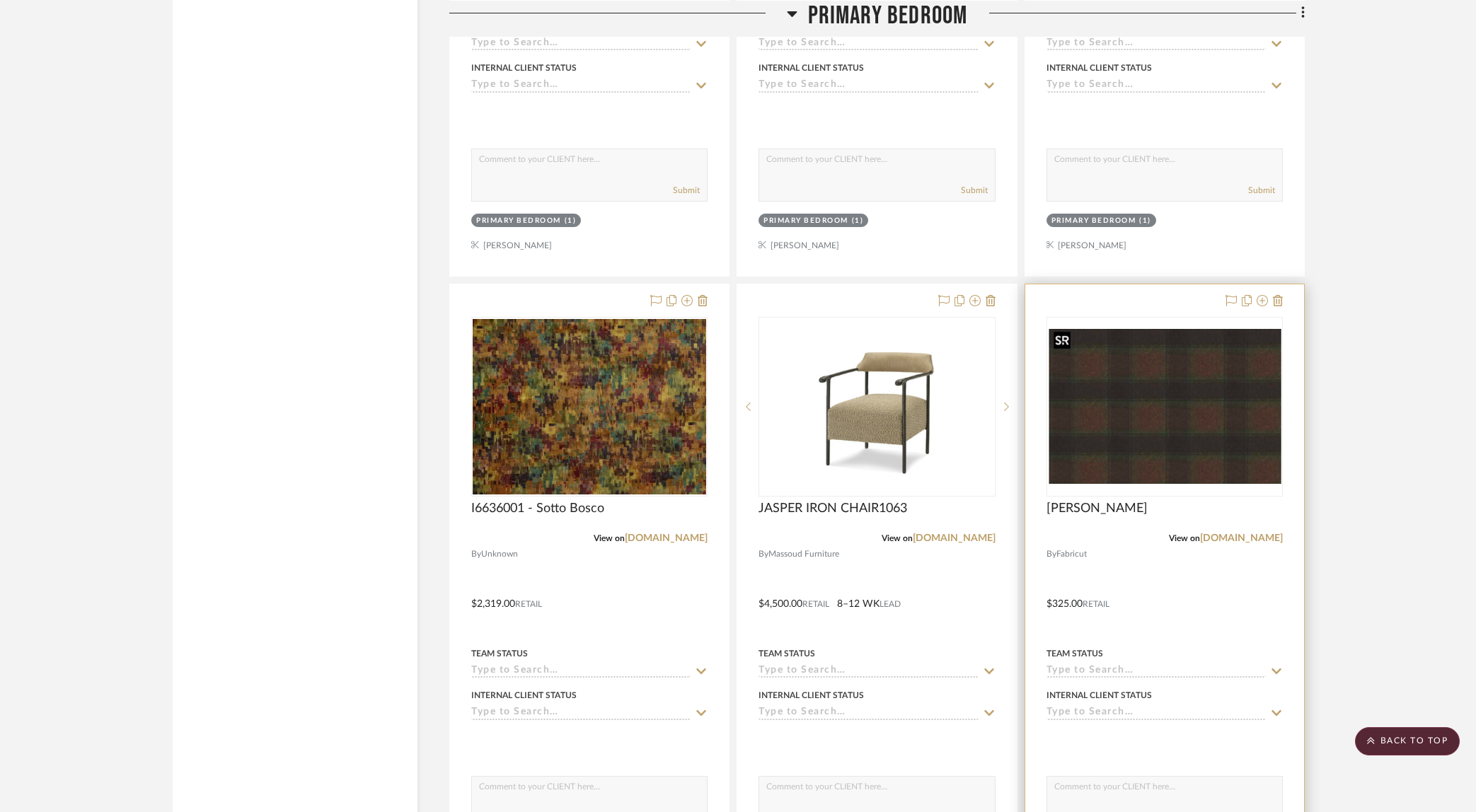
click at [1167, 384] on img "0" at bounding box center [1165, 406] width 234 height 155
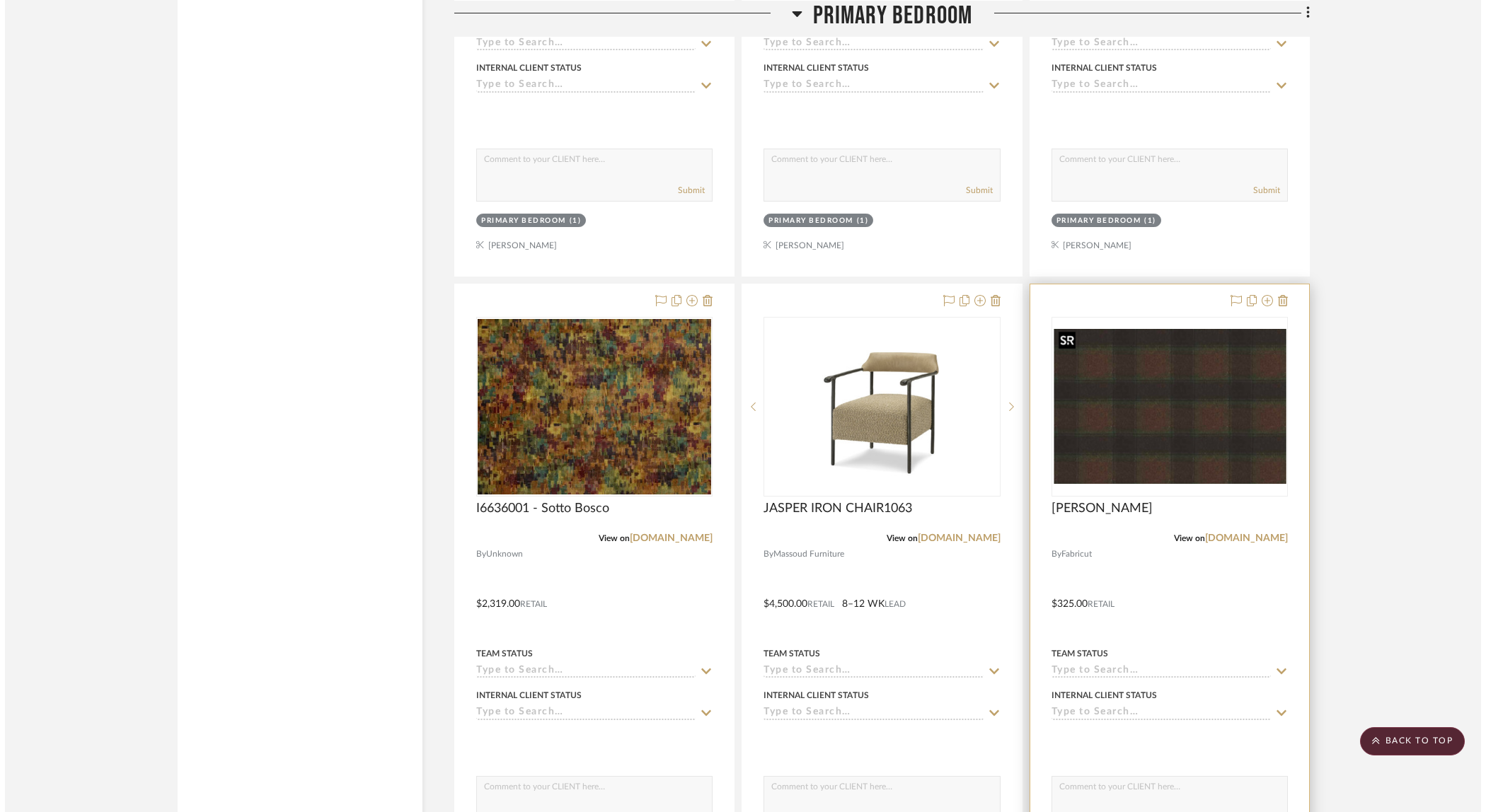
scroll to position [0, 0]
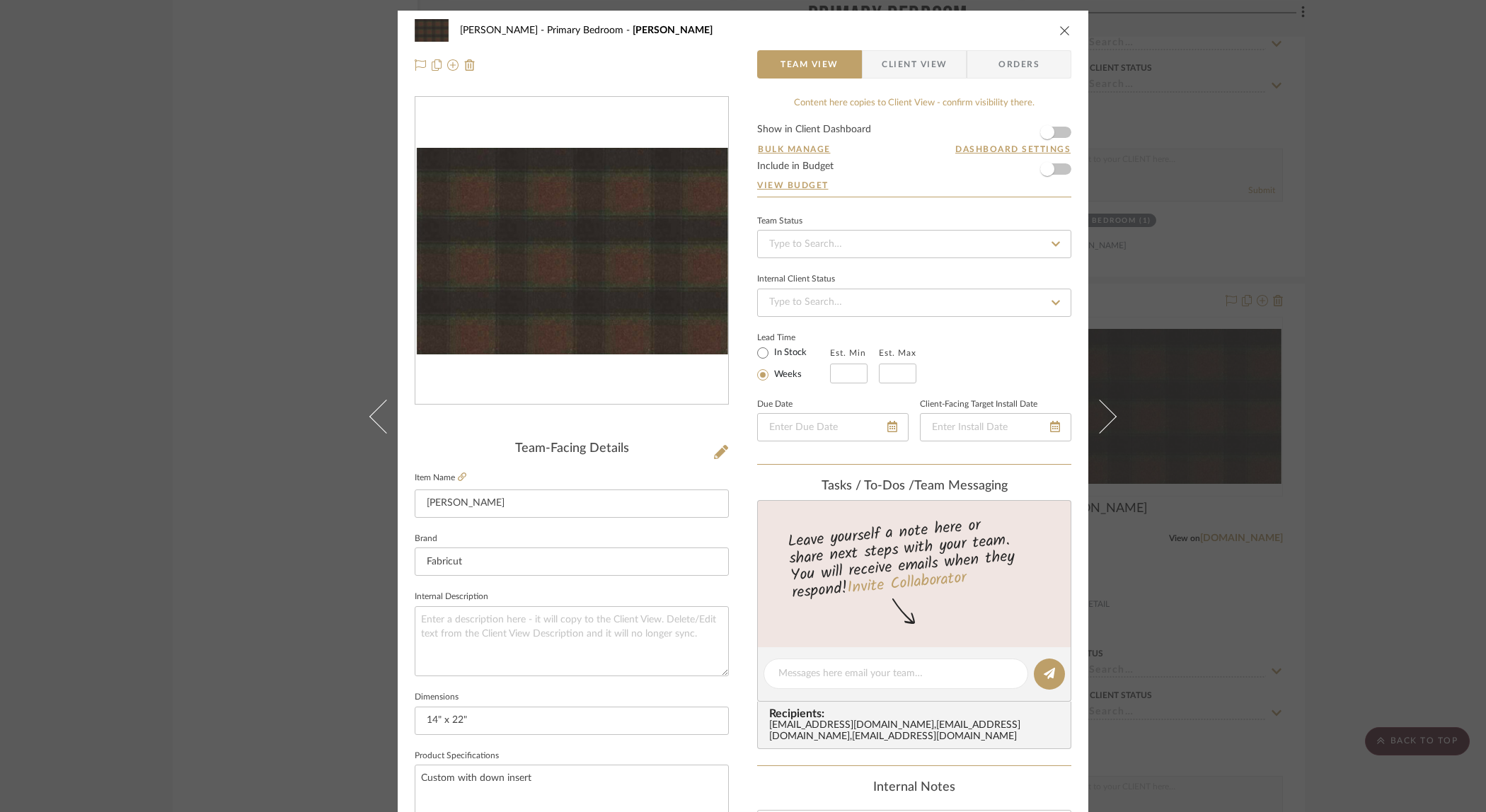
click at [504, 200] on img "0" at bounding box center [572, 251] width 313 height 207
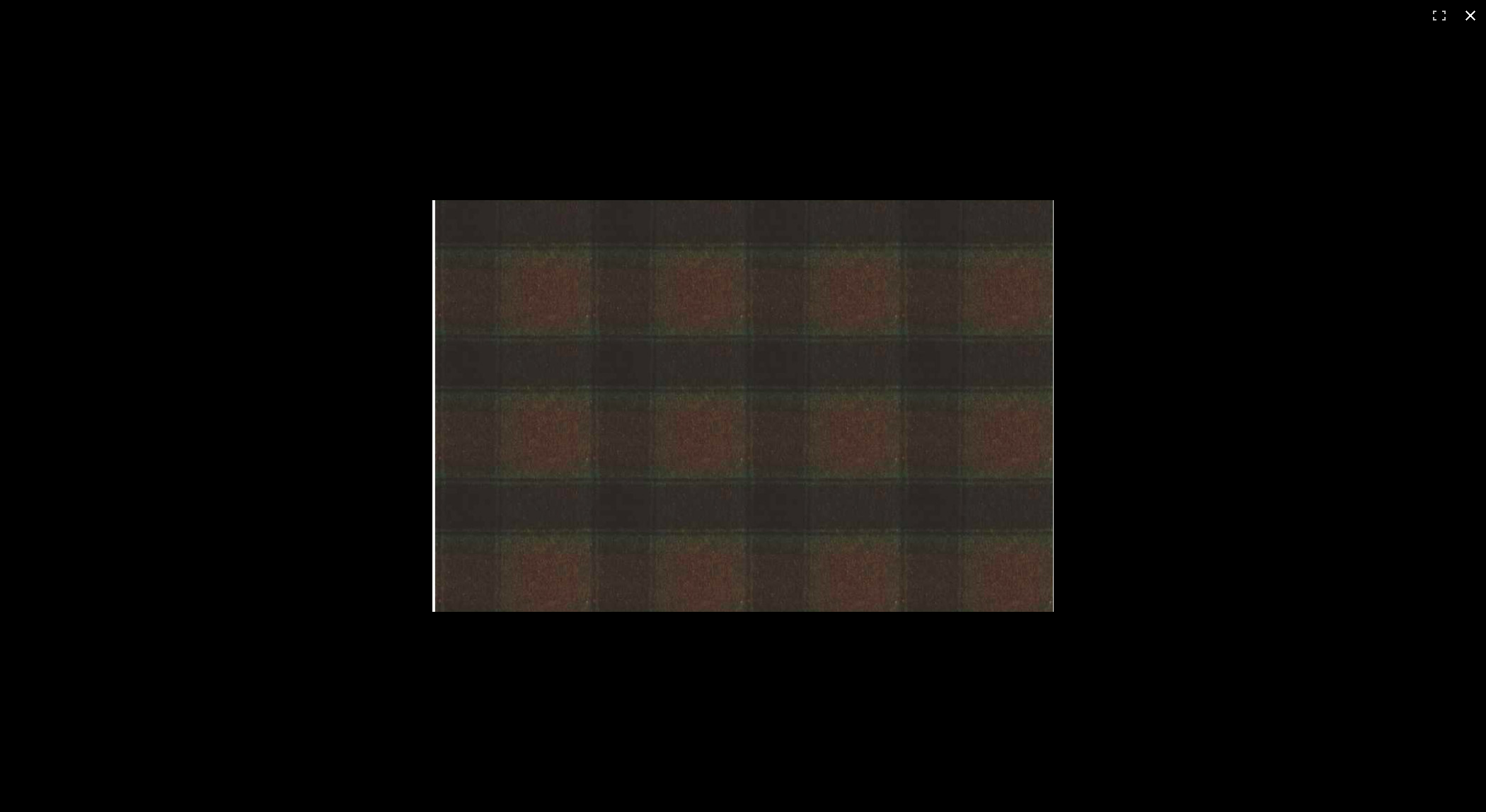
click at [208, 181] on div at bounding box center [743, 406] width 1486 height 812
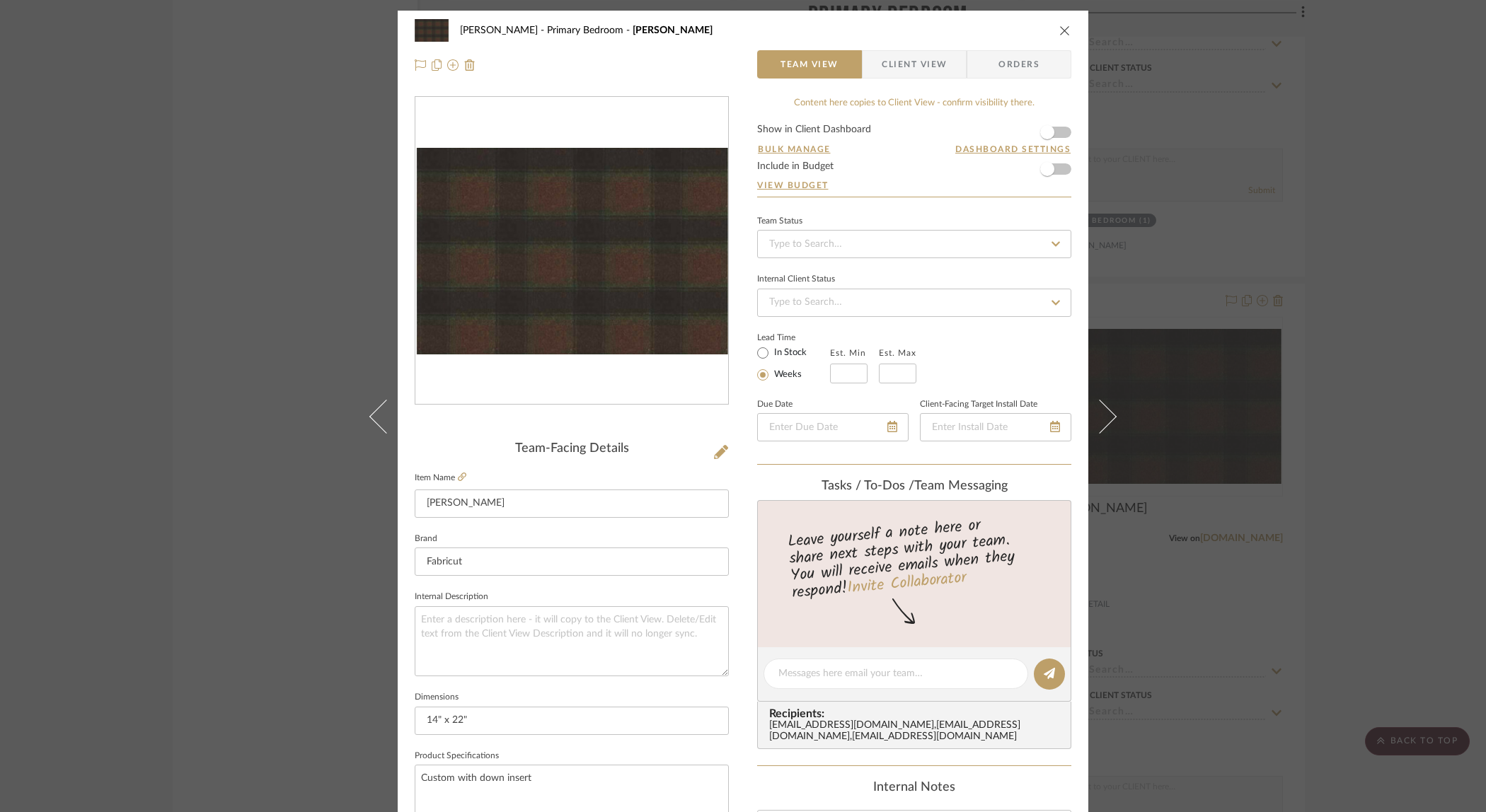
click at [306, 258] on div "[PERSON_NAME] Primary Bedroom Kellan Lumbar Team View Client View Orders Team-F…" at bounding box center [743, 406] width 1486 height 812
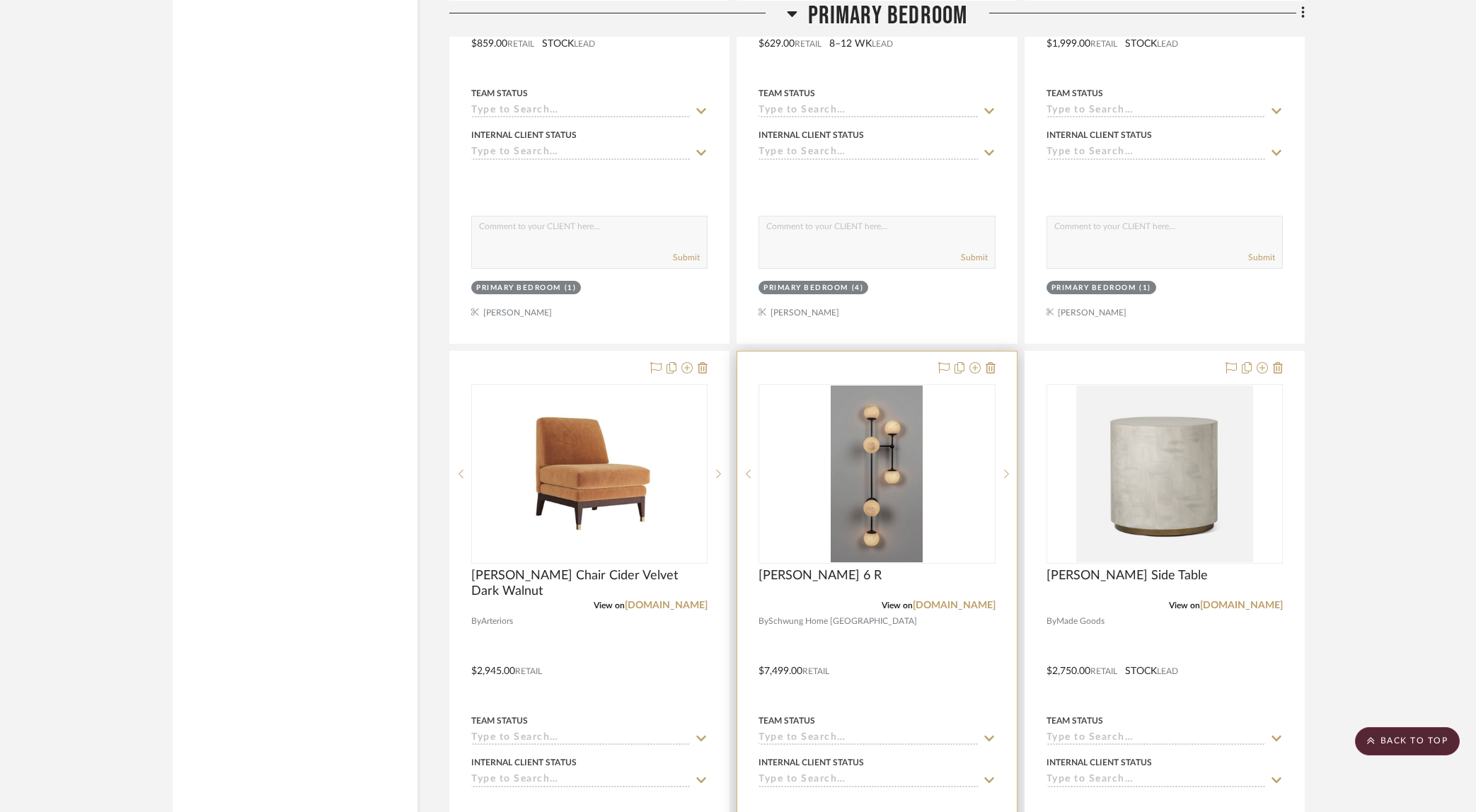
scroll to position [3082, 0]
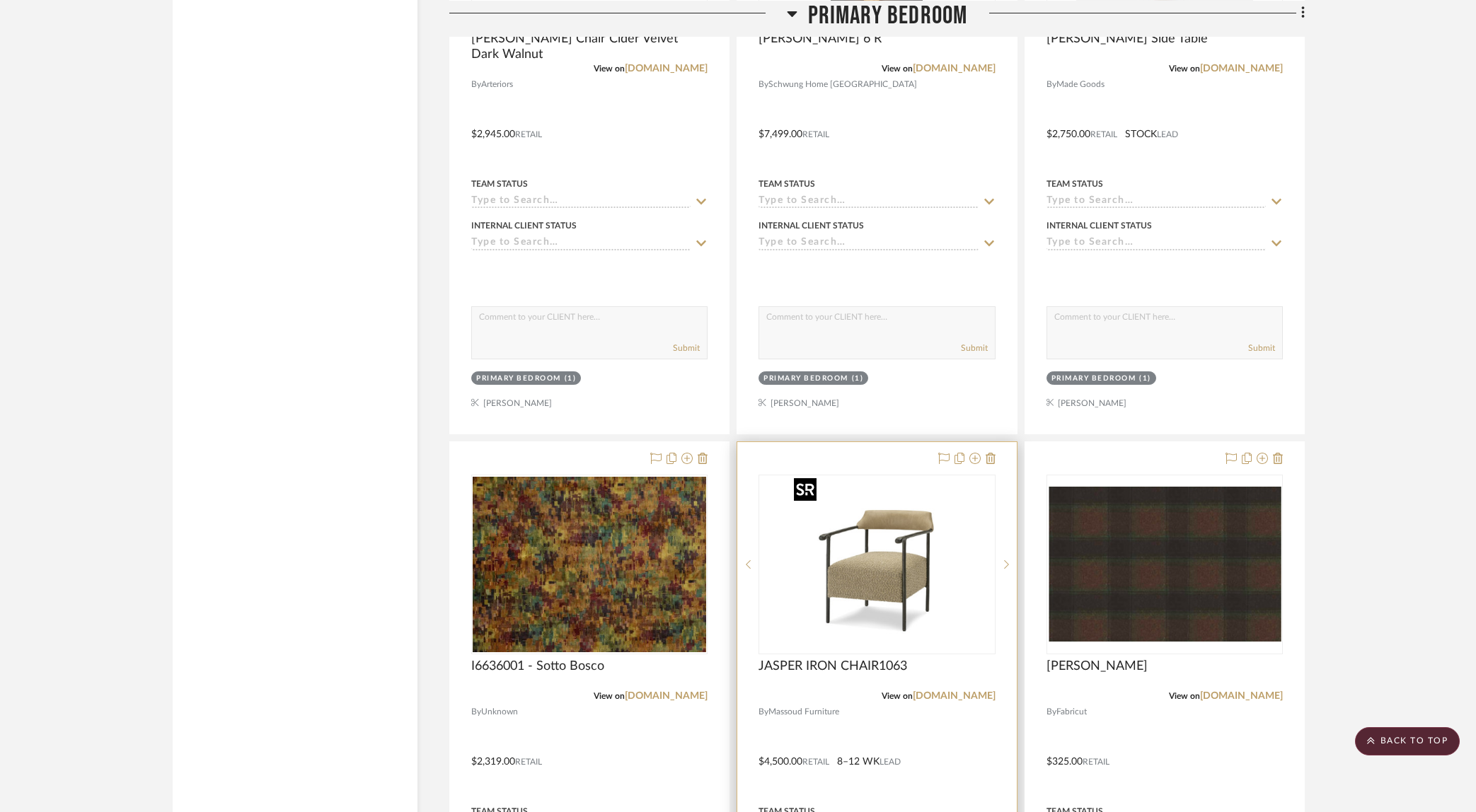
click at [877, 601] on img "0" at bounding box center [877, 564] width 177 height 177
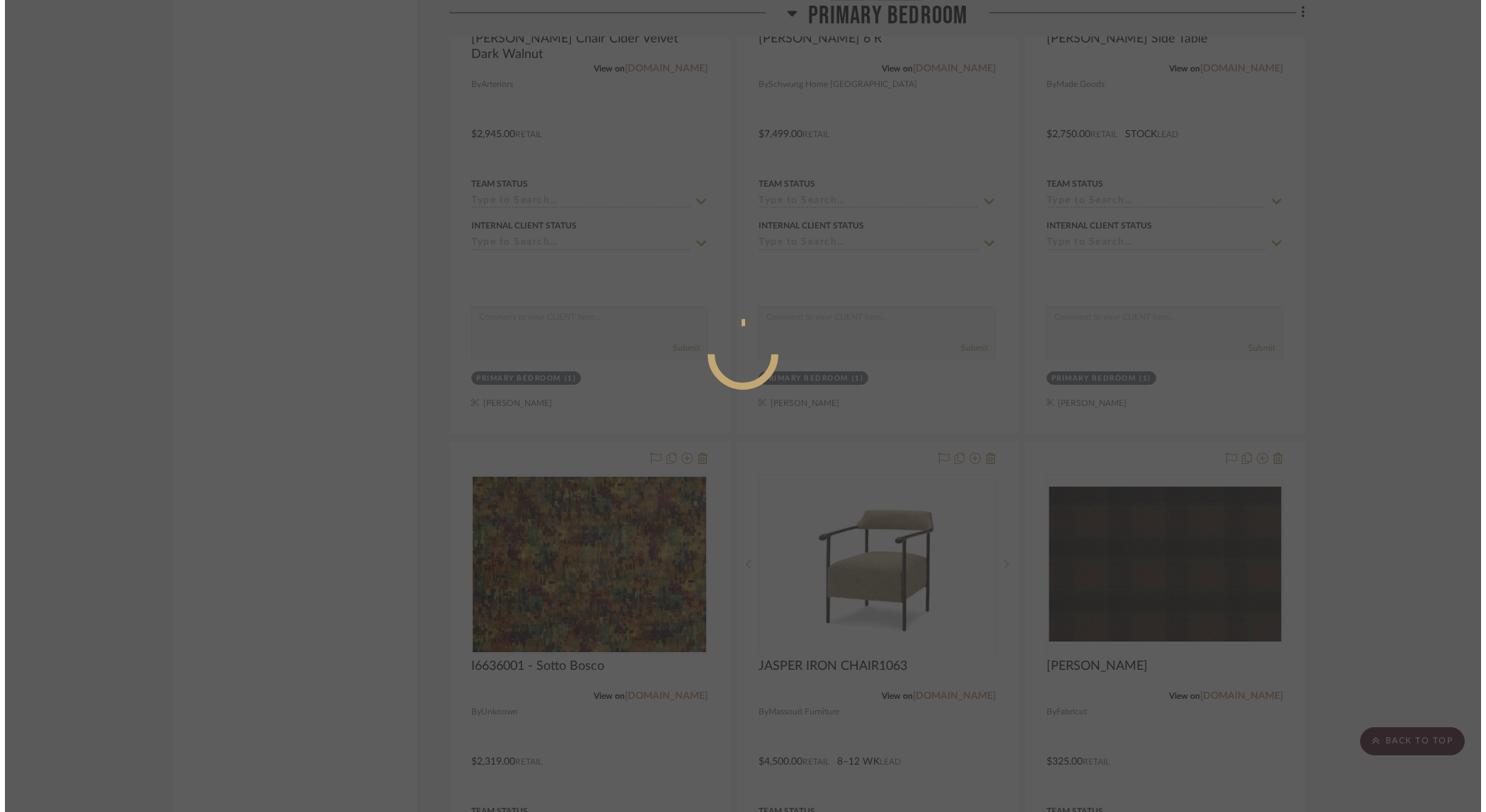
scroll to position [0, 0]
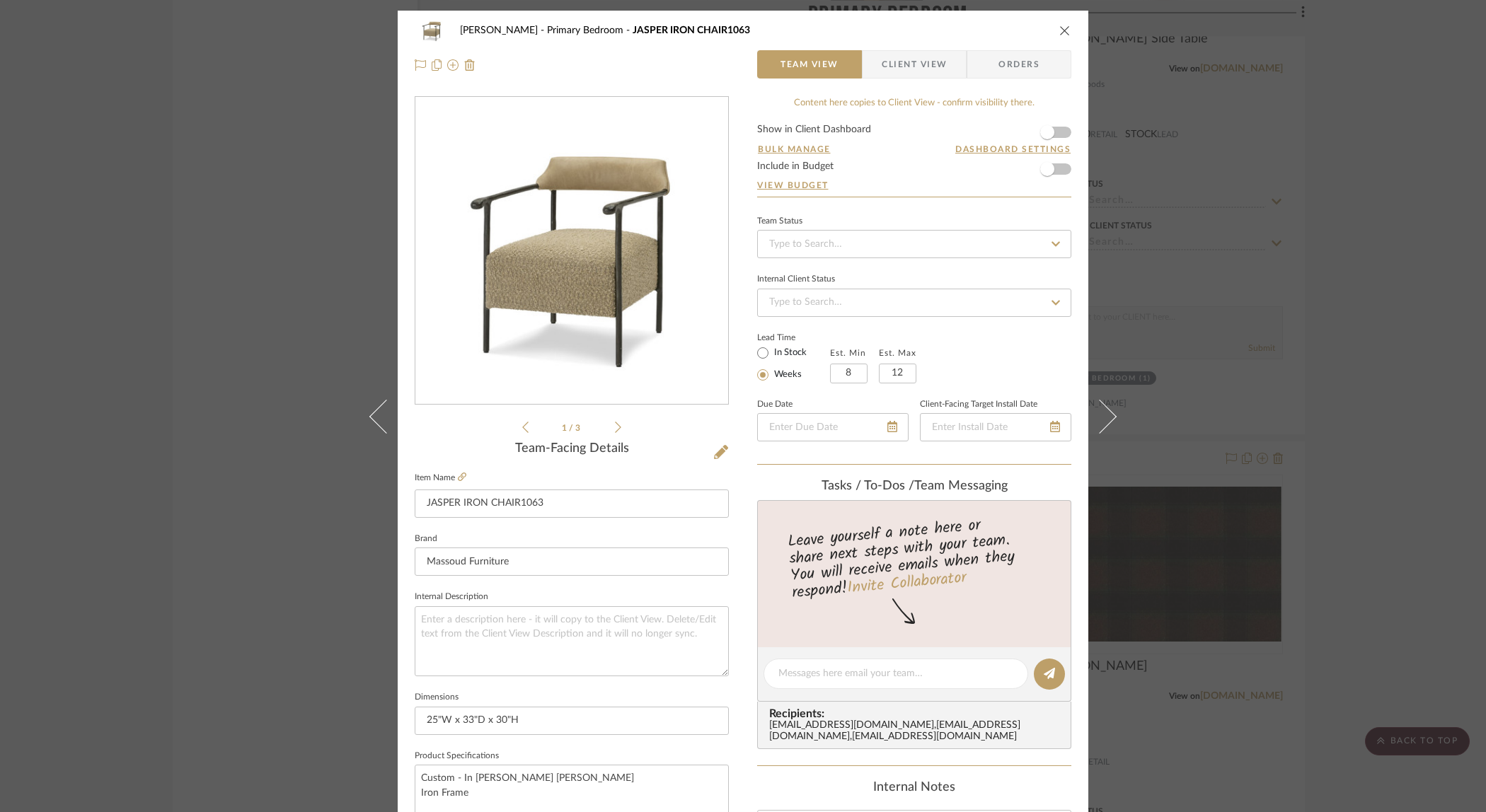
click at [615, 423] on icon at bounding box center [618, 428] width 6 height 13
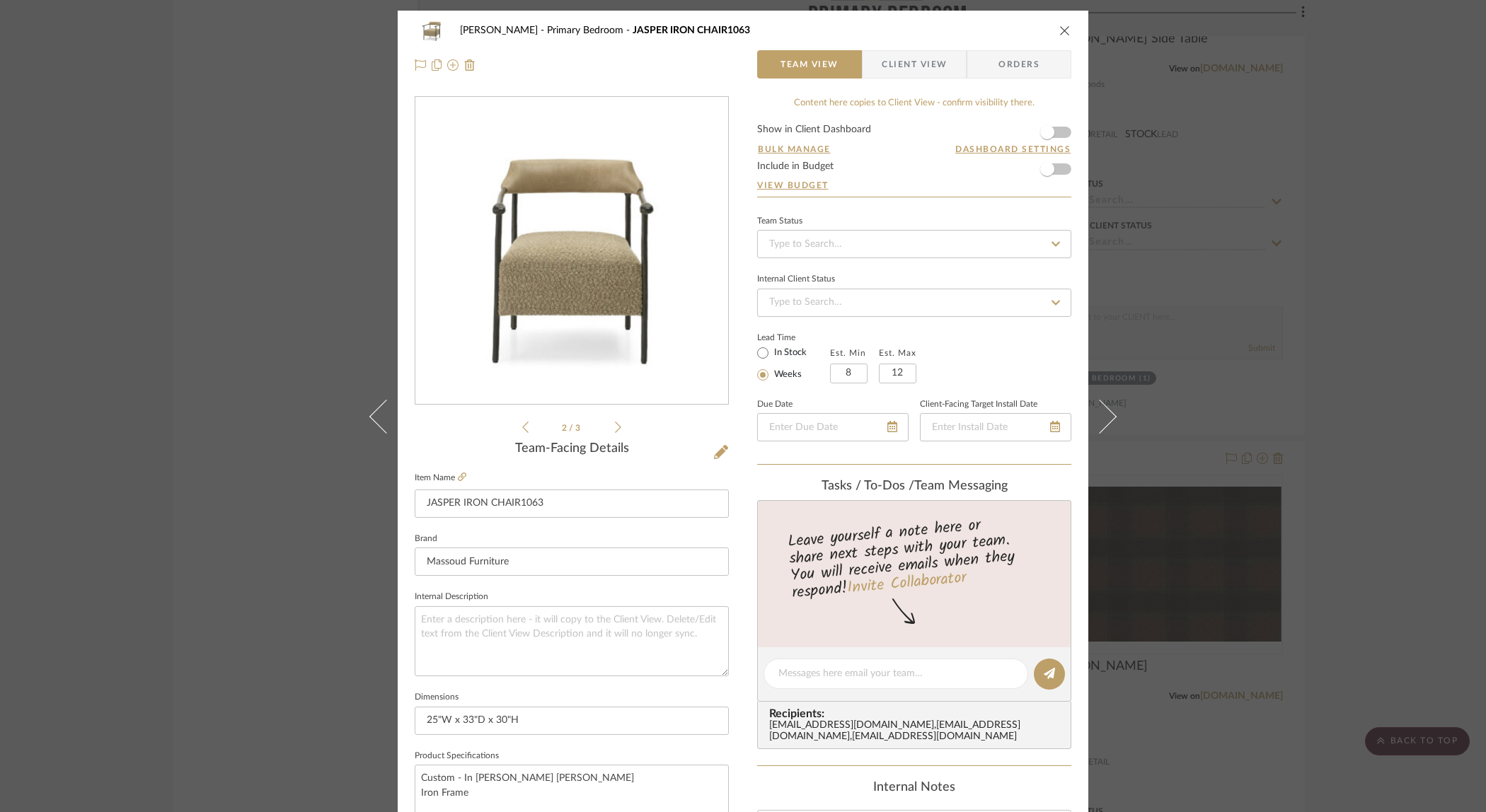
click at [615, 423] on icon at bounding box center [618, 428] width 6 height 13
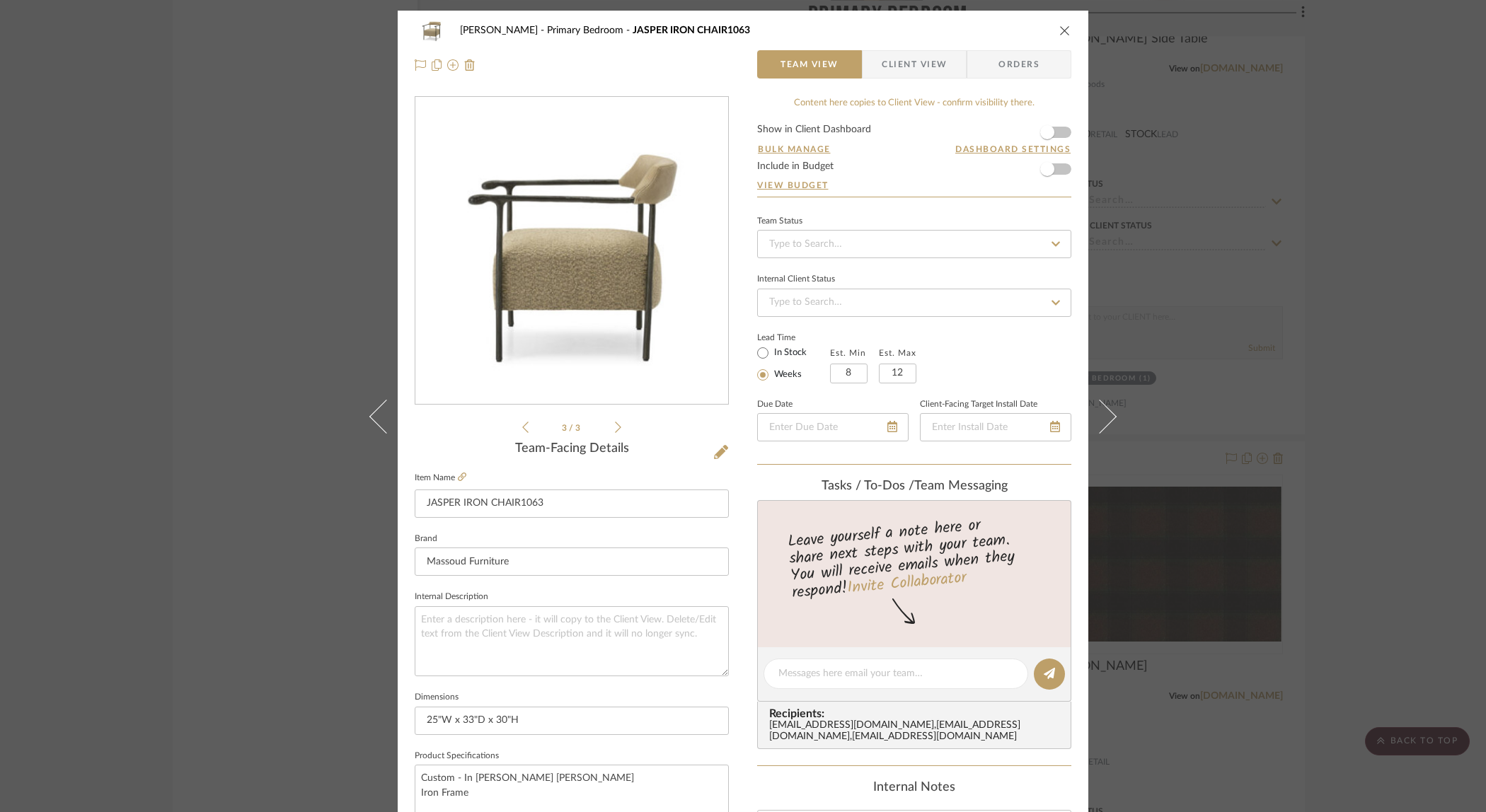
click at [1406, 387] on div "[PERSON_NAME] Primary Bedroom JASPER IRON CHAIR1063 Team View Client View Order…" at bounding box center [743, 406] width 1486 height 812
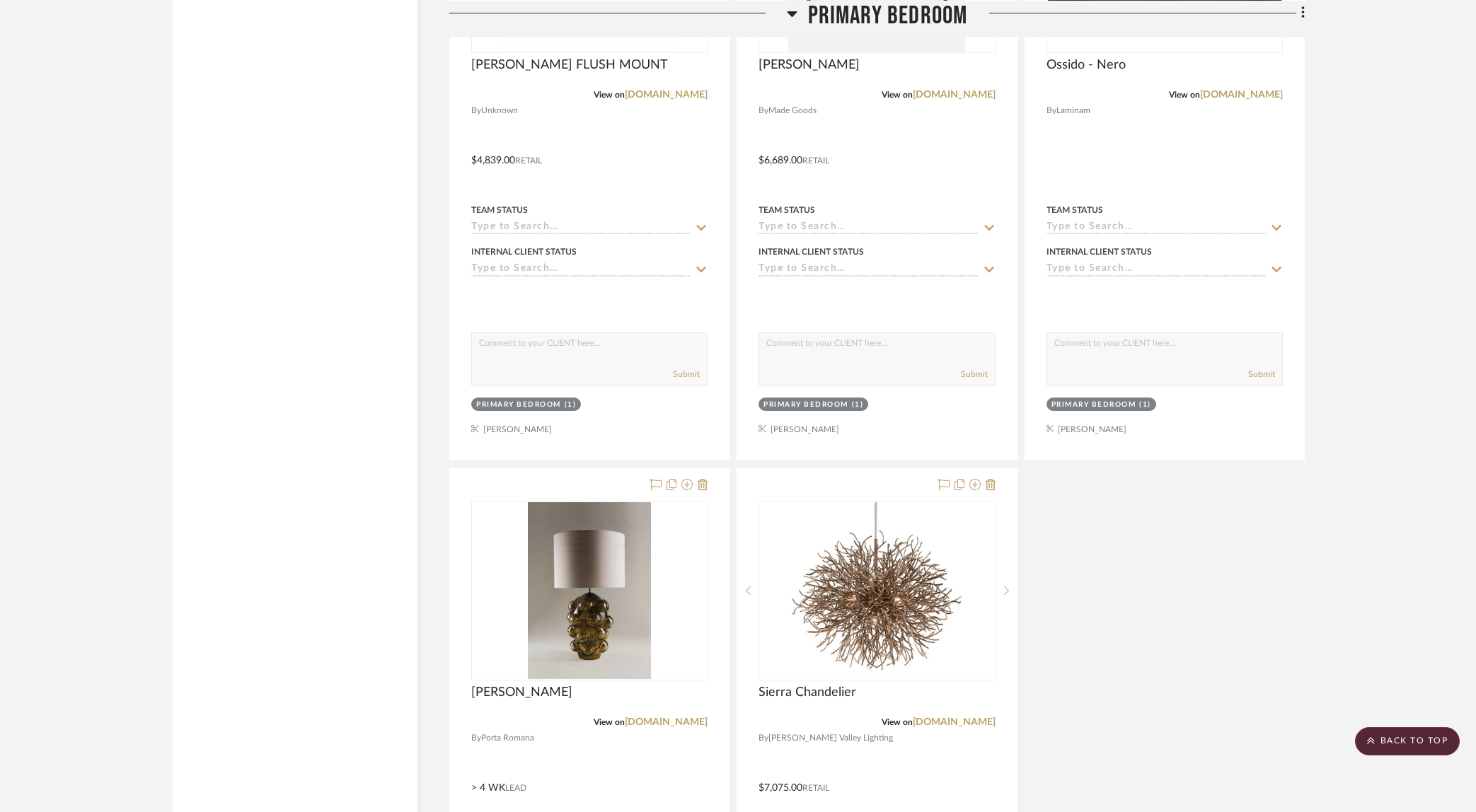
scroll to position [4395, 0]
